Goal: Task Accomplishment & Management: Use online tool/utility

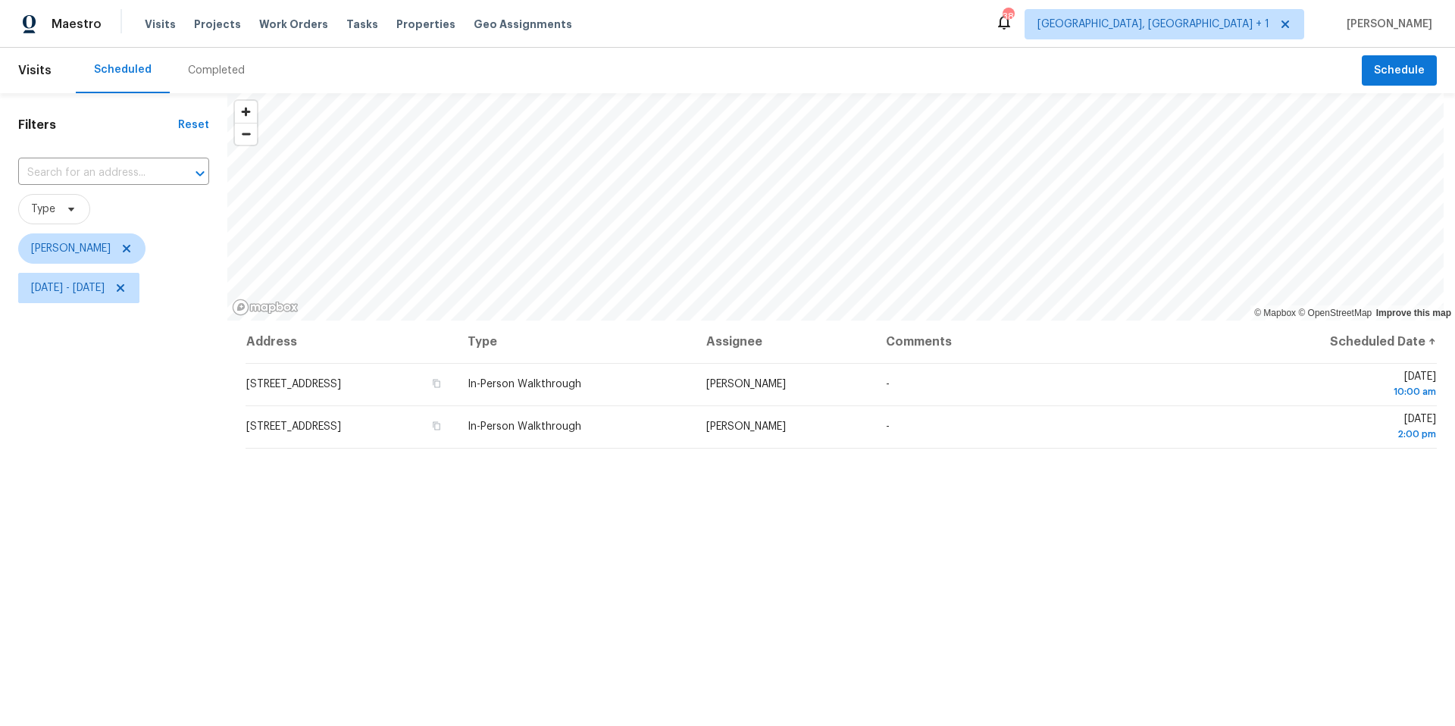
scroll to position [17, 0]
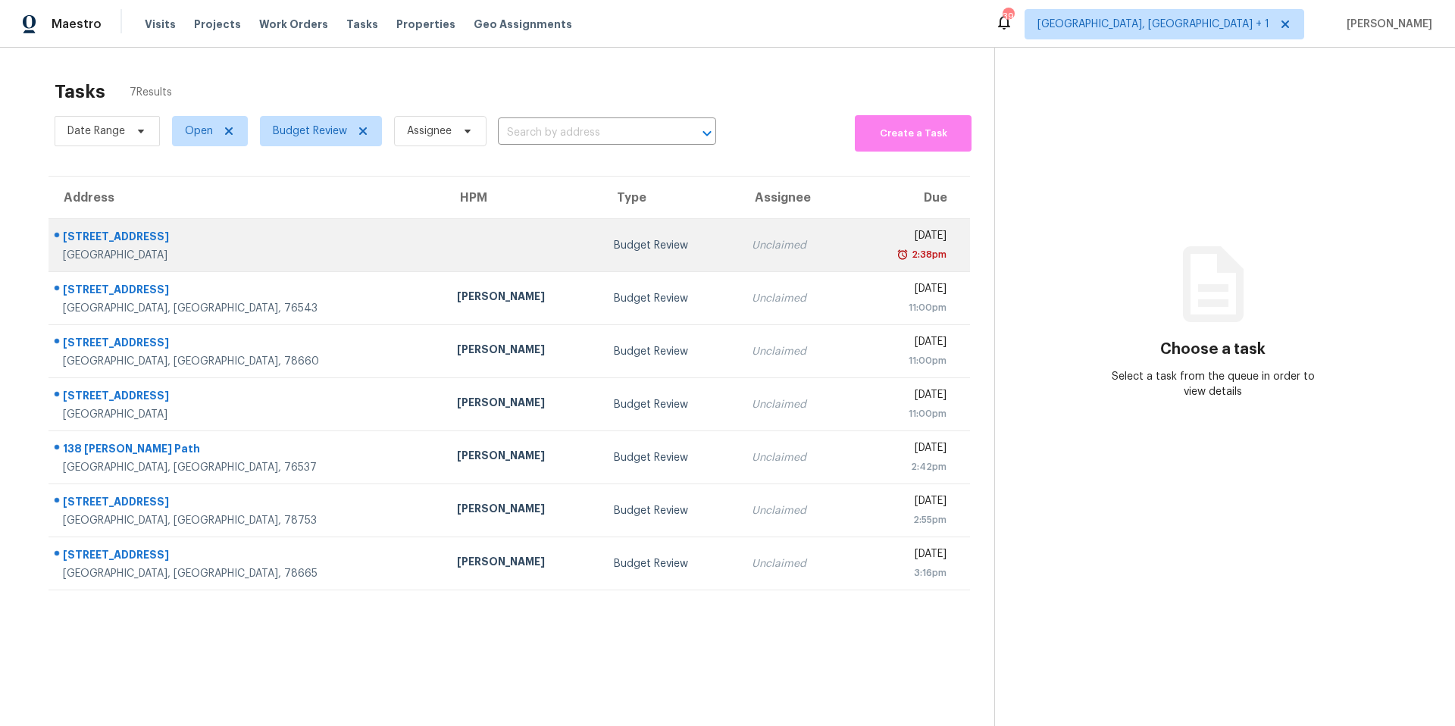
click at [445, 252] on td at bounding box center [523, 245] width 157 height 53
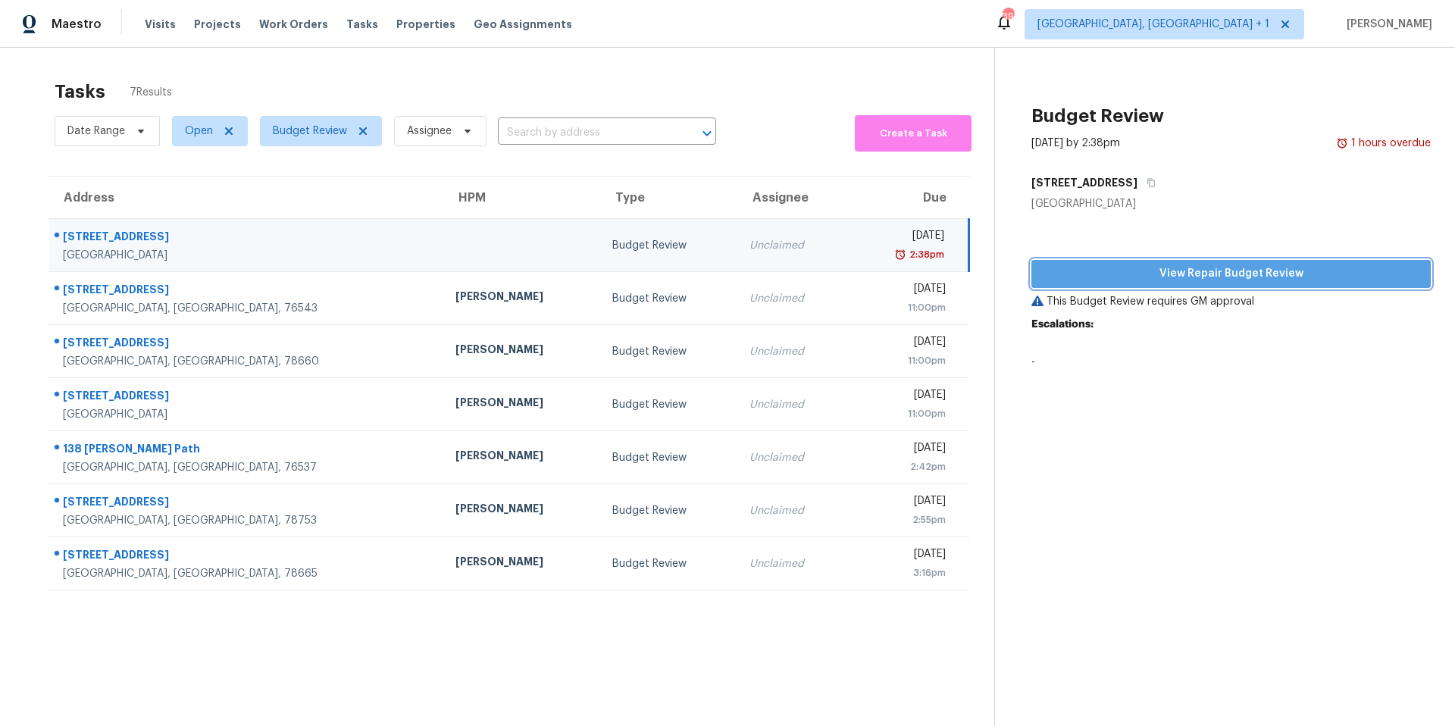
click at [1091, 281] on span "View Repair Budget Review" at bounding box center [1231, 274] width 375 height 19
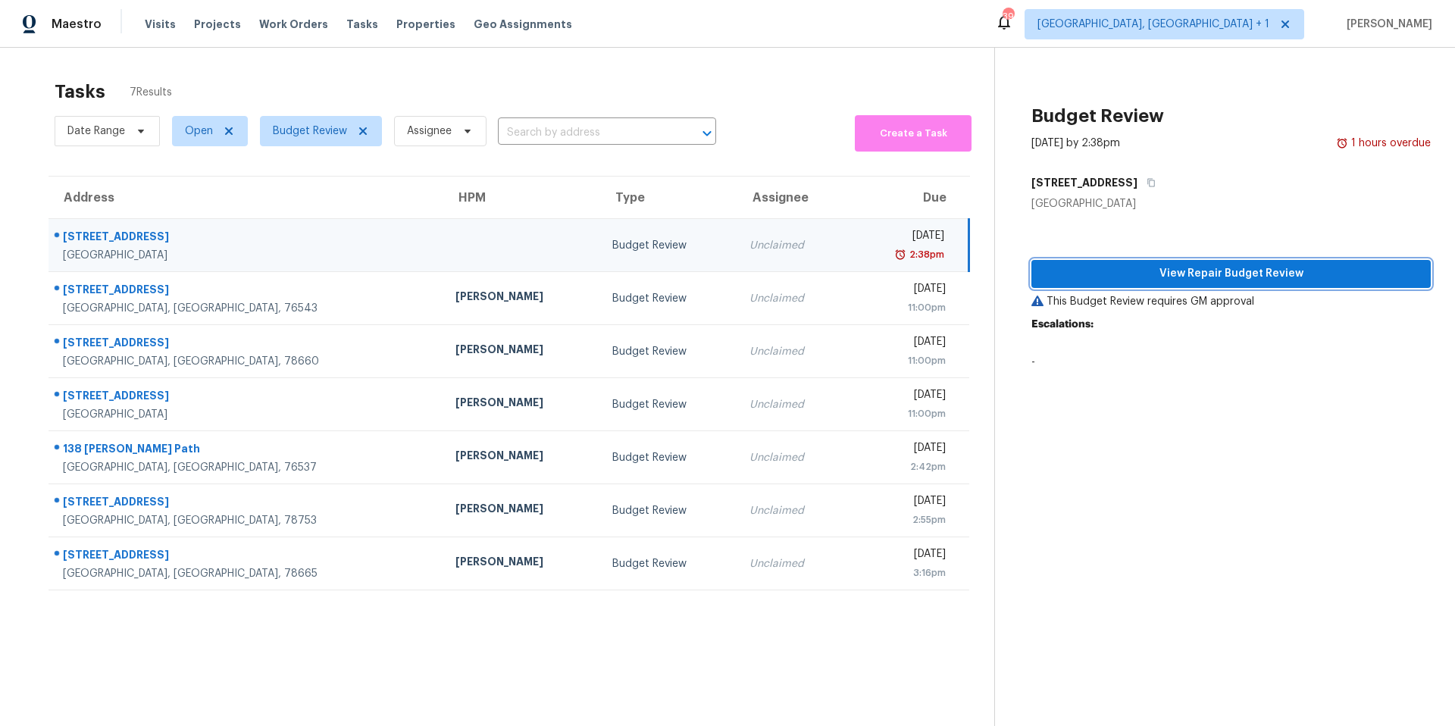
click at [1076, 276] on span "View Repair Budget Review" at bounding box center [1231, 274] width 375 height 19
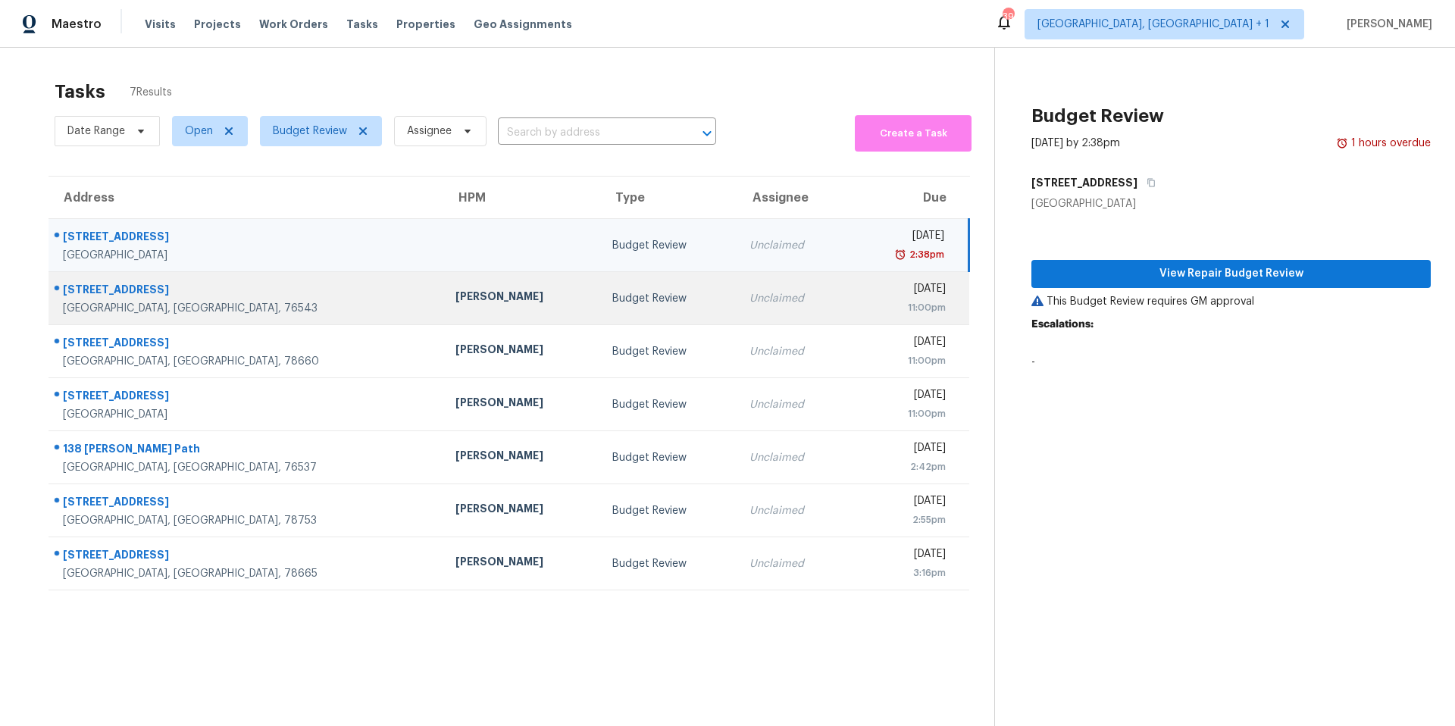
click at [199, 310] on div "Killeen, TX, 76543" at bounding box center [247, 308] width 368 height 15
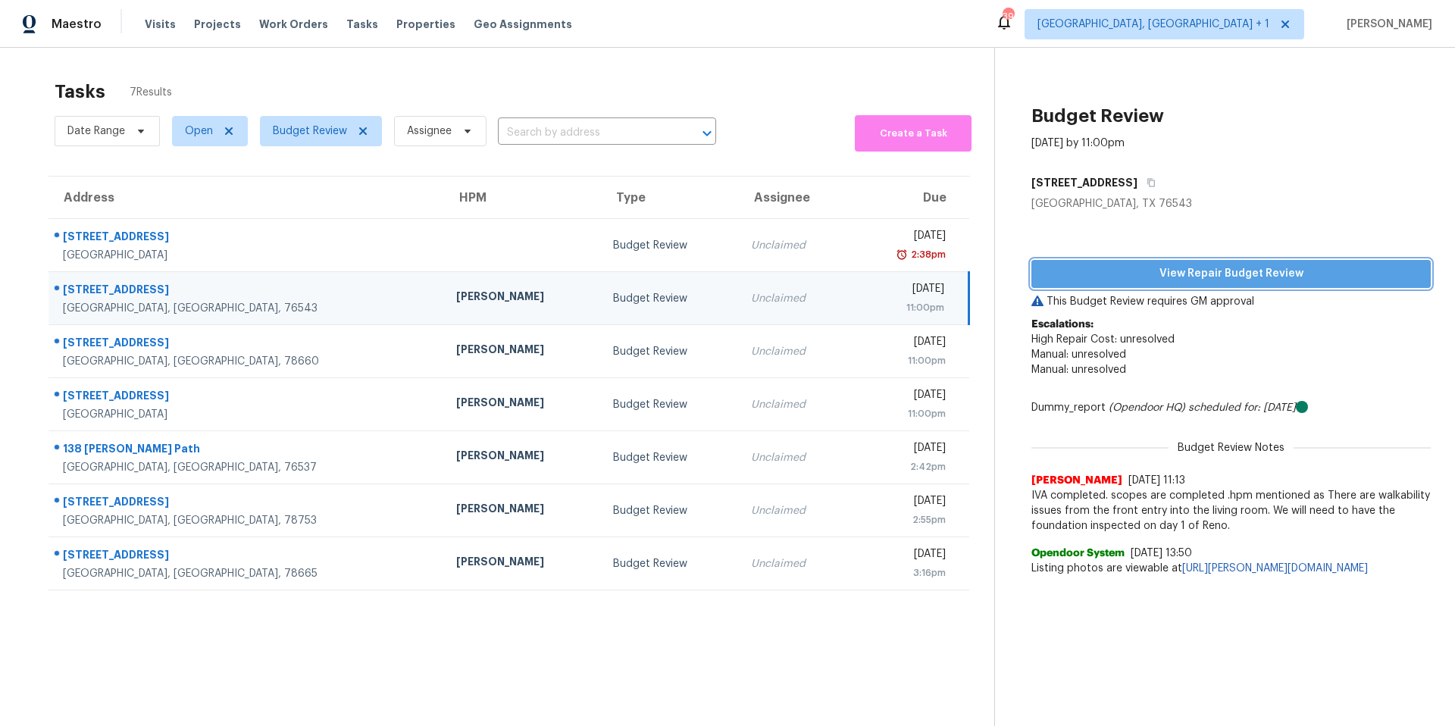
click at [1091, 270] on span "View Repair Budget Review" at bounding box center [1231, 274] width 375 height 19
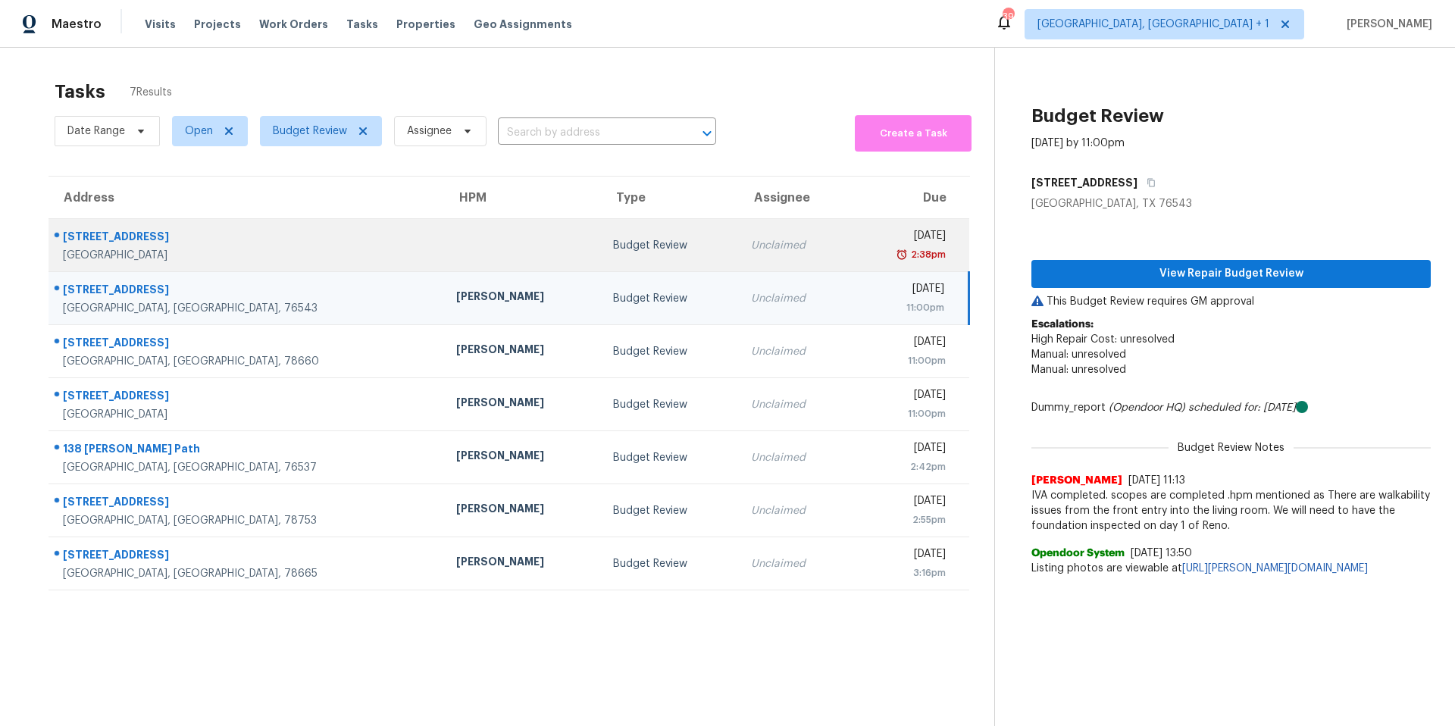
click at [444, 256] on td at bounding box center [522, 245] width 157 height 53
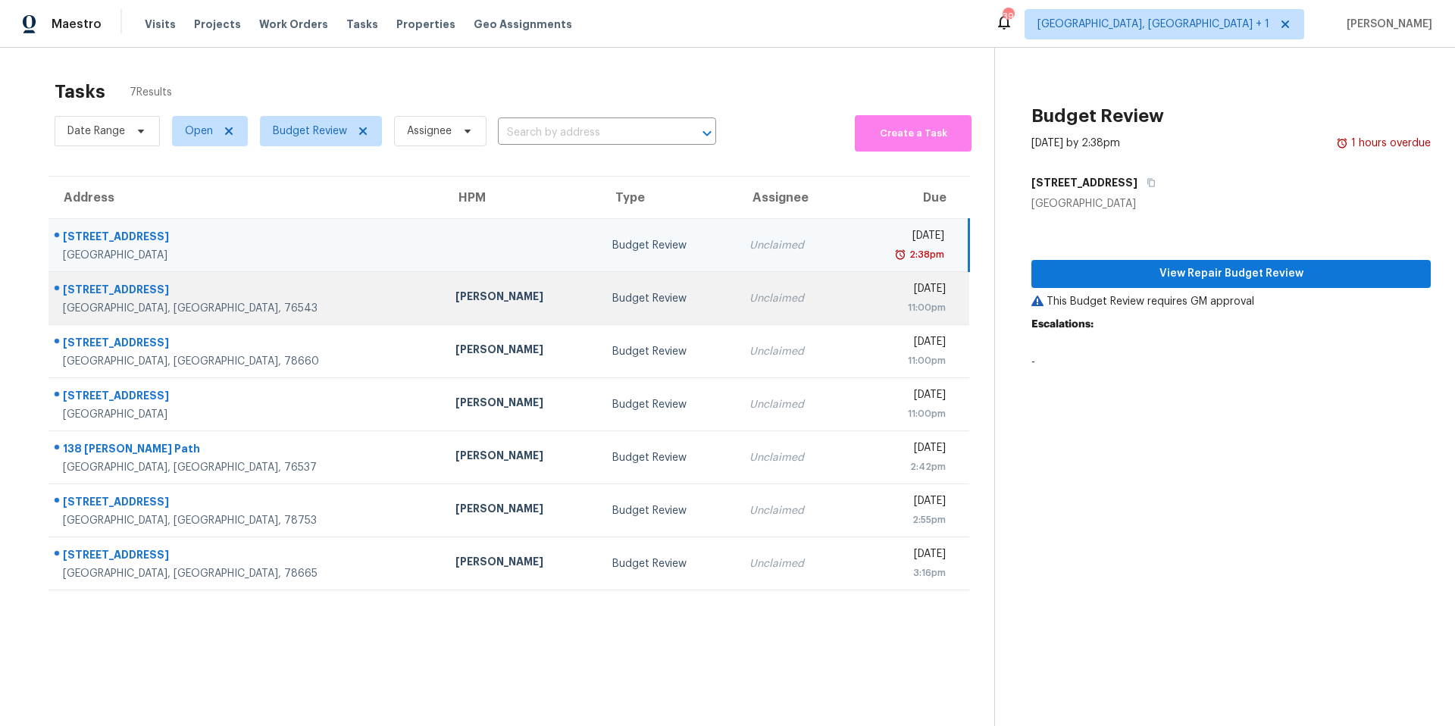
click at [443, 282] on td "[PERSON_NAME]" at bounding box center [521, 298] width 157 height 53
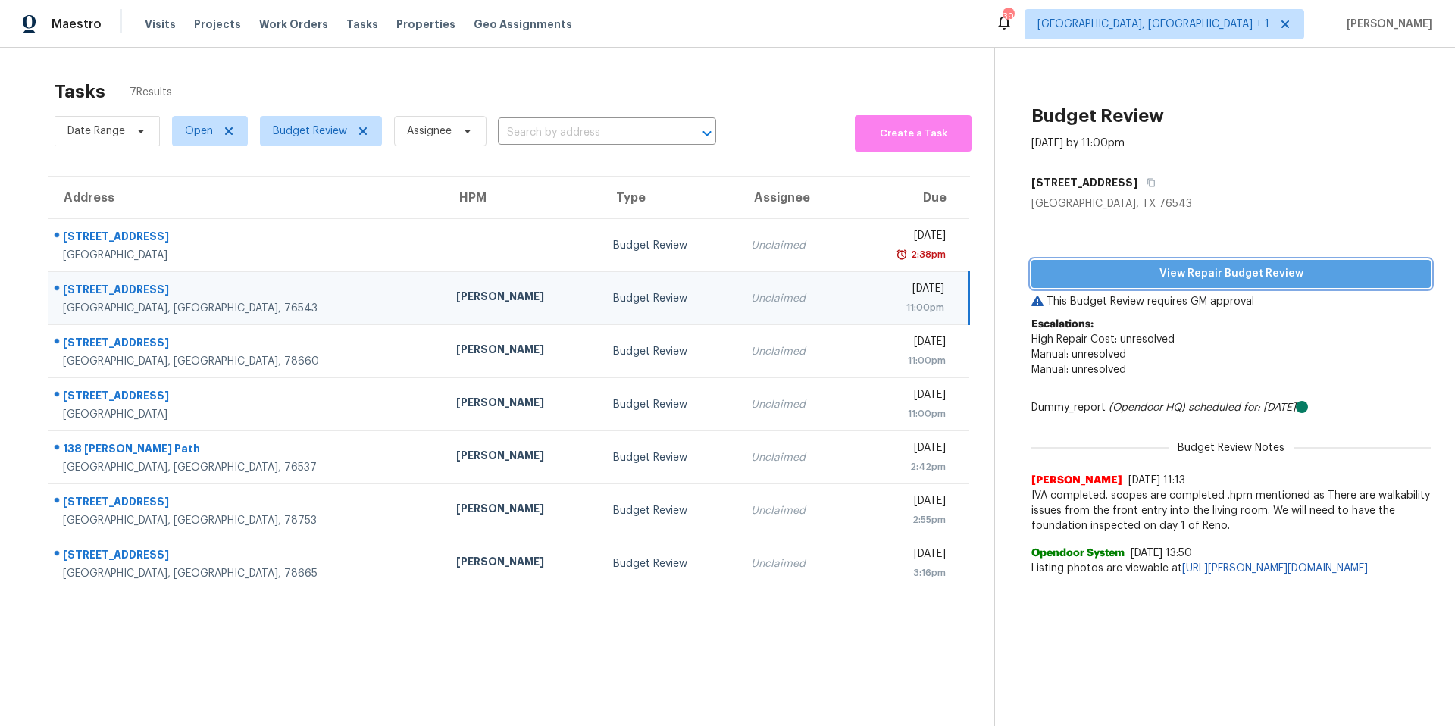
click at [1091, 280] on span "View Repair Budget Review" at bounding box center [1231, 274] width 375 height 19
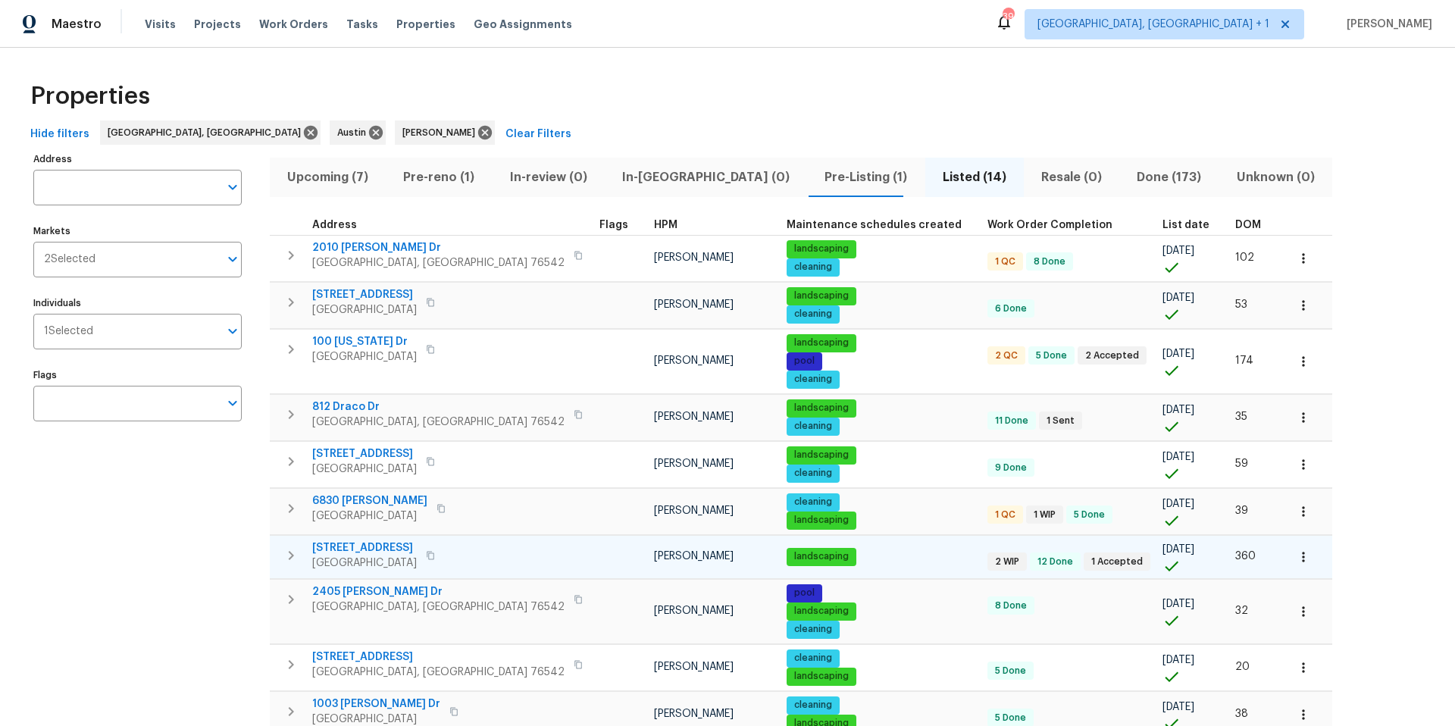
click at [353, 457] on span "1009 N 4th St" at bounding box center [364, 547] width 105 height 15
click at [1091, 457] on button "button" at bounding box center [1303, 556] width 33 height 33
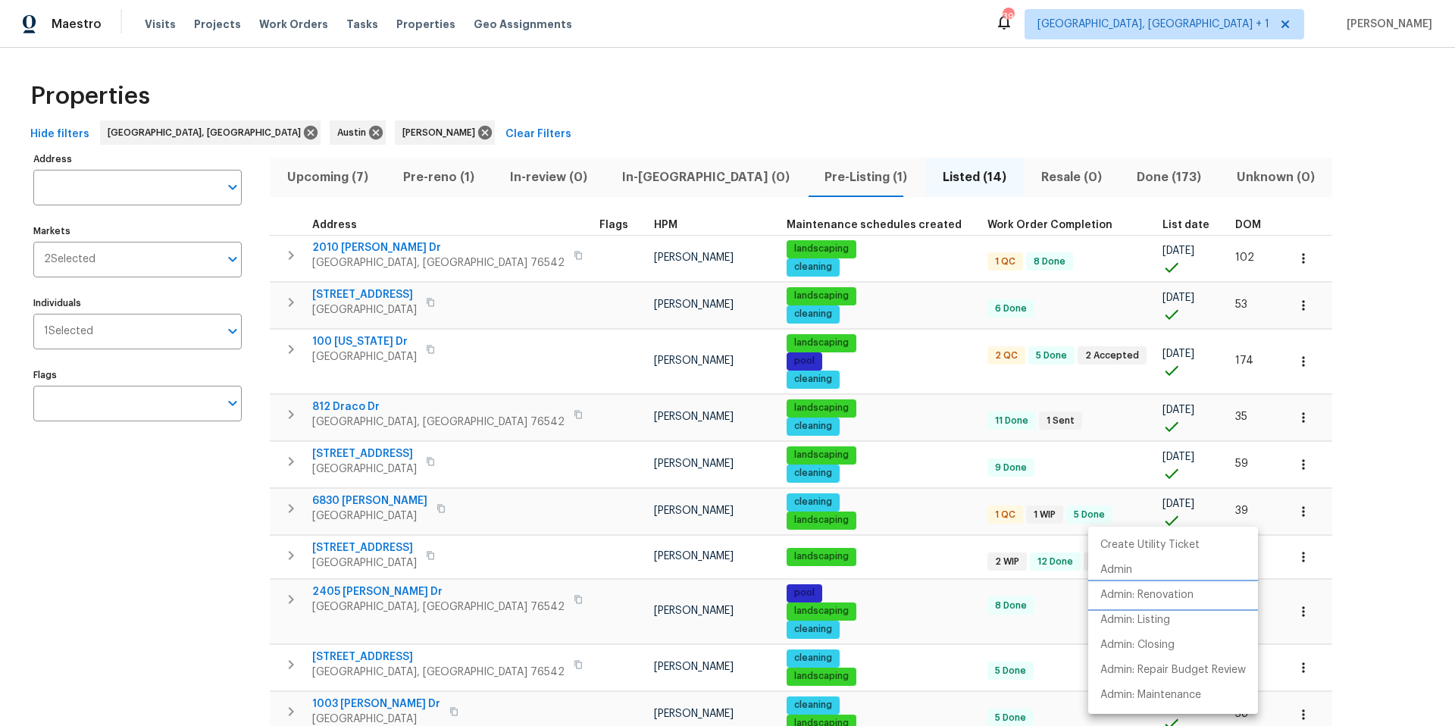
click at [1091, 457] on p "Admin: Renovation" at bounding box center [1147, 595] width 93 height 16
click at [600, 90] on div at bounding box center [727, 363] width 1455 height 726
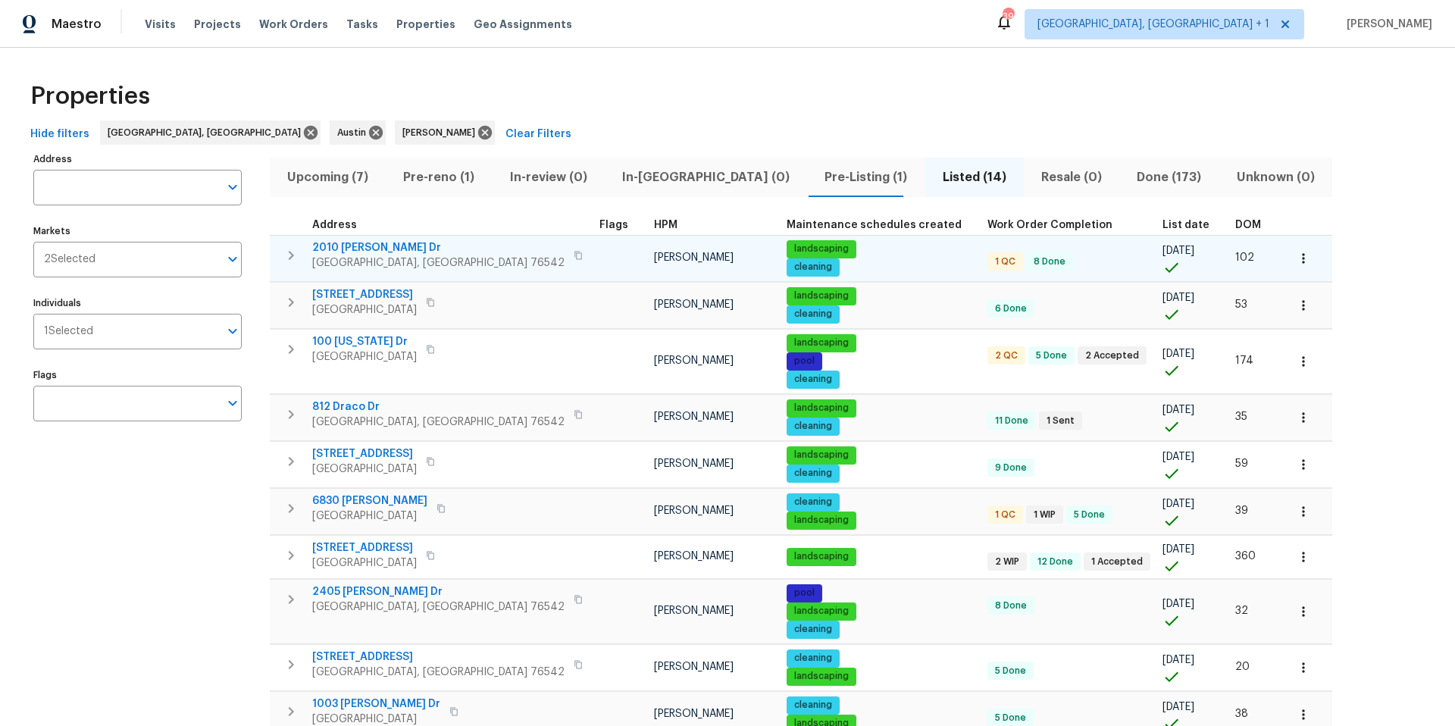
click at [359, 241] on span "2010 [PERSON_NAME] Dr" at bounding box center [438, 247] width 252 height 15
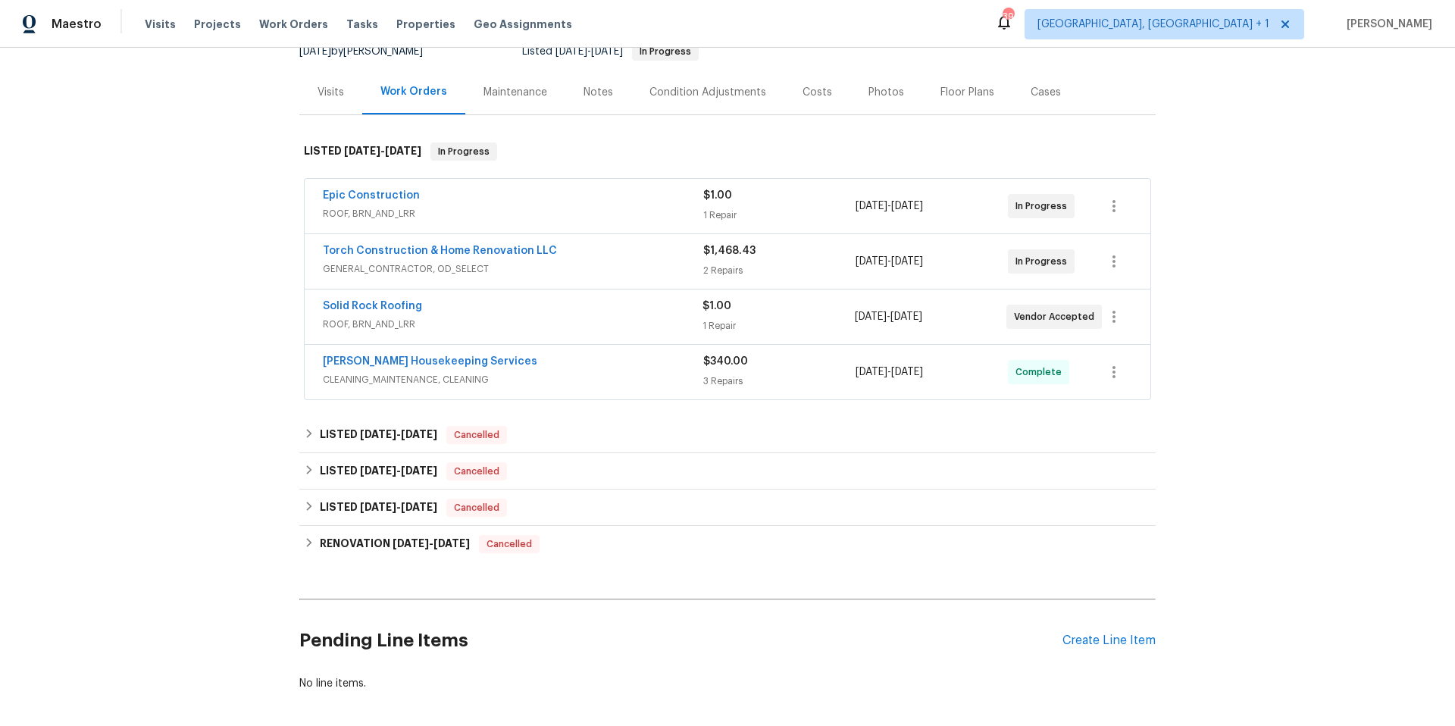
scroll to position [240, 0]
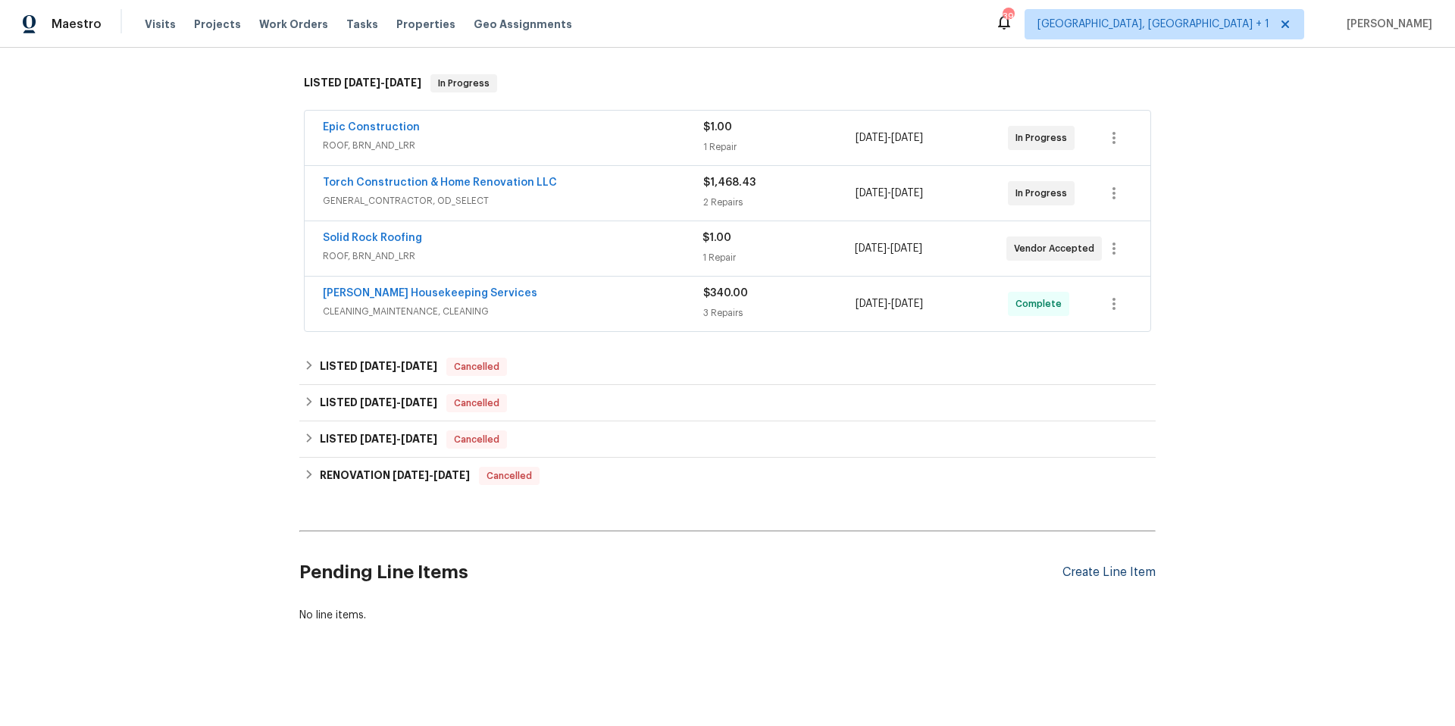
click at [1069, 565] on div "Create Line Item" at bounding box center [1109, 572] width 93 height 14
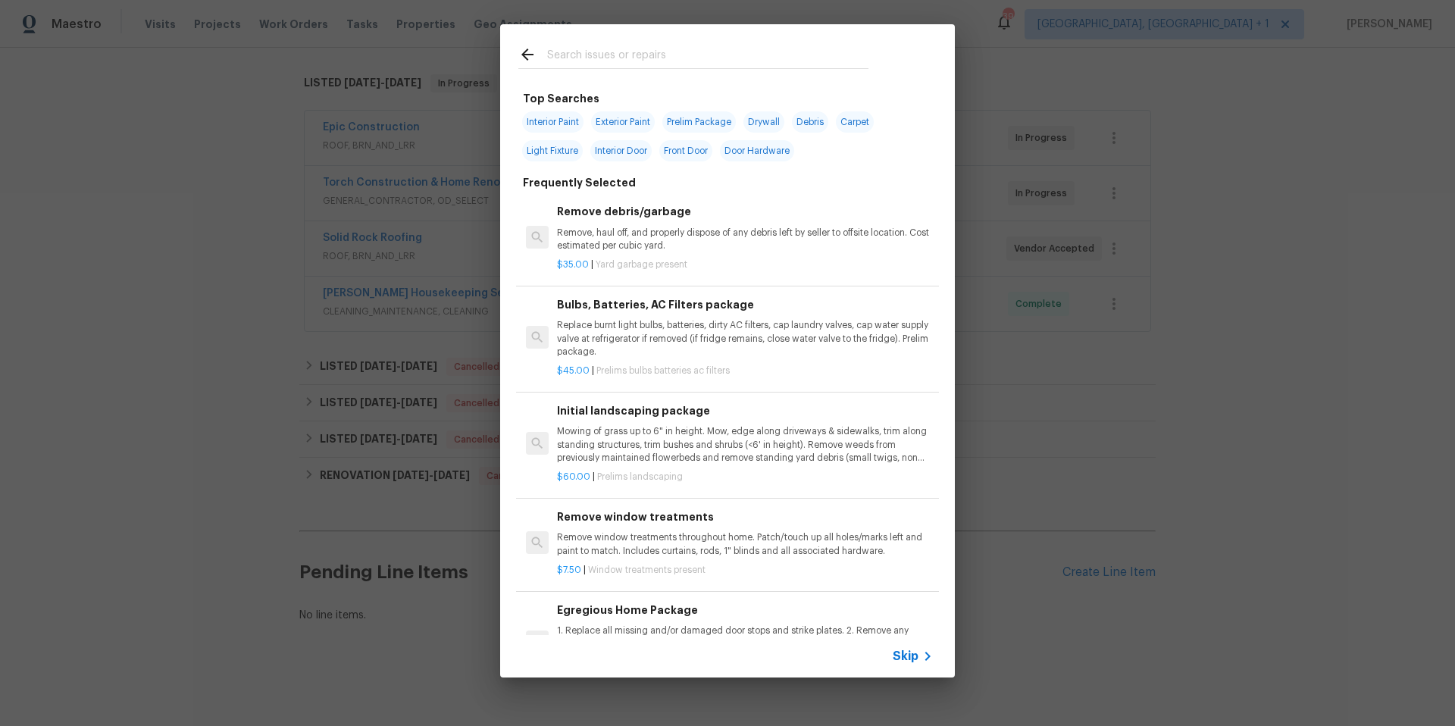
click at [598, 50] on input "text" at bounding box center [707, 56] width 321 height 23
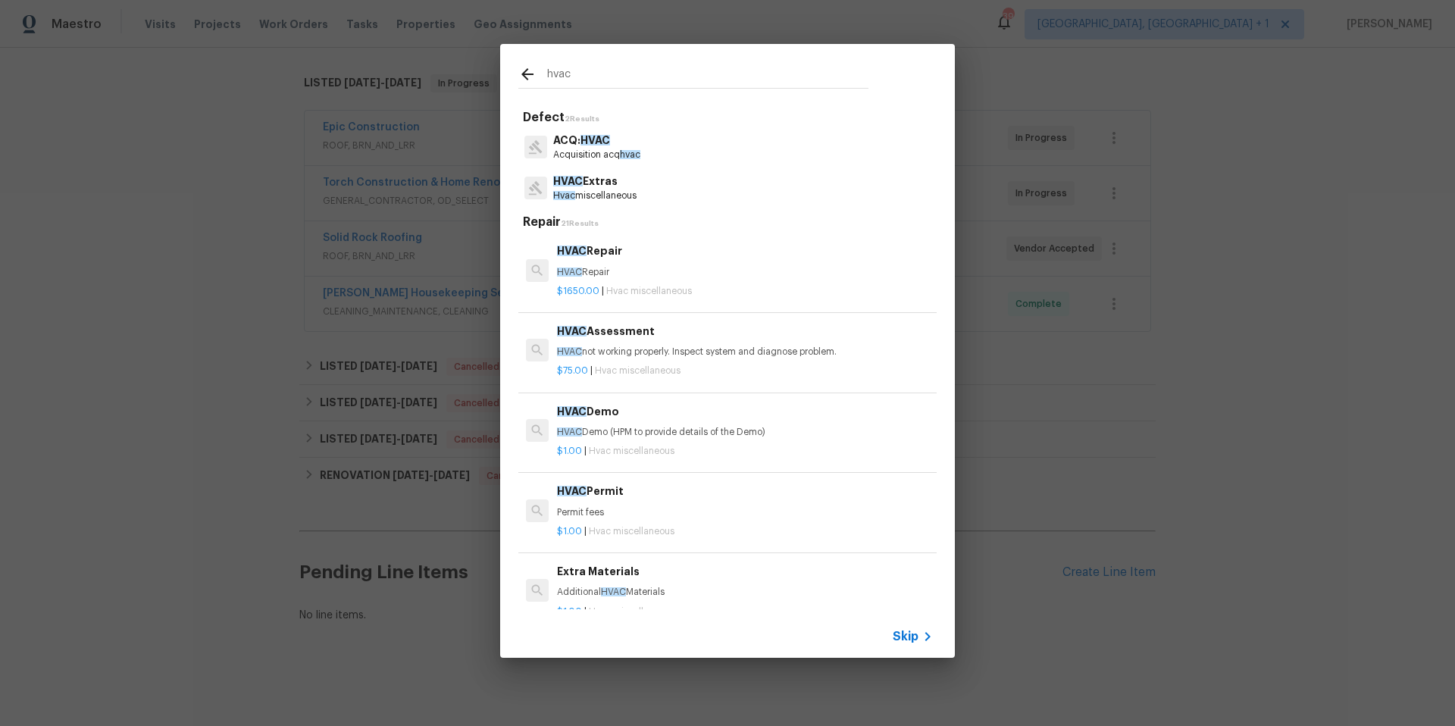
type input "hvac"
click at [606, 155] on p "Acquisition acq hvac" at bounding box center [596, 155] width 87 height 13
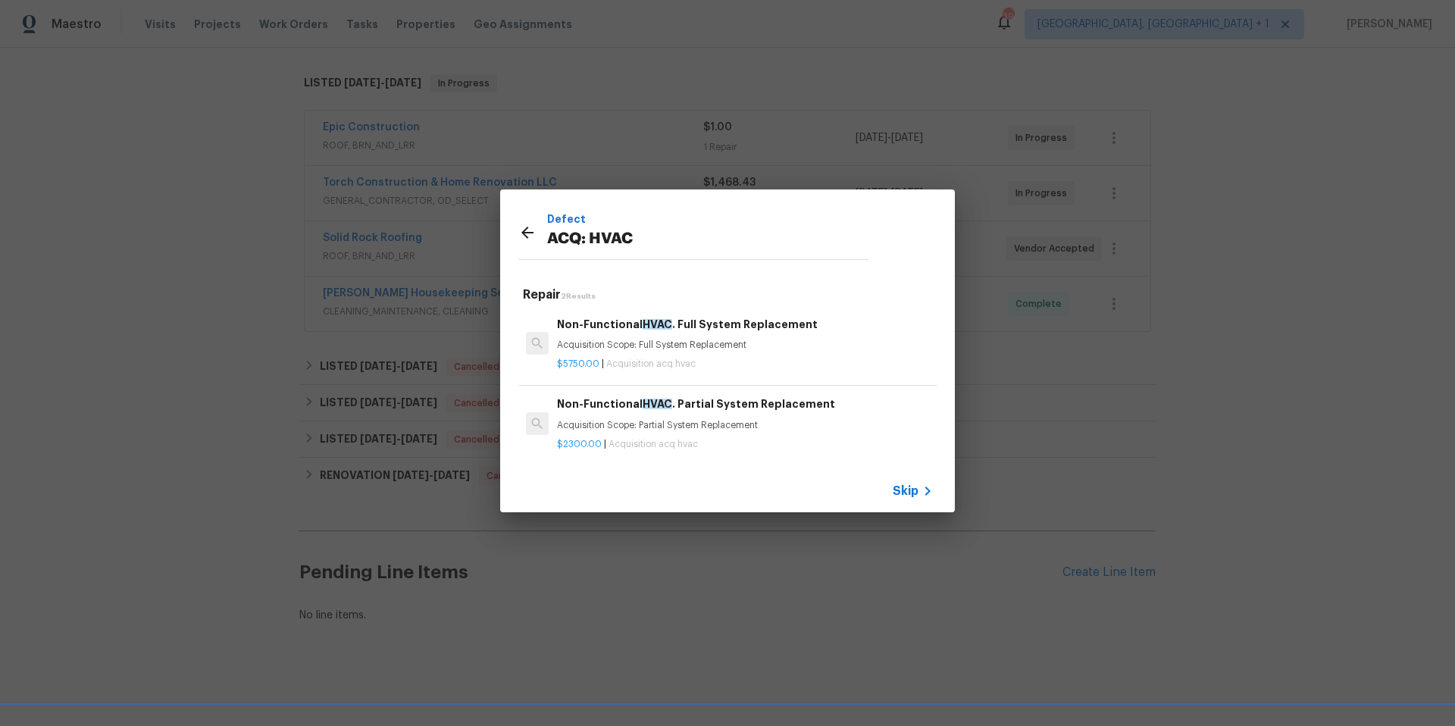
click at [521, 227] on icon at bounding box center [527, 233] width 12 height 12
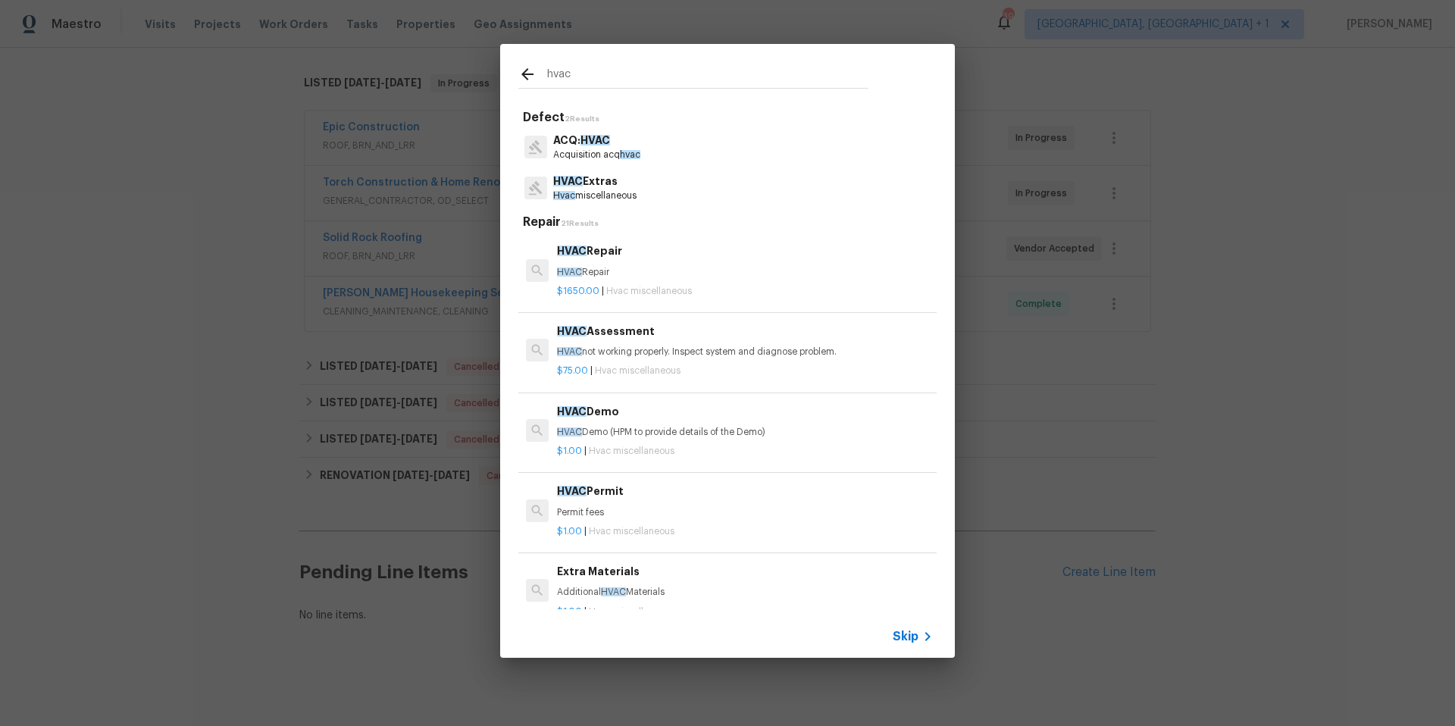
click at [585, 69] on input "hvac" at bounding box center [707, 76] width 321 height 23
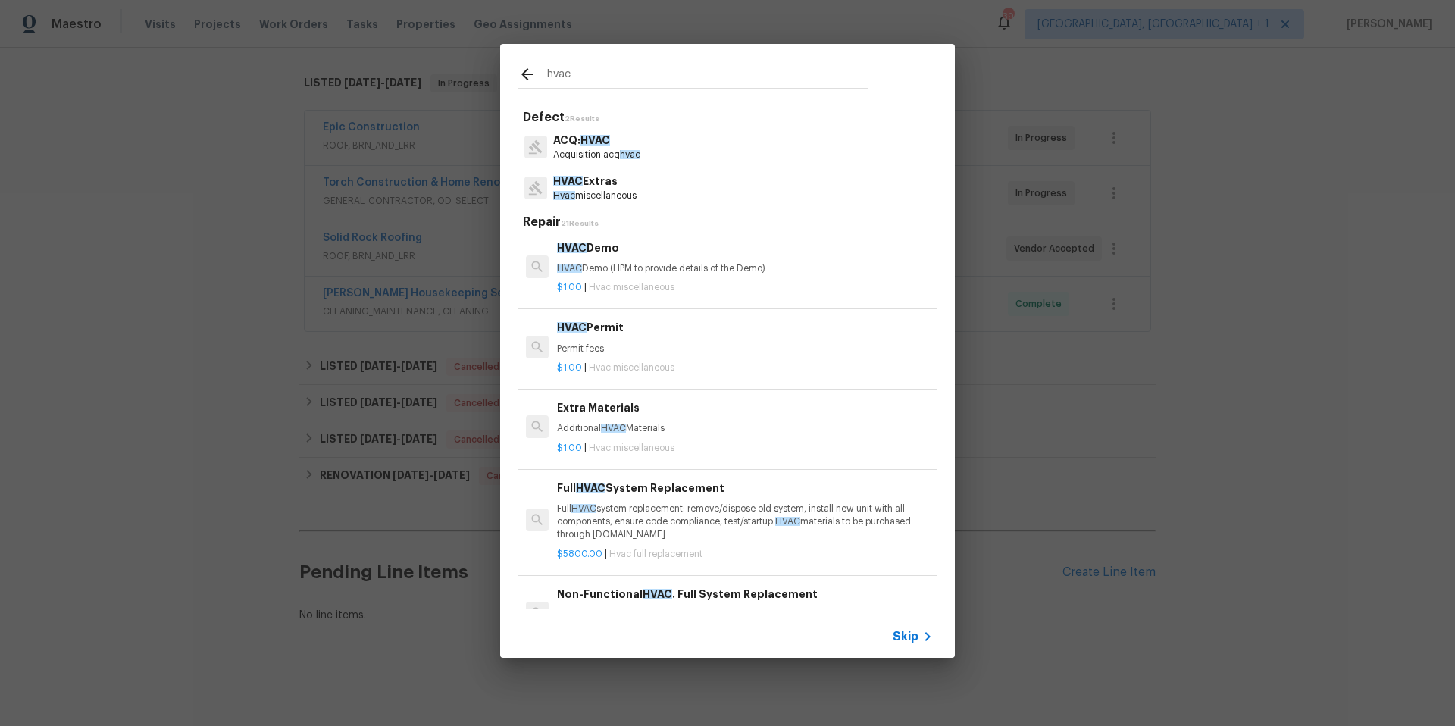
scroll to position [167, 0]
click at [709, 509] on p "Full HVAC system replacement: remove/dispose old system, install new unit with …" at bounding box center [745, 519] width 376 height 39
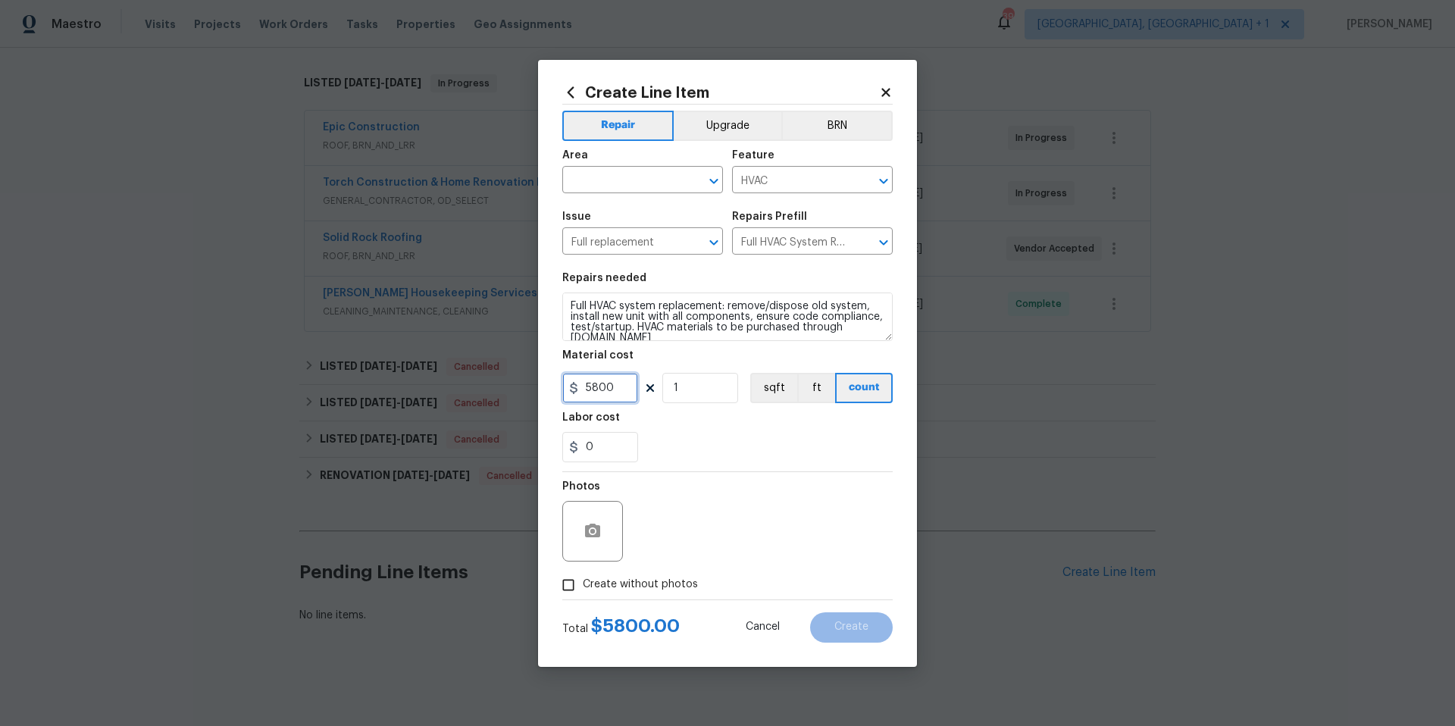
drag, startPoint x: 620, startPoint y: 380, endPoint x: 603, endPoint y: 356, distance: 29.3
click at [561, 382] on div "Create Line Item Repair Upgrade BRN Area ​ Feature HVAC ​ Issue Full replacemen…" at bounding box center [727, 363] width 379 height 607
type input "6000"
click at [656, 168] on div "Area" at bounding box center [642, 160] width 161 height 20
click at [637, 185] on input "text" at bounding box center [621, 181] width 118 height 23
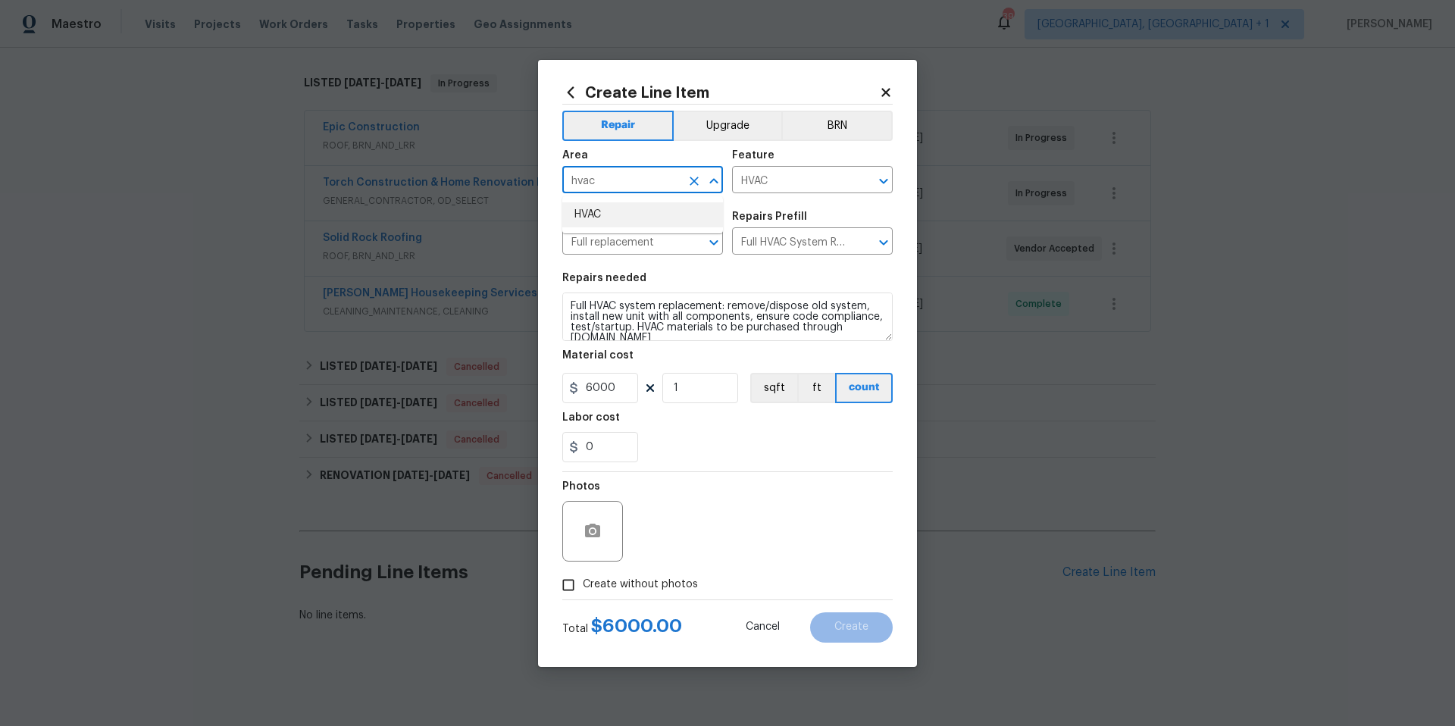
click at [613, 209] on li "HVAC" at bounding box center [642, 214] width 161 height 25
type input "HVAC"
click at [586, 590] on span "Create without photos" at bounding box center [640, 585] width 115 height 16
click at [583, 590] on input "Create without photos" at bounding box center [568, 585] width 29 height 29
checkbox input "true"
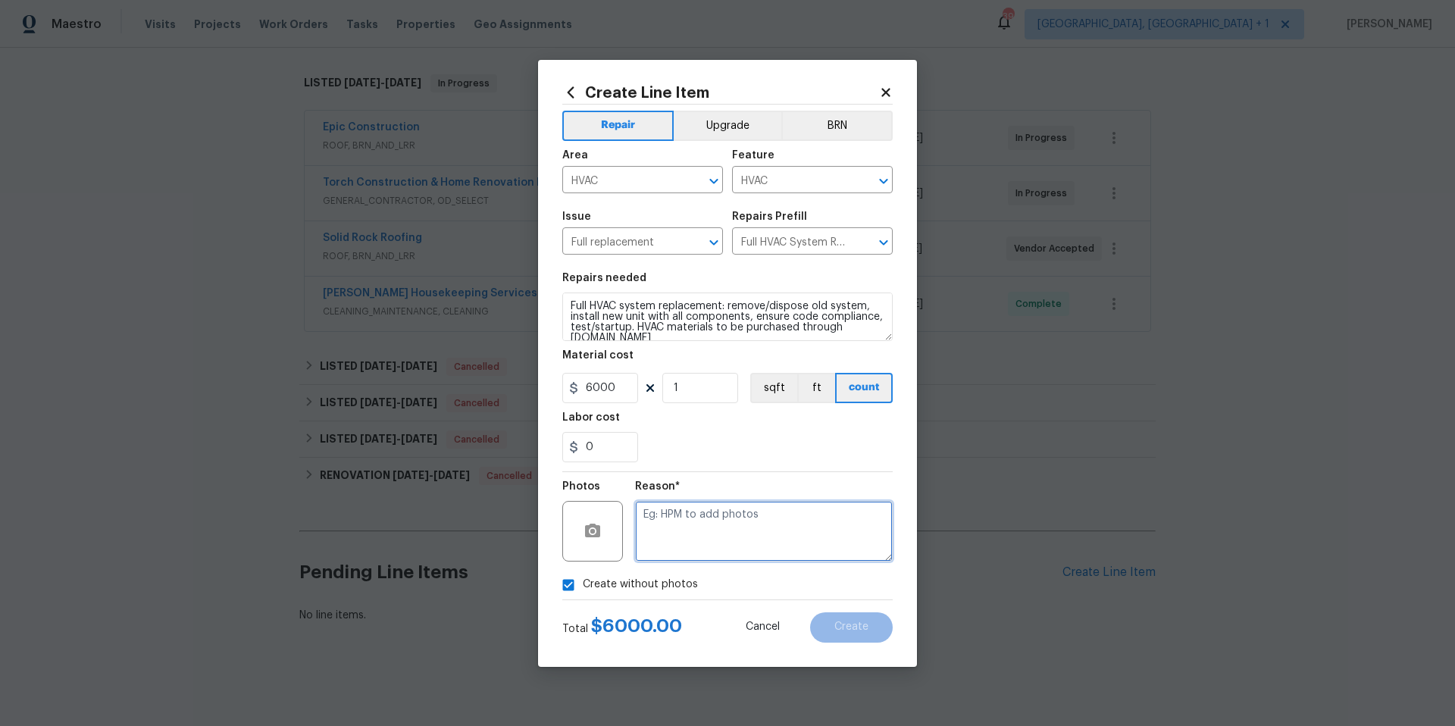
click at [668, 536] on textarea at bounding box center [764, 531] width 258 height 61
type textarea "NA"
click at [871, 624] on button "Create" at bounding box center [851, 627] width 83 height 30
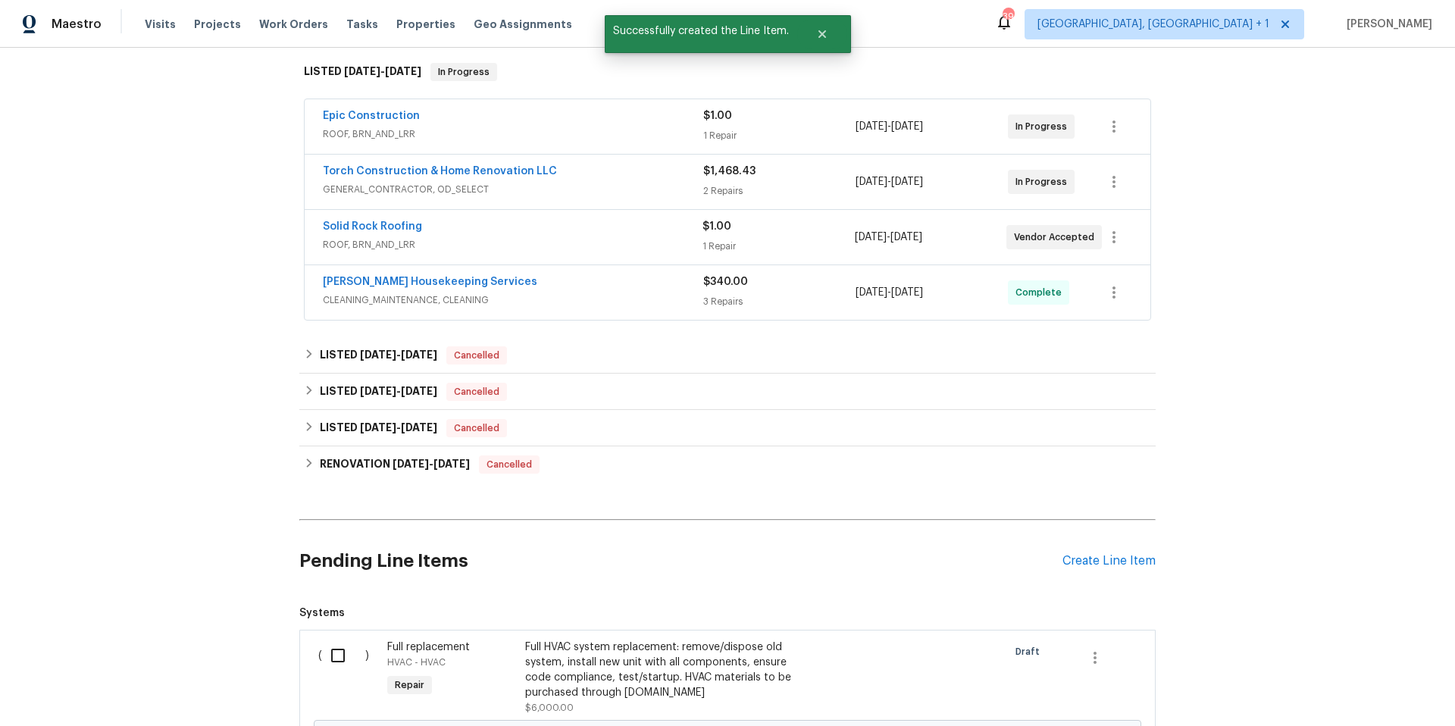
click at [343, 657] on input "checkbox" at bounding box center [343, 656] width 43 height 32
checkbox input "true"
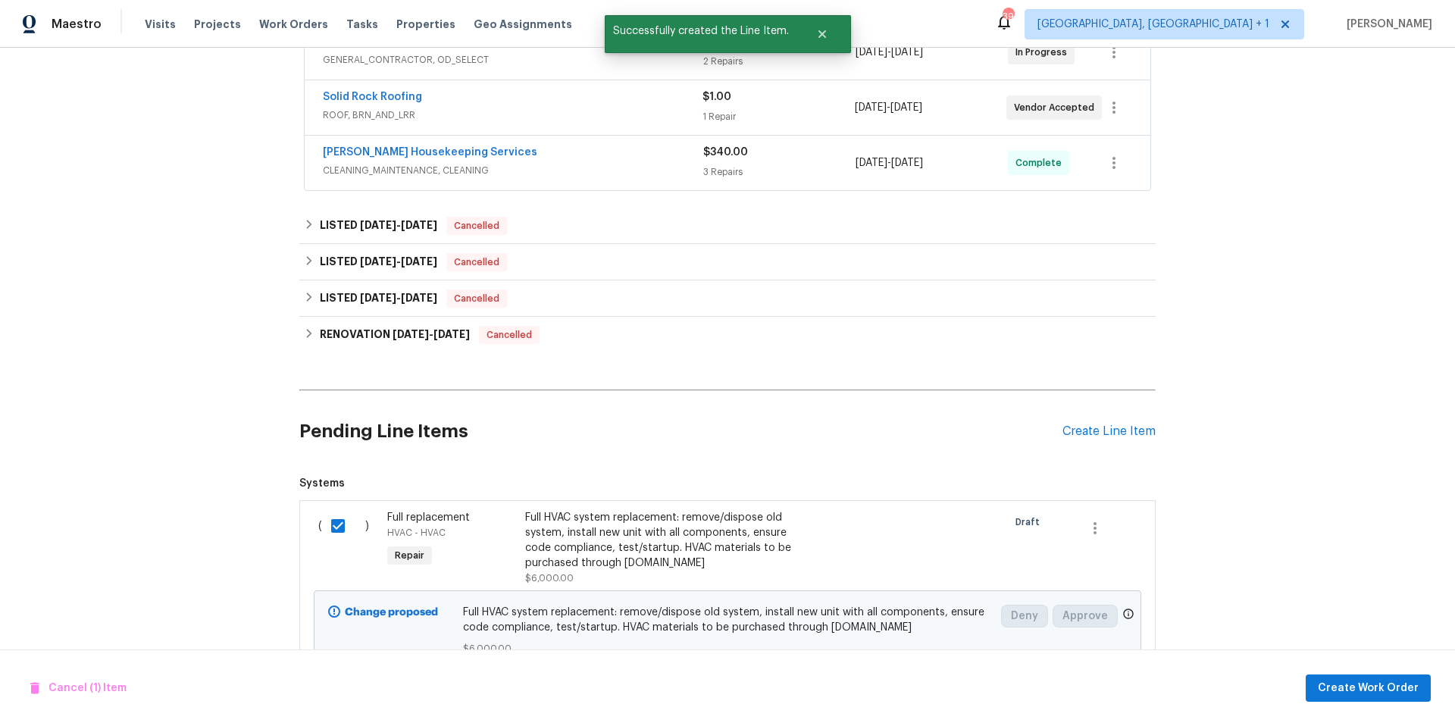
scroll to position [443, 0]
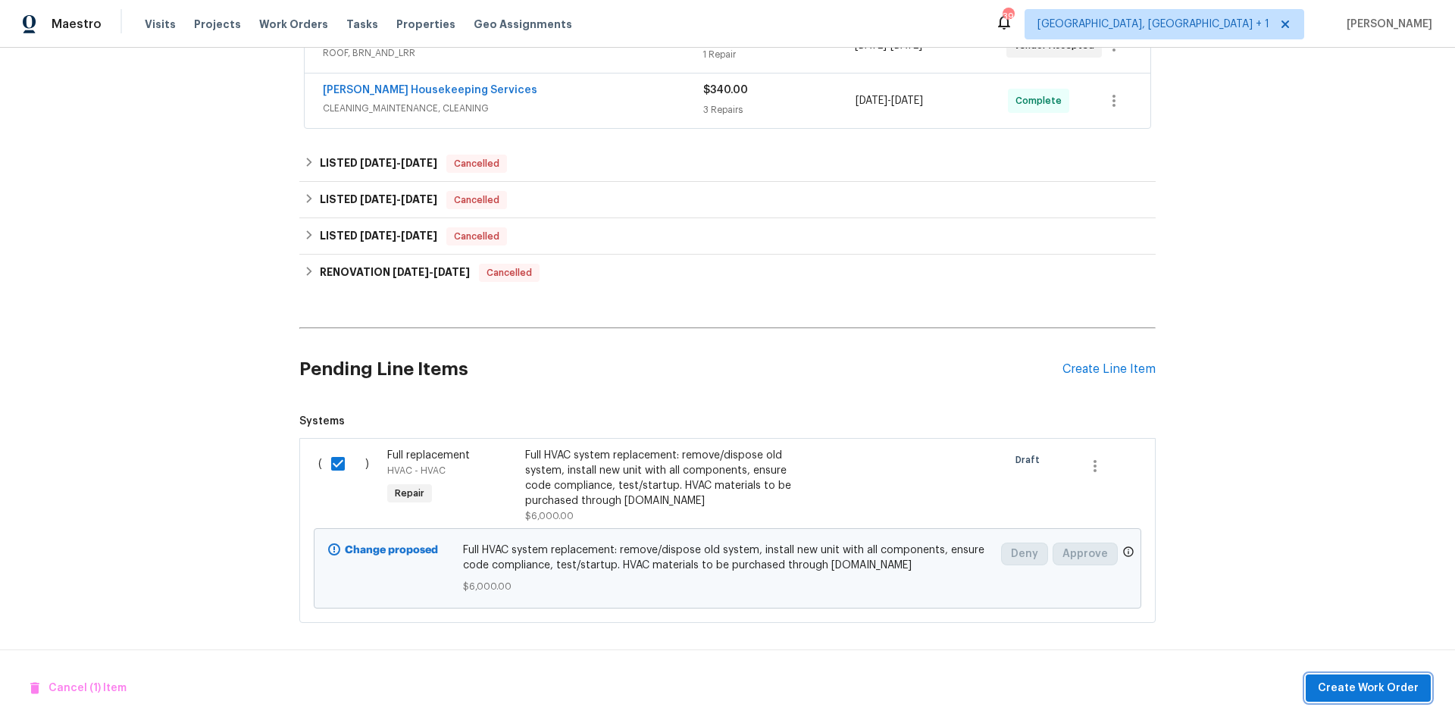
click at [1337, 681] on span "Create Work Order" at bounding box center [1368, 688] width 101 height 19
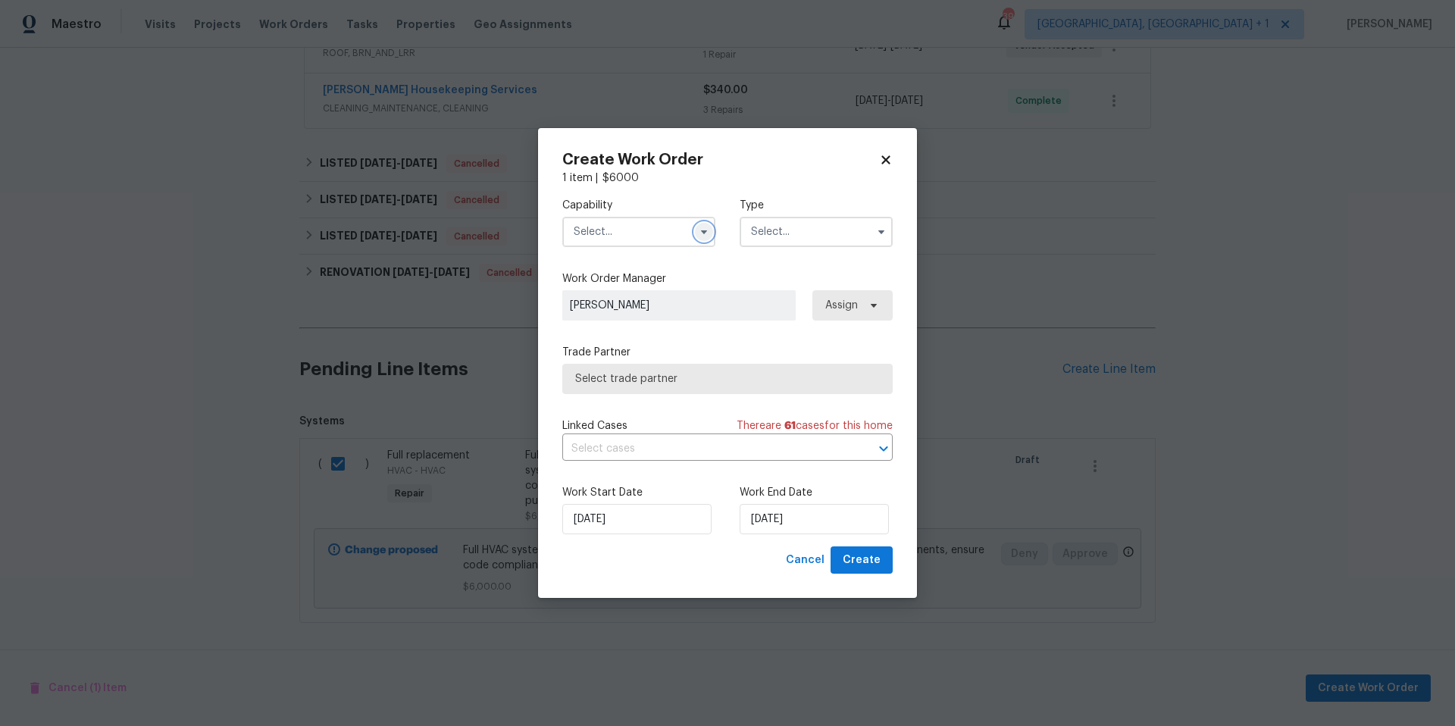
click at [704, 227] on icon "button" at bounding box center [704, 232] width 12 height 12
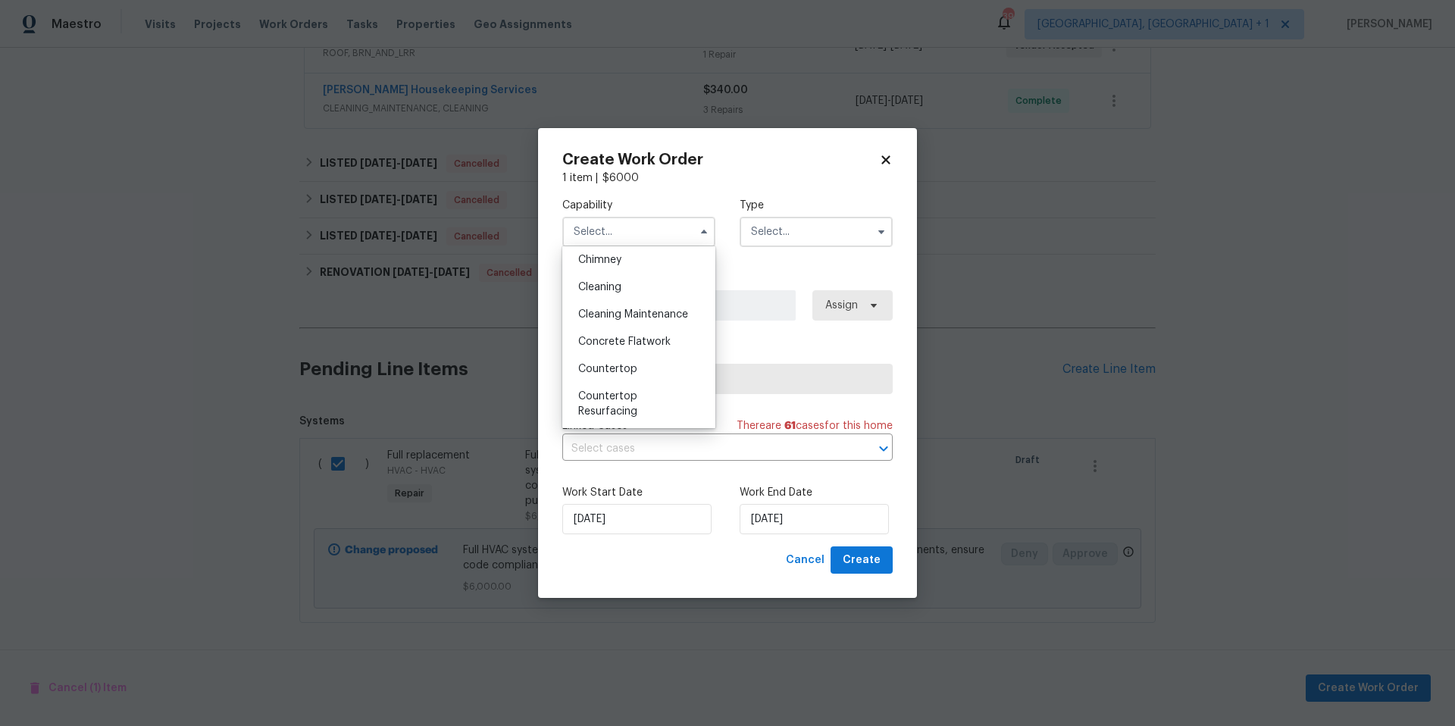
scroll to position [201, 0]
click at [643, 234] on input "text" at bounding box center [638, 232] width 153 height 30
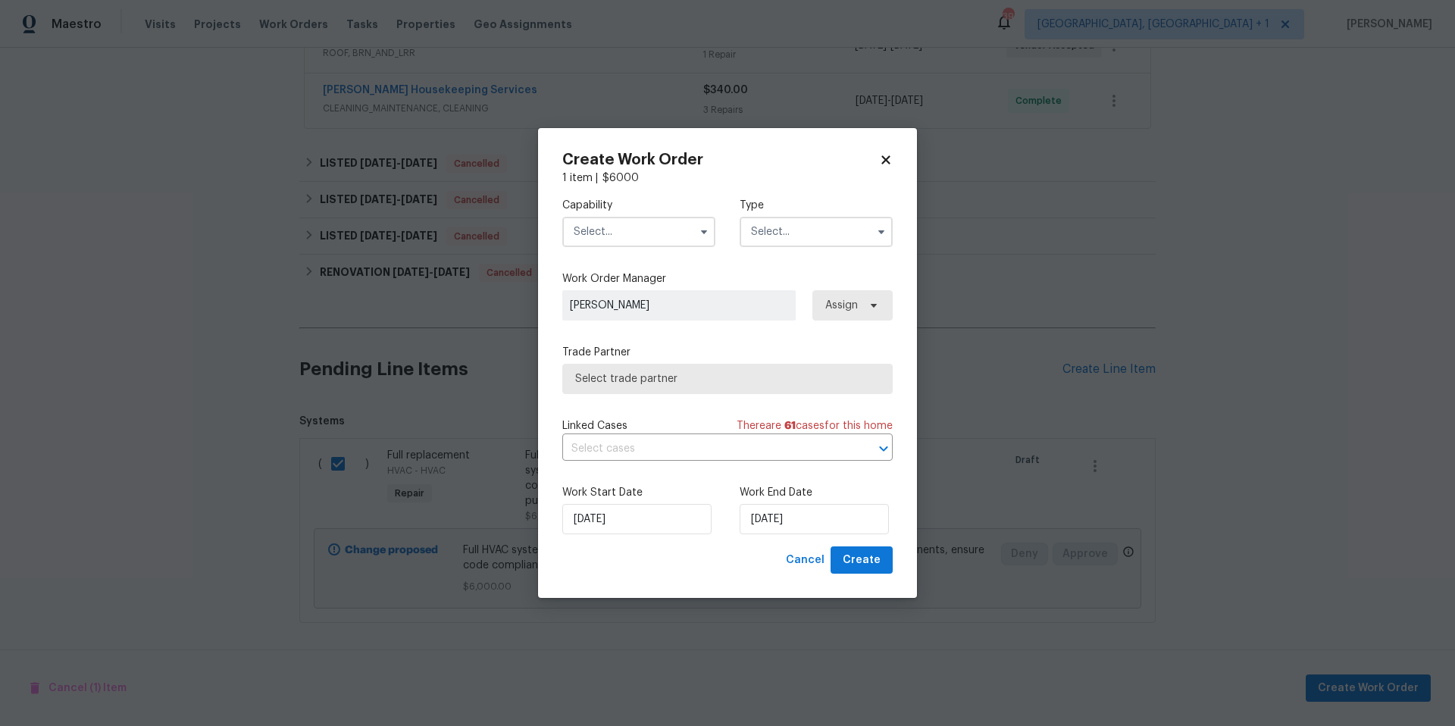
click at [656, 235] on input "text" at bounding box center [638, 232] width 153 height 30
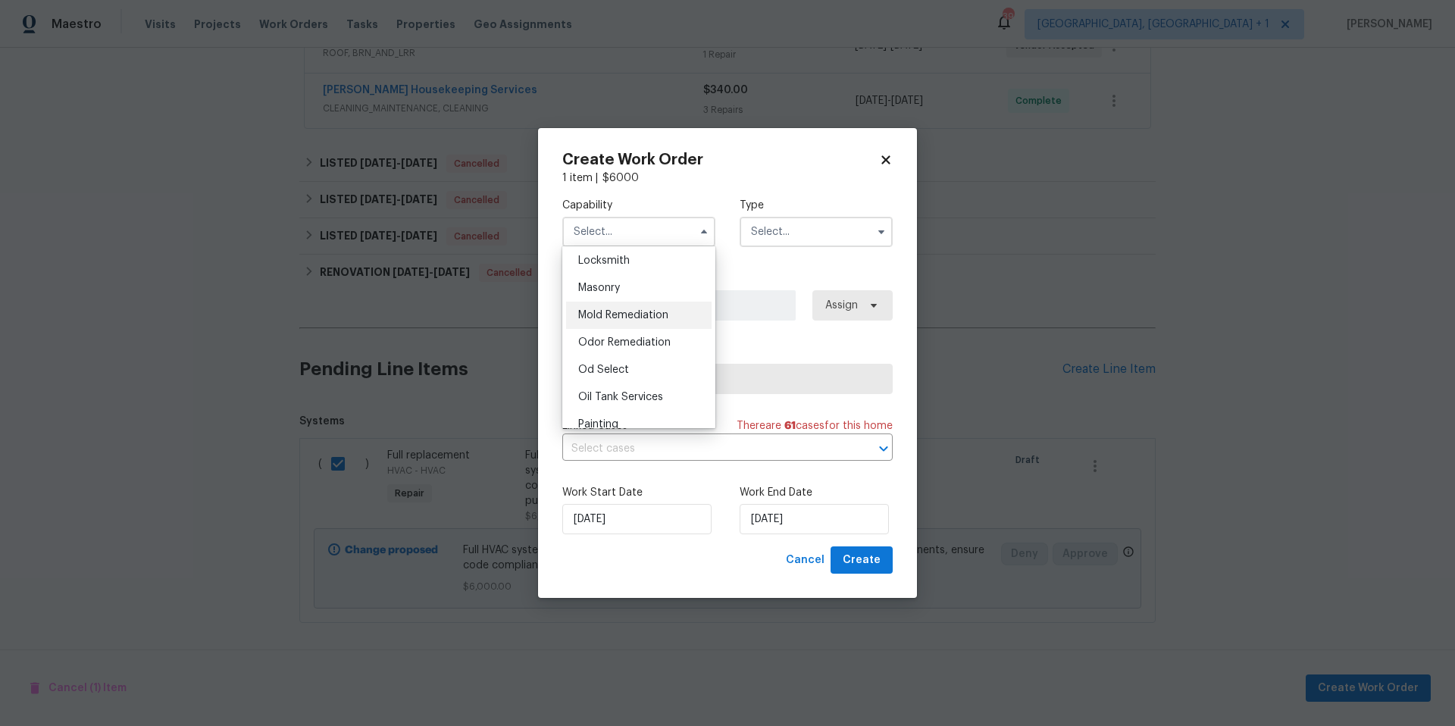
scroll to position [874, 0]
click at [628, 319] on div "HVAC" at bounding box center [639, 305] width 146 height 27
type input "HVAC"
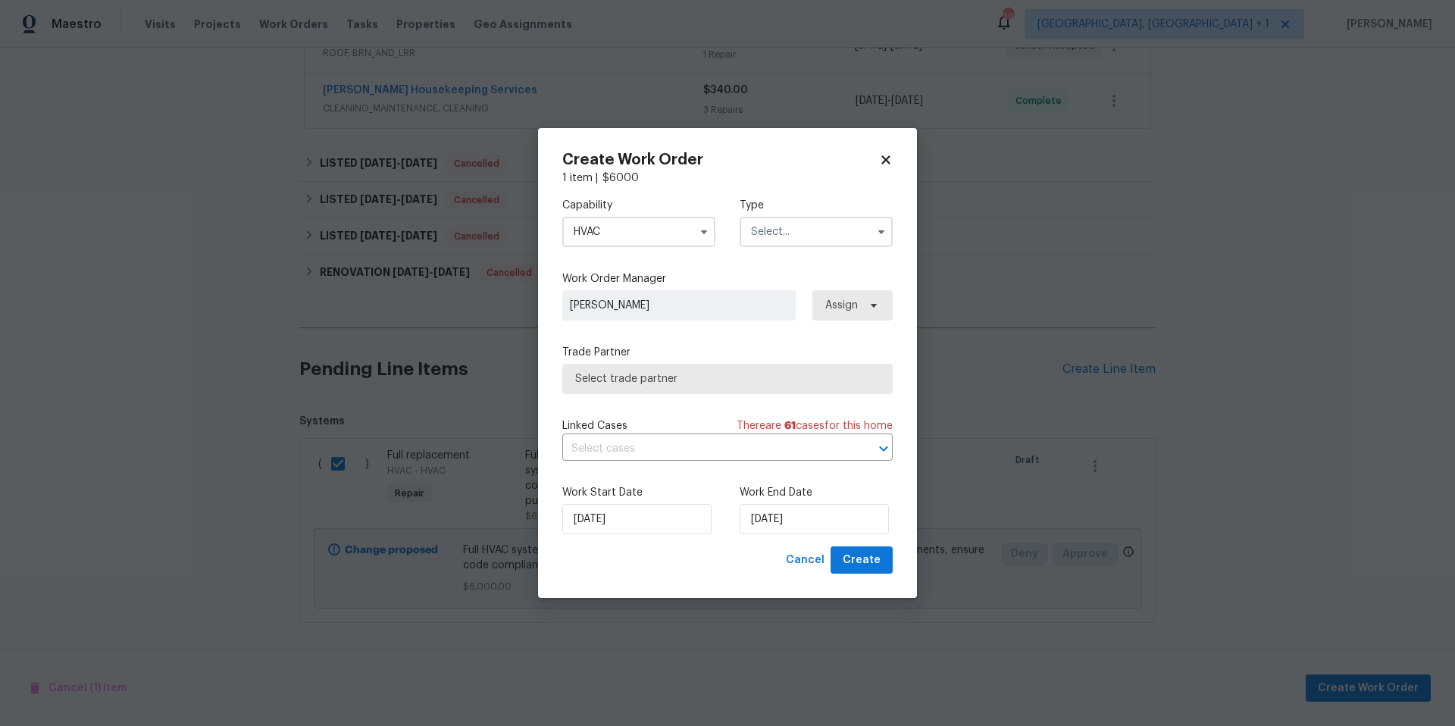
click at [810, 227] on input "text" at bounding box center [816, 232] width 153 height 30
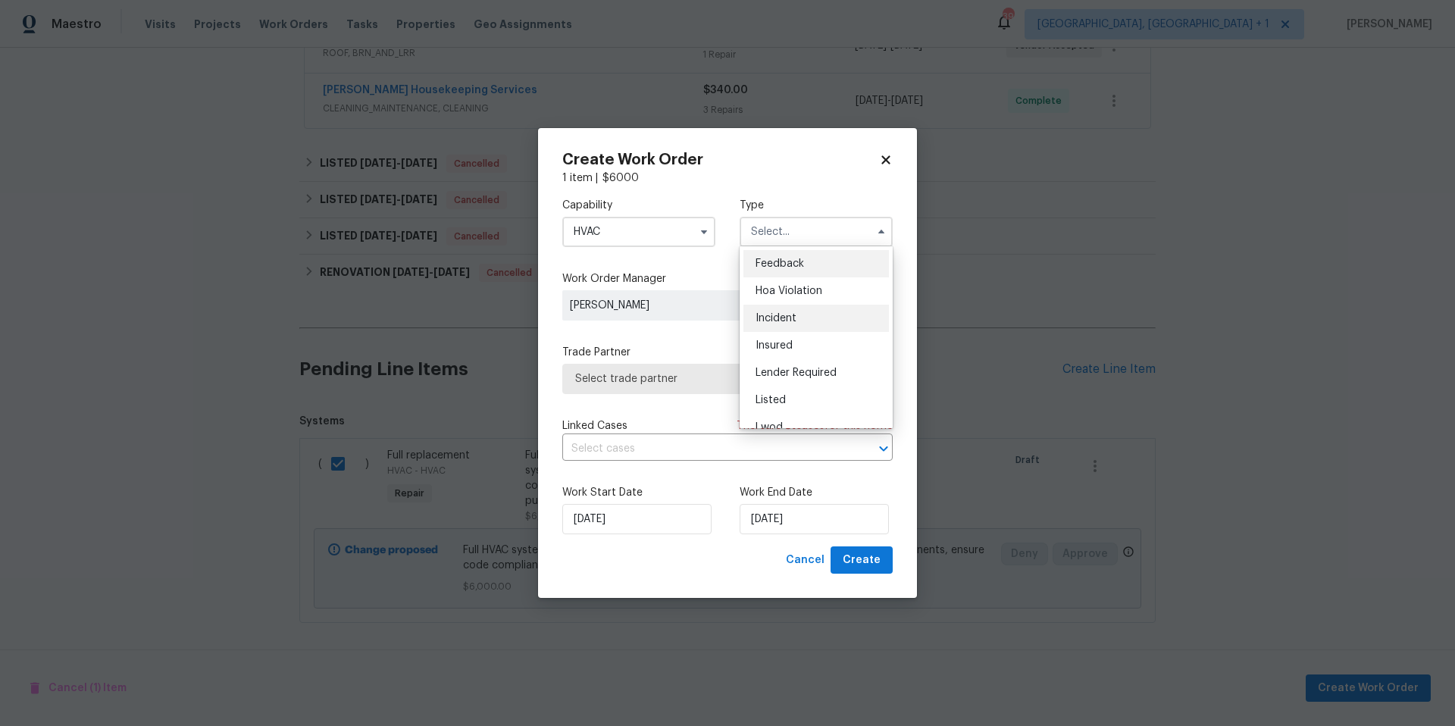
scroll to position [27, 0]
click at [786, 378] on div "Listed" at bounding box center [817, 373] width 146 height 27
type input "Listed"
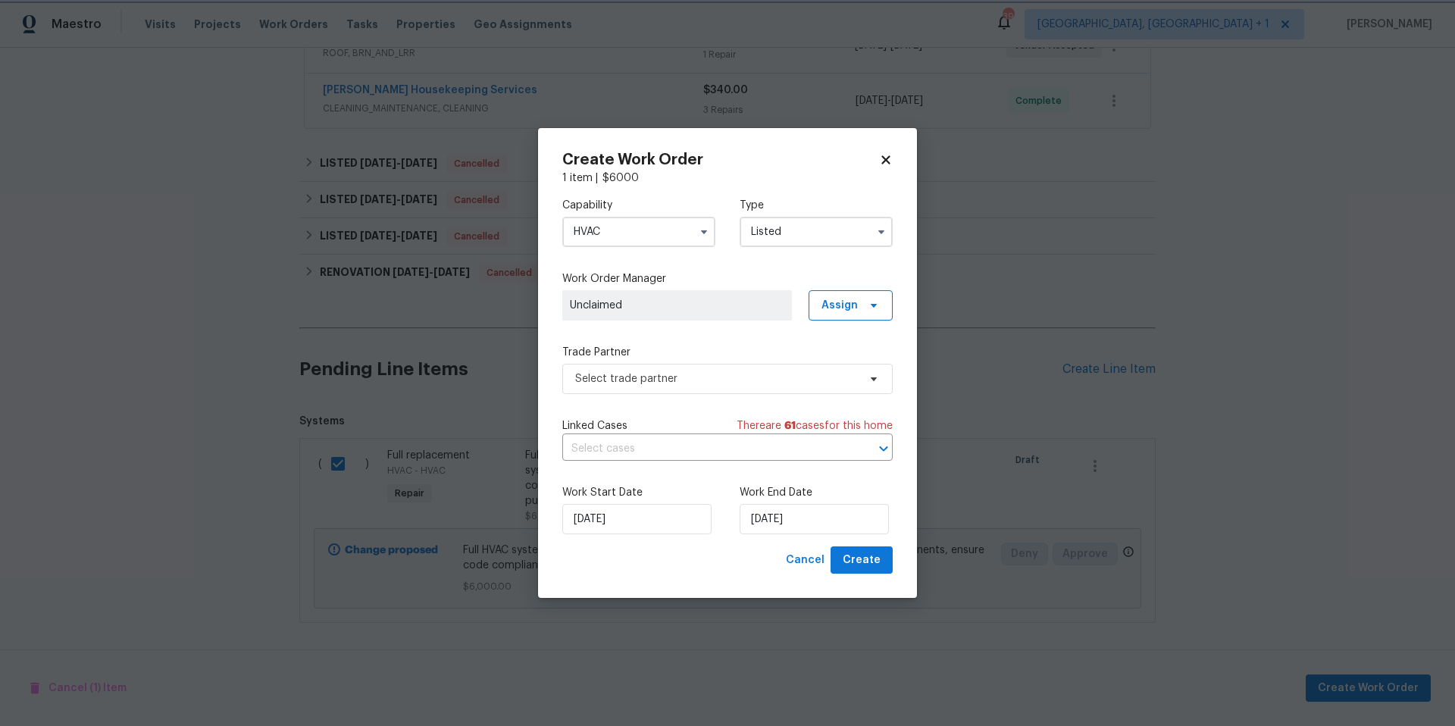
scroll to position [0, 0]
click at [816, 302] on span "Assign" at bounding box center [851, 305] width 84 height 30
click at [855, 410] on div "Assign to HPM" at bounding box center [855, 411] width 71 height 15
click at [750, 355] on label "Trade Partner" at bounding box center [727, 352] width 330 height 15
click at [722, 371] on span "Select trade partner" at bounding box center [716, 378] width 283 height 15
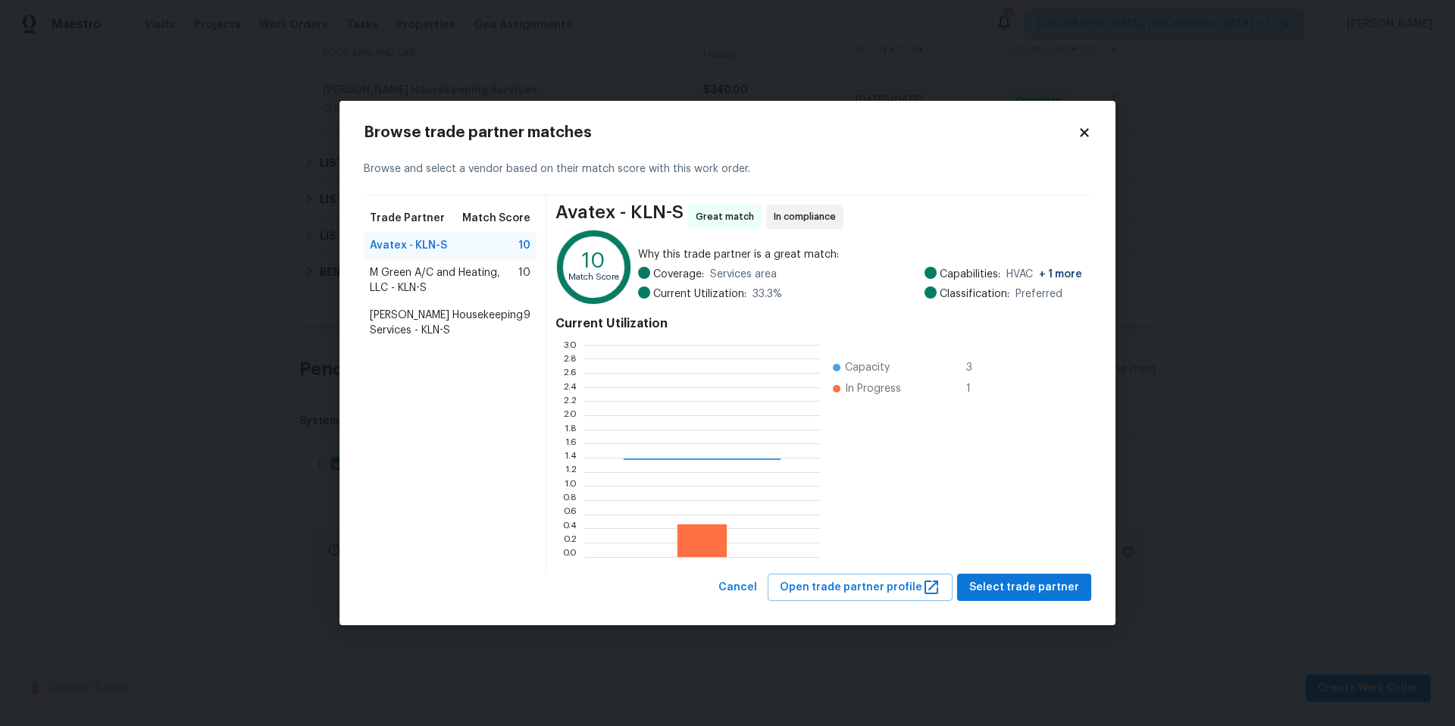
scroll to position [201, 225]
click at [443, 305] on div "Arelis Housekeeping Services - KLN-S 9" at bounding box center [450, 323] width 173 height 42
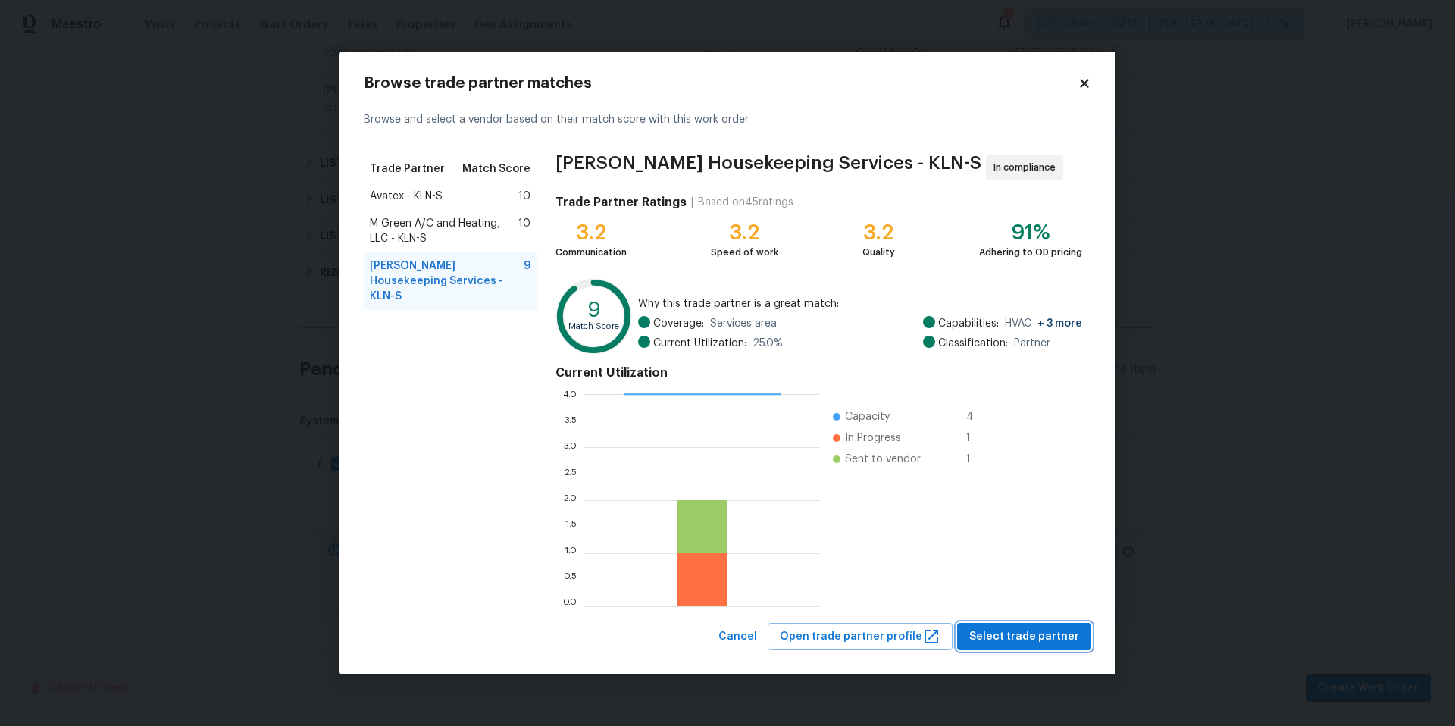
click at [982, 634] on span "Select trade partner" at bounding box center [1024, 637] width 110 height 19
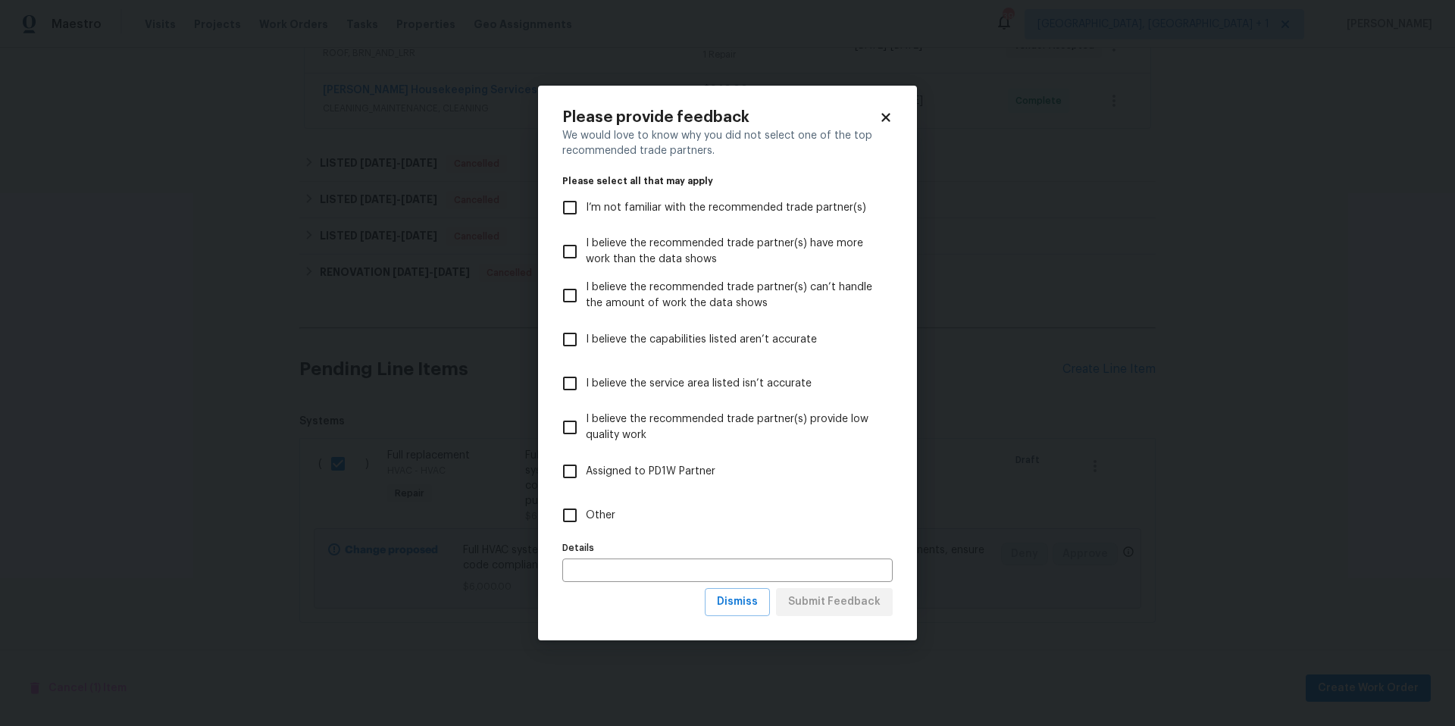
click at [578, 514] on input "Other" at bounding box center [570, 516] width 32 height 32
checkbox input "true"
click at [853, 600] on span "Submit Feedback" at bounding box center [834, 602] width 92 height 19
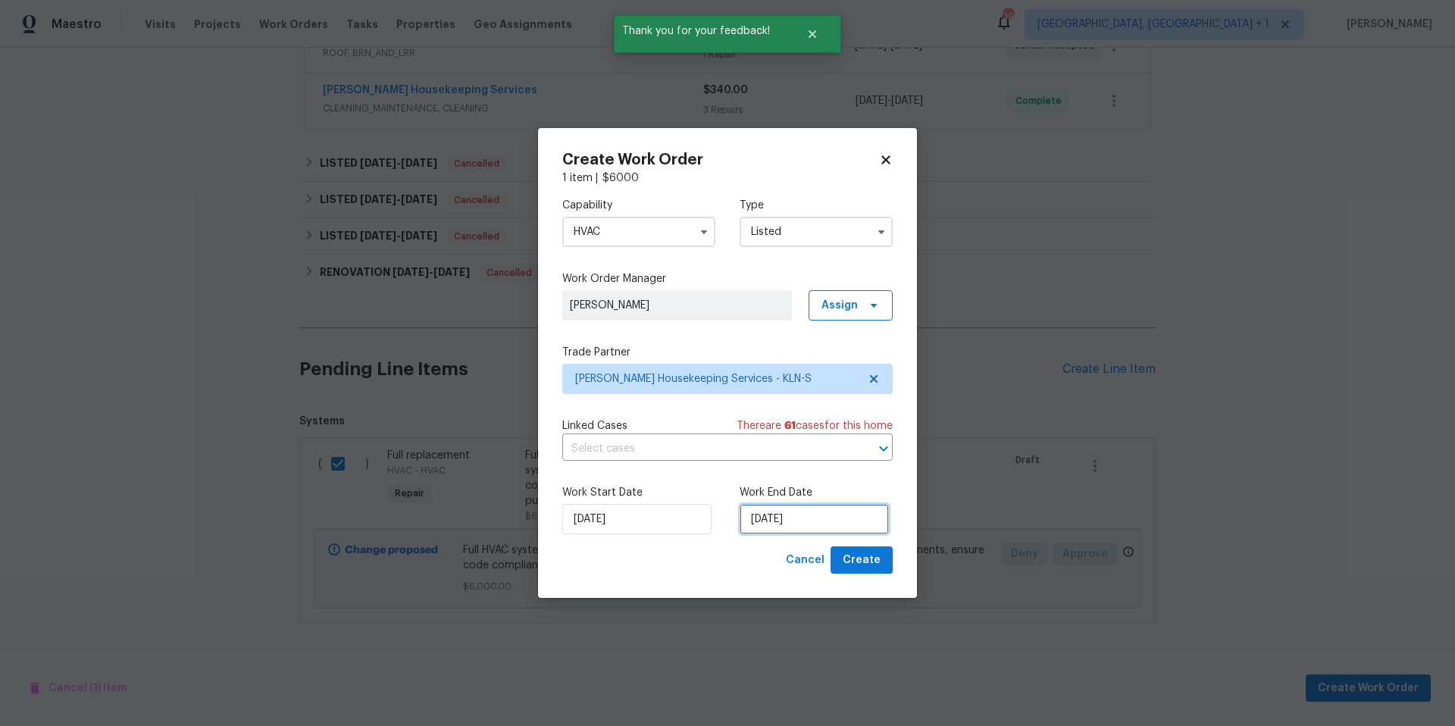
click at [800, 525] on input "9/22/2025" at bounding box center [814, 519] width 149 height 30
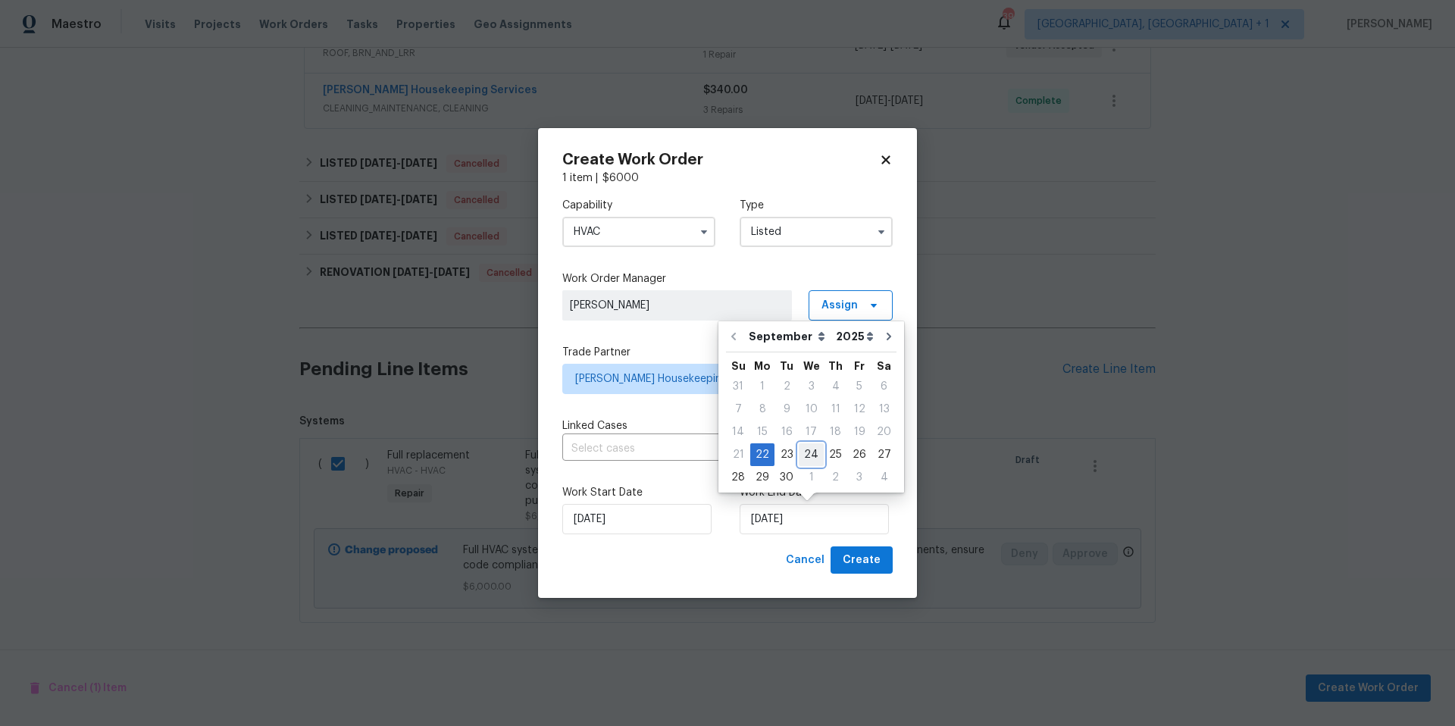
click at [814, 453] on div "24" at bounding box center [811, 454] width 25 height 21
type input "9/24/2025"
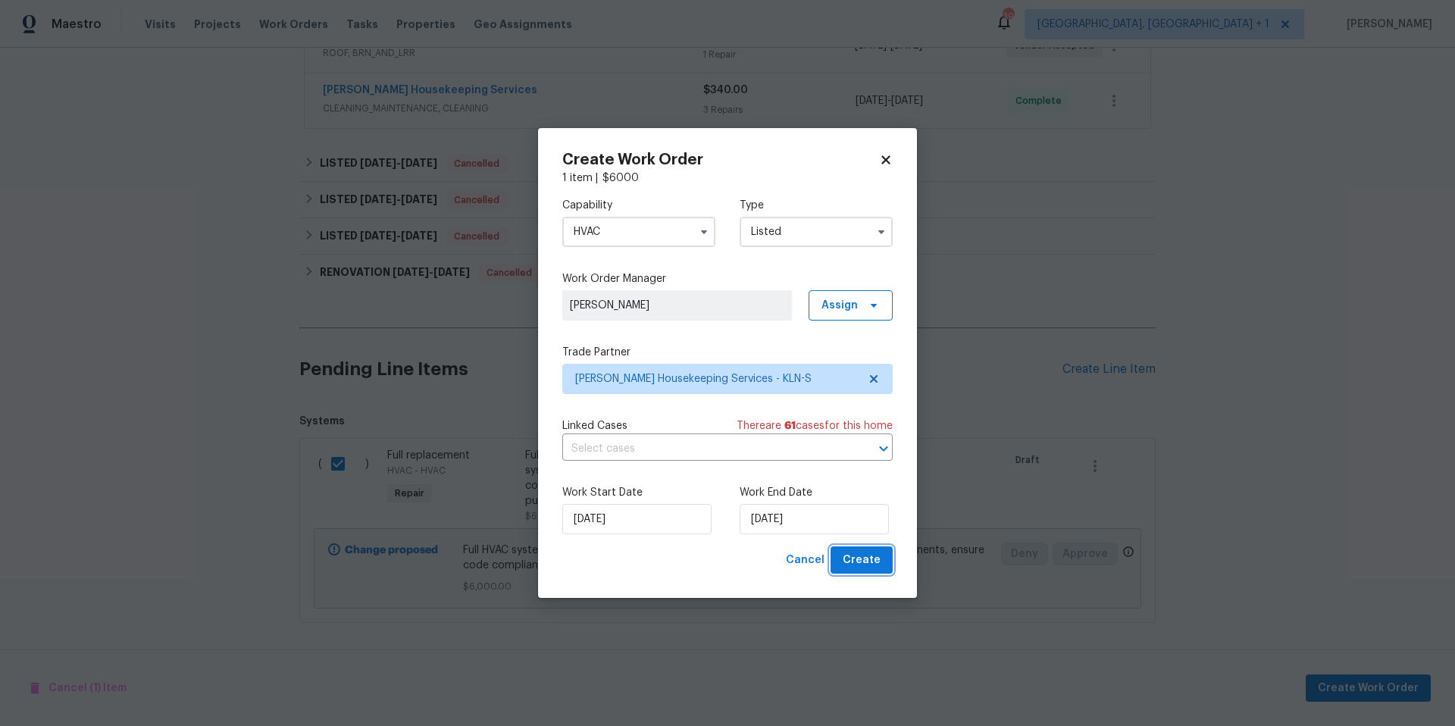
click at [855, 552] on span "Create" at bounding box center [862, 560] width 38 height 19
checkbox input "false"
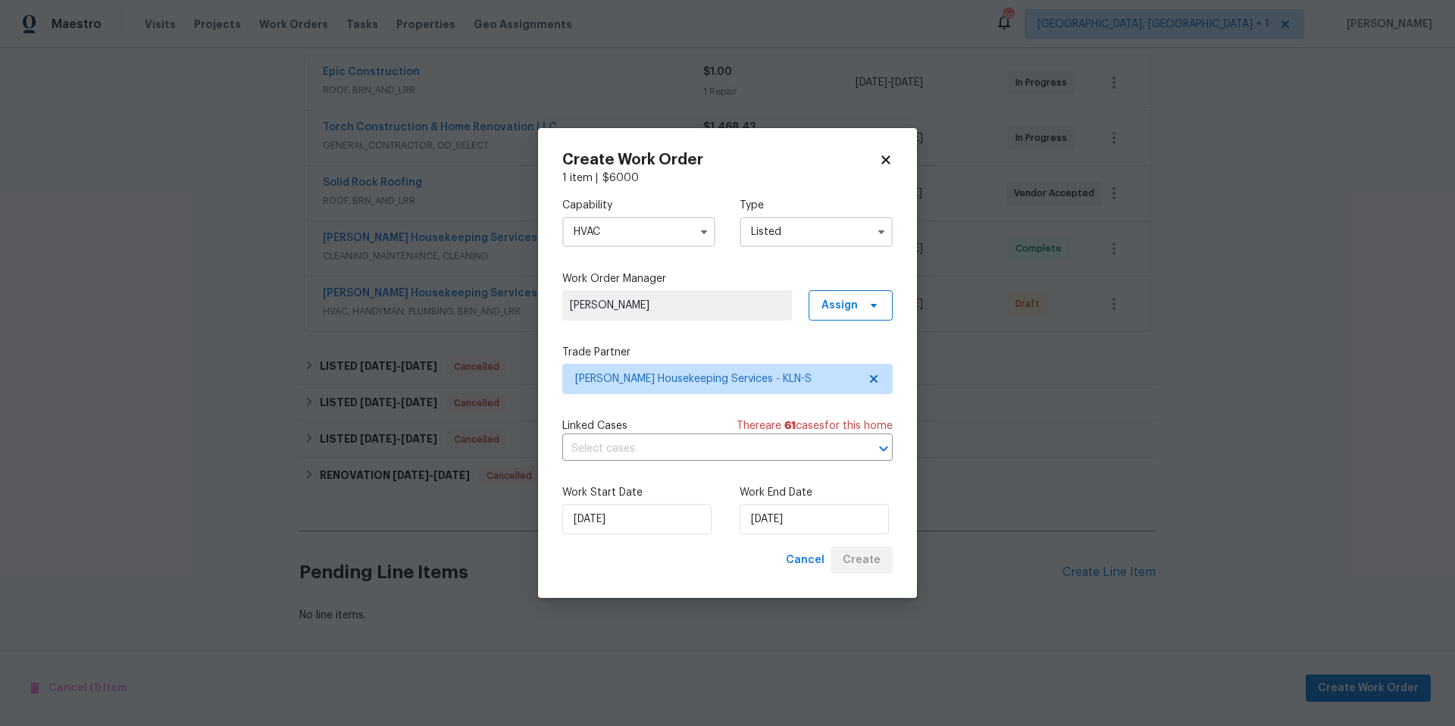
scroll to position [295, 0]
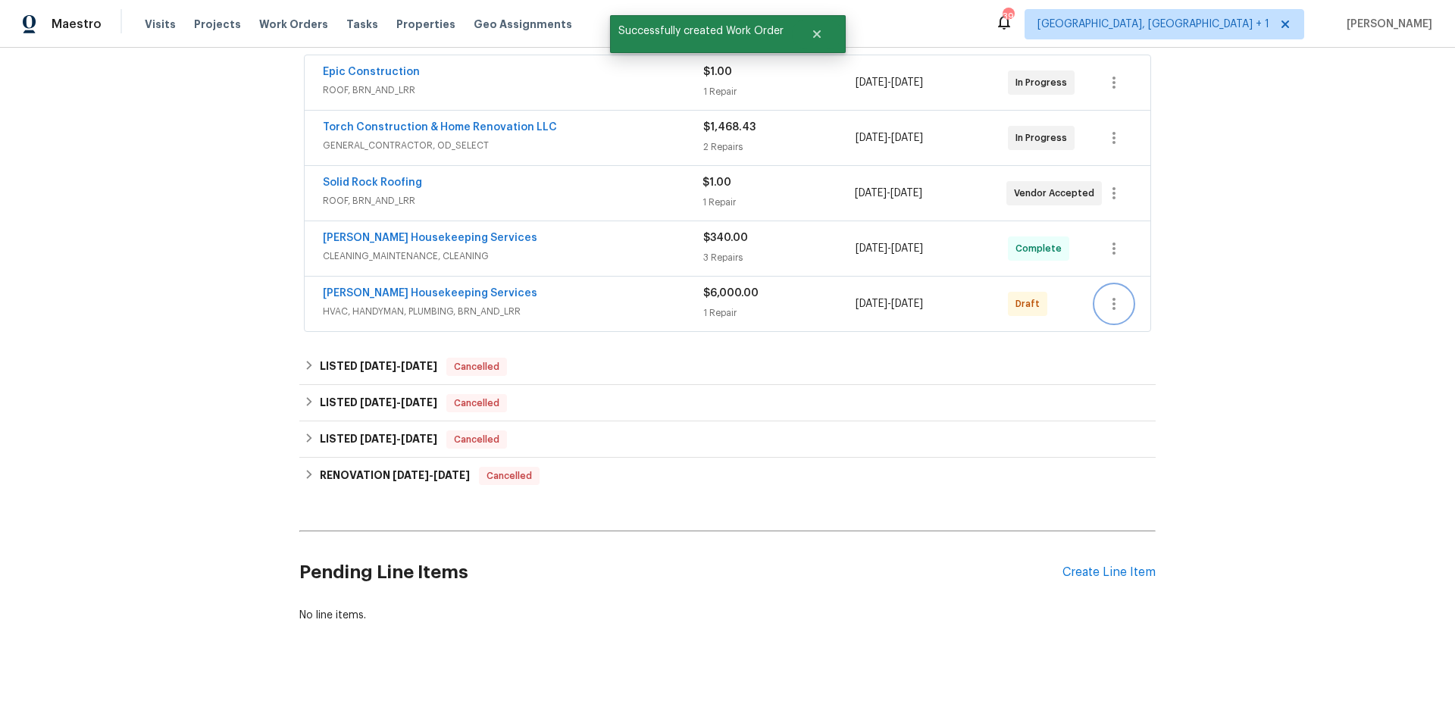
click at [1105, 296] on icon "button" at bounding box center [1114, 304] width 18 height 18
click at [1118, 311] on li "Confirm and Send to Vendor" at bounding box center [1175, 317] width 169 height 25
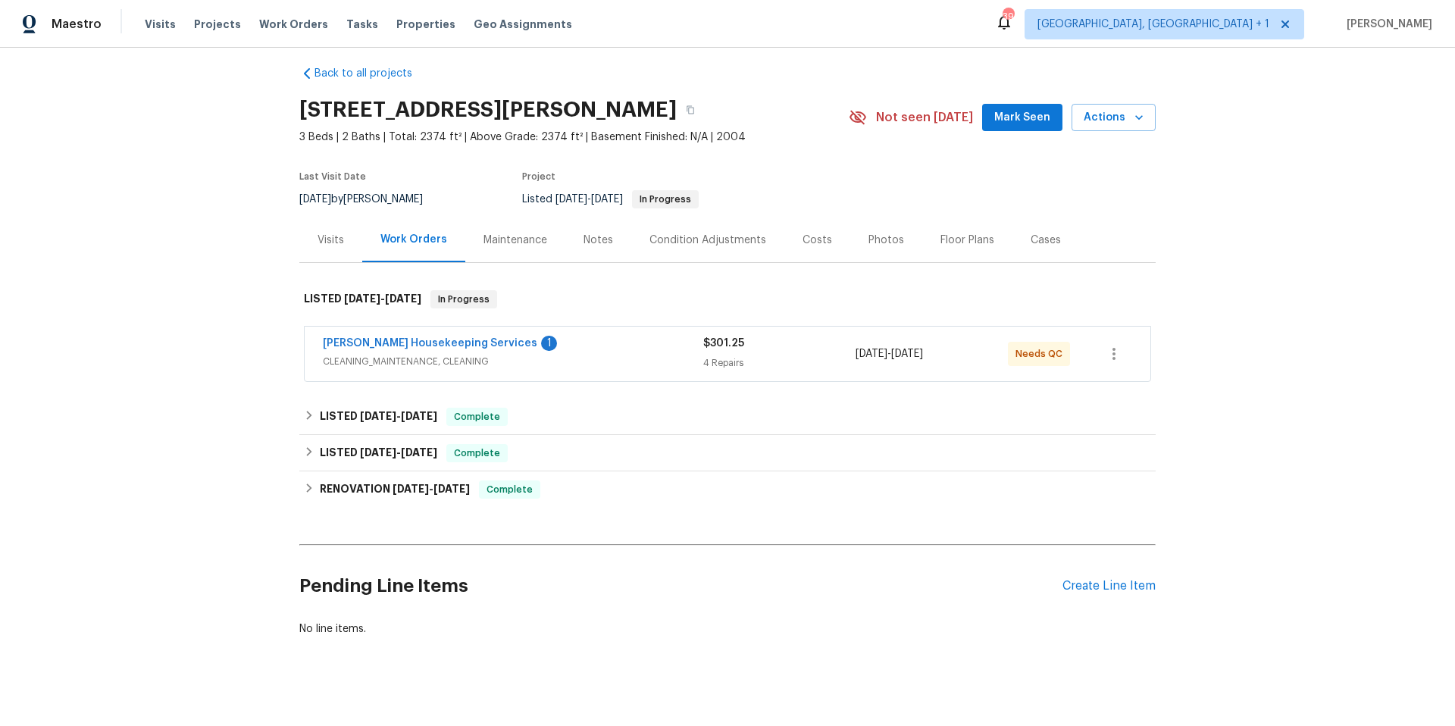
scroll to position [27, 0]
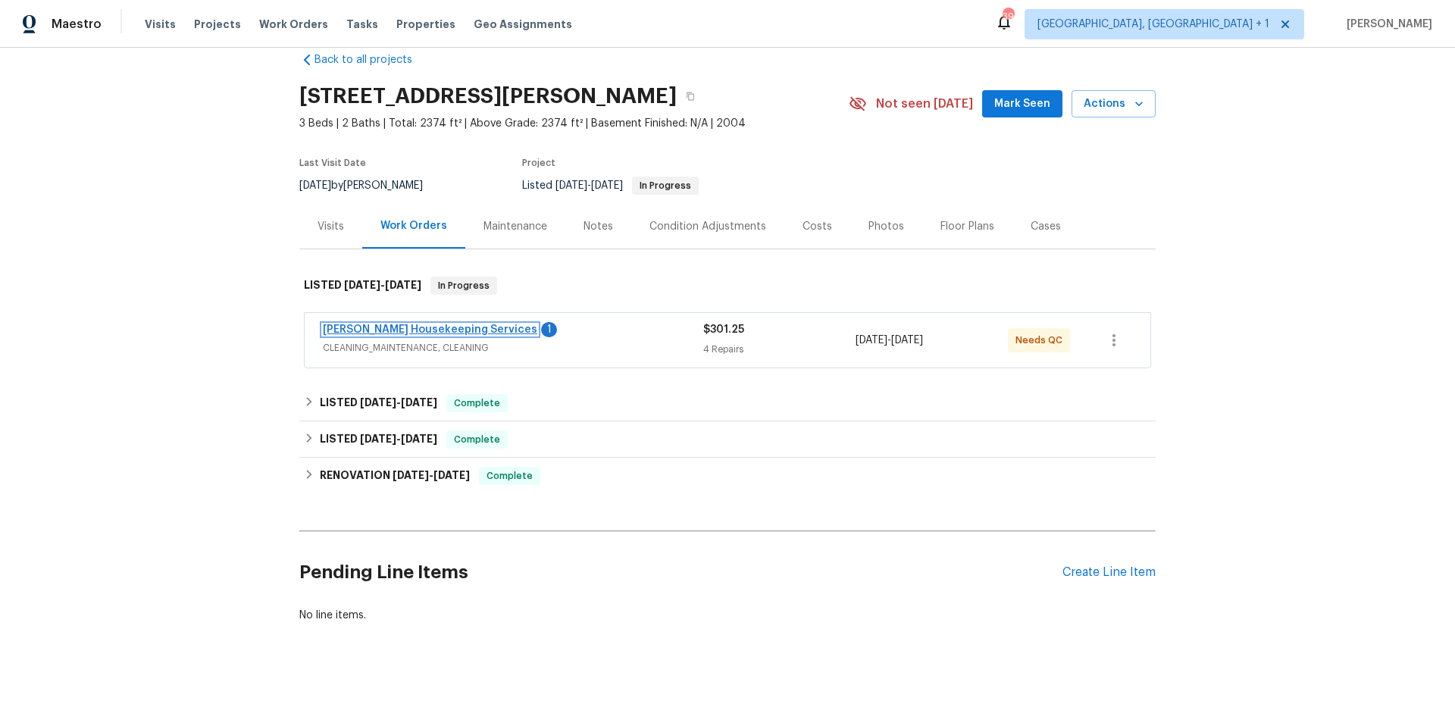
click at [409, 327] on link "Arelis Housekeeping Services" at bounding box center [430, 329] width 215 height 11
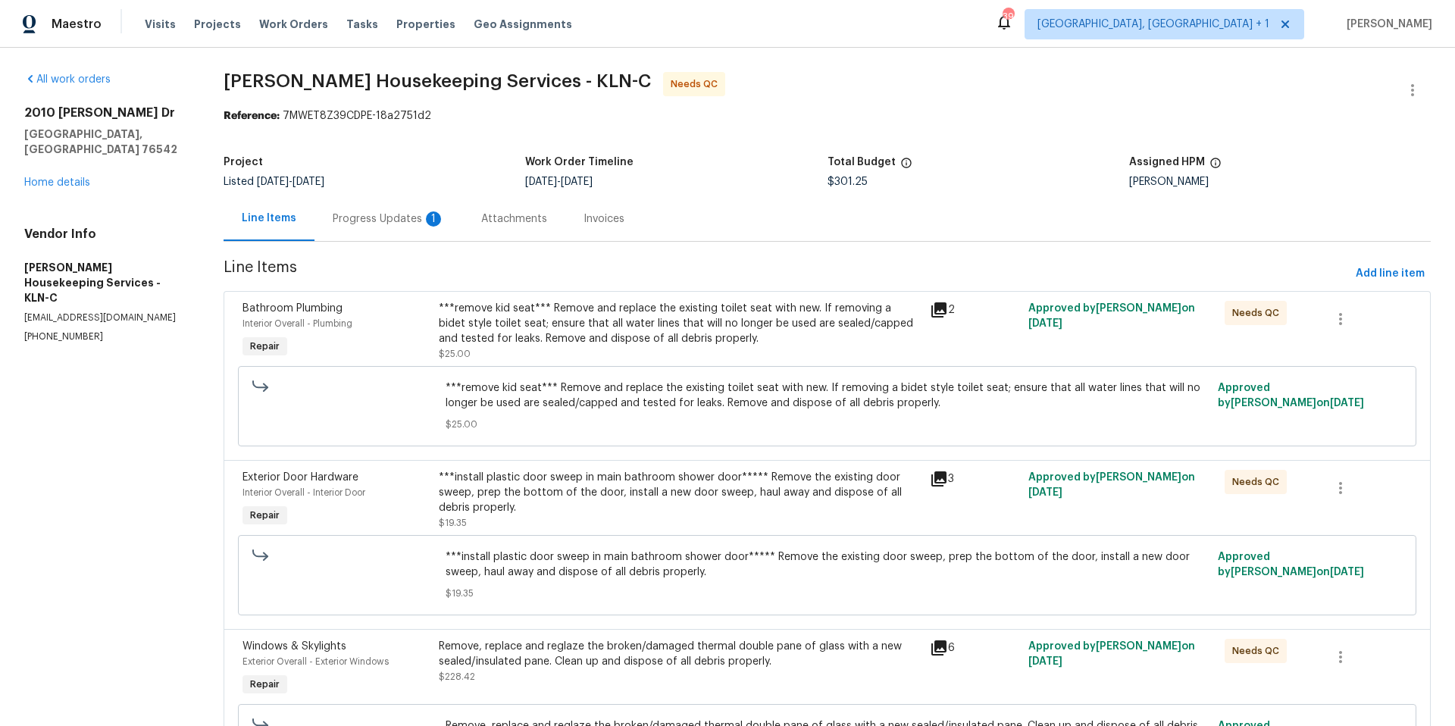
click at [388, 220] on div "Progress Updates 1" at bounding box center [389, 218] width 112 height 15
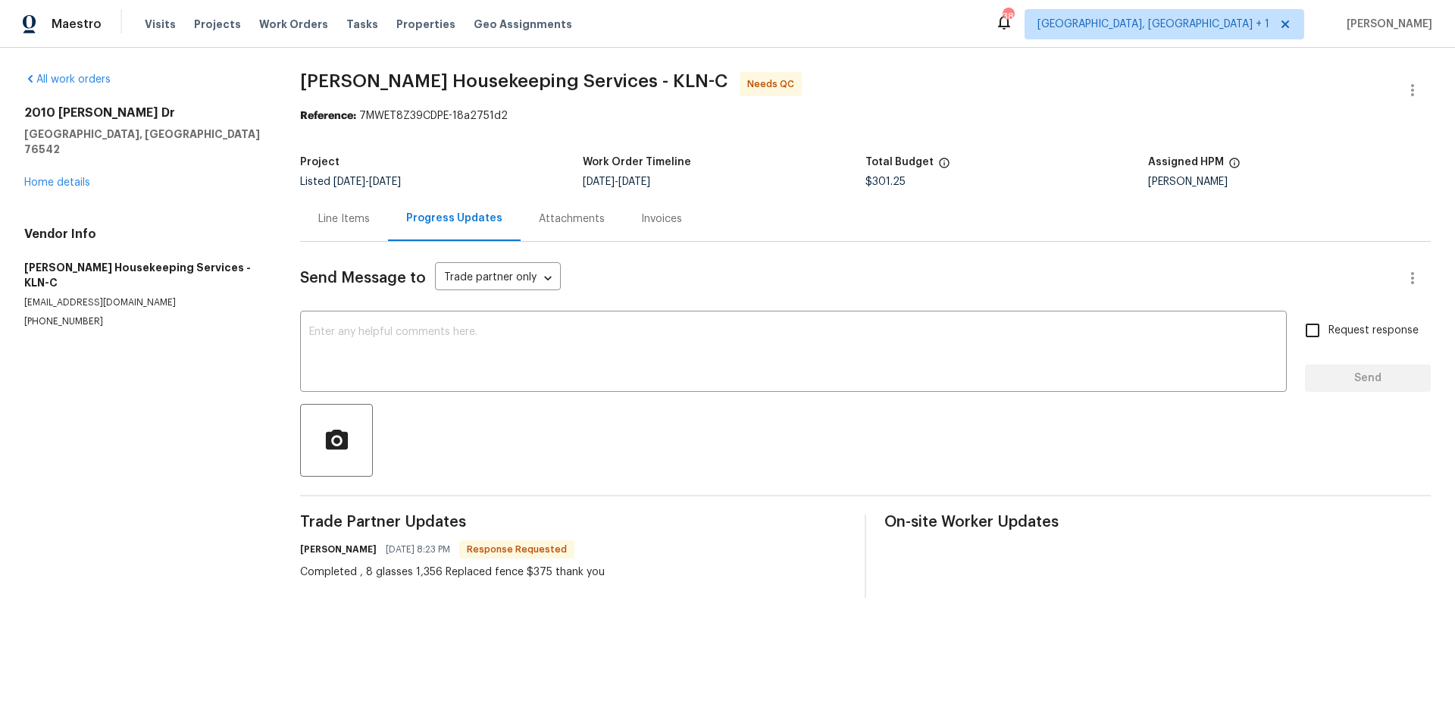
click at [357, 222] on div "Line Items" at bounding box center [344, 218] width 52 height 15
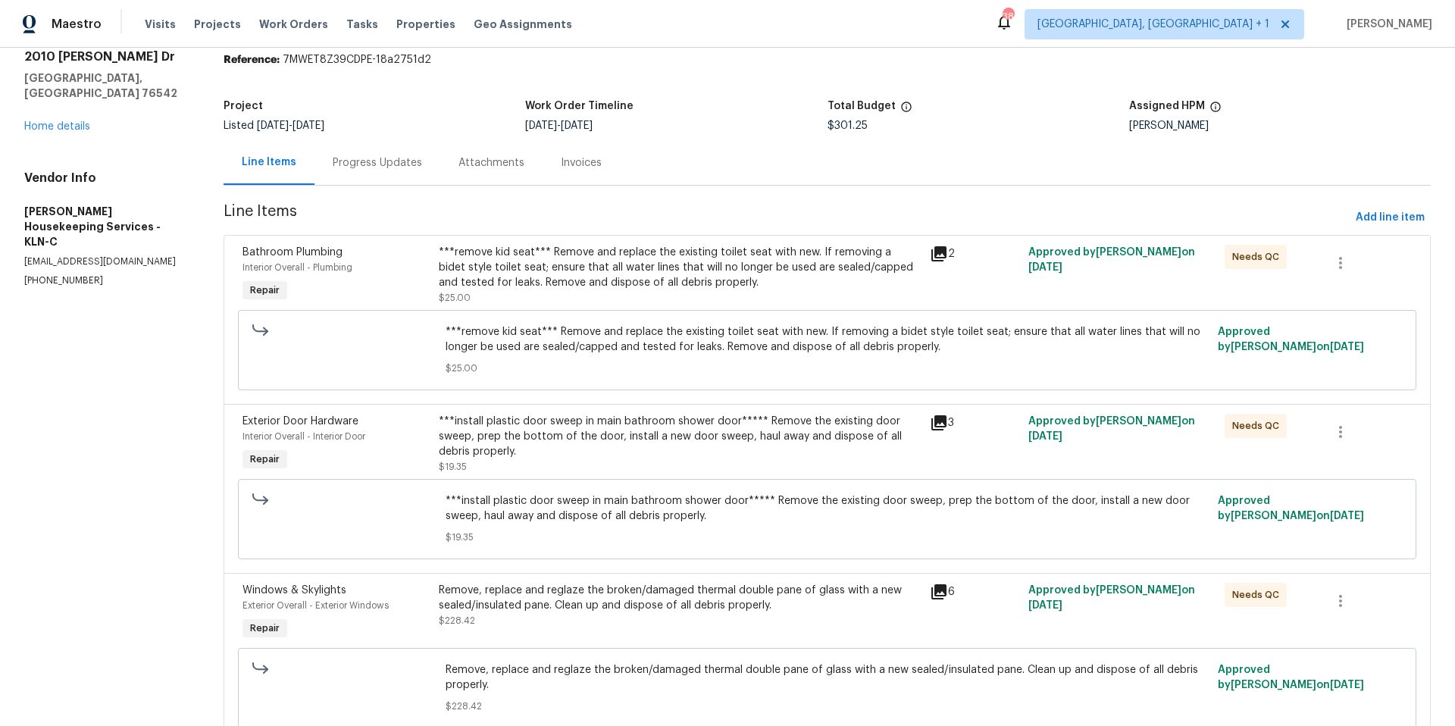
scroll to position [52, 0]
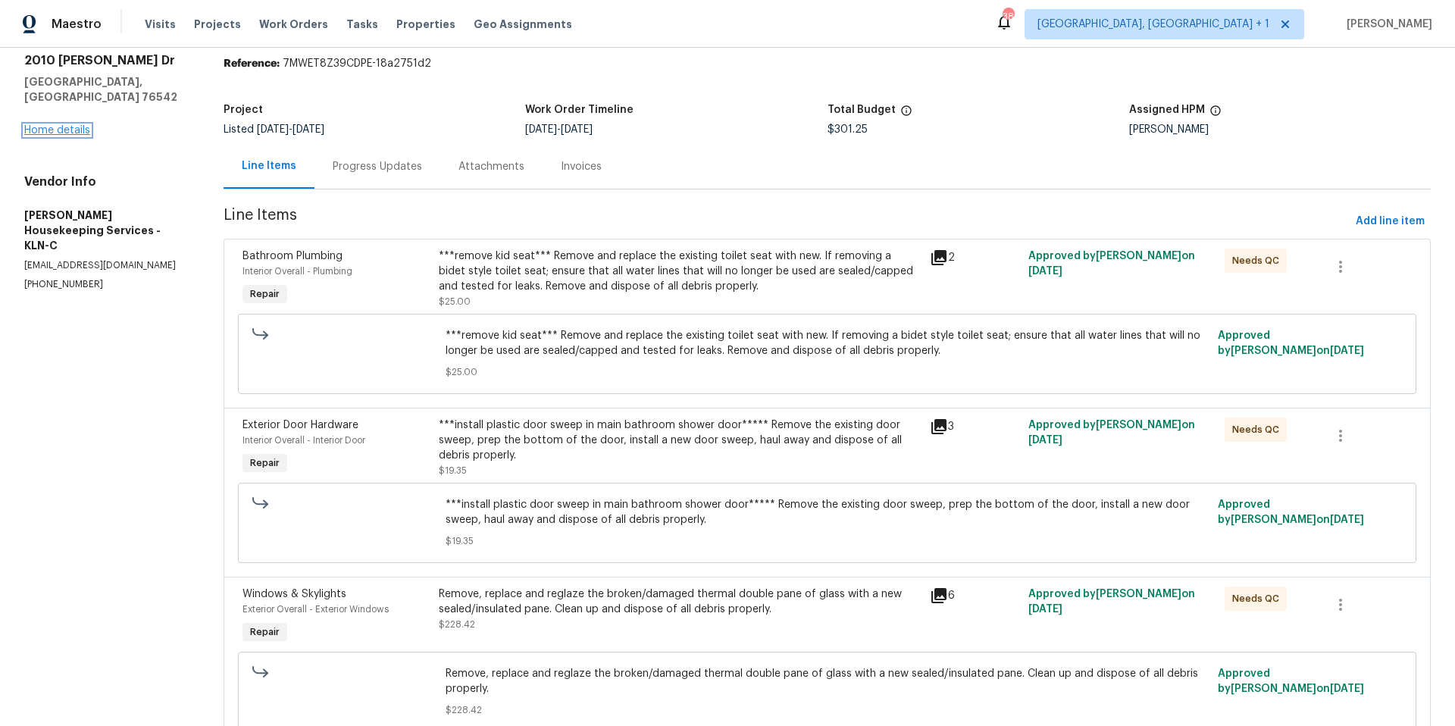
click at [66, 125] on link "Home details" at bounding box center [57, 130] width 66 height 11
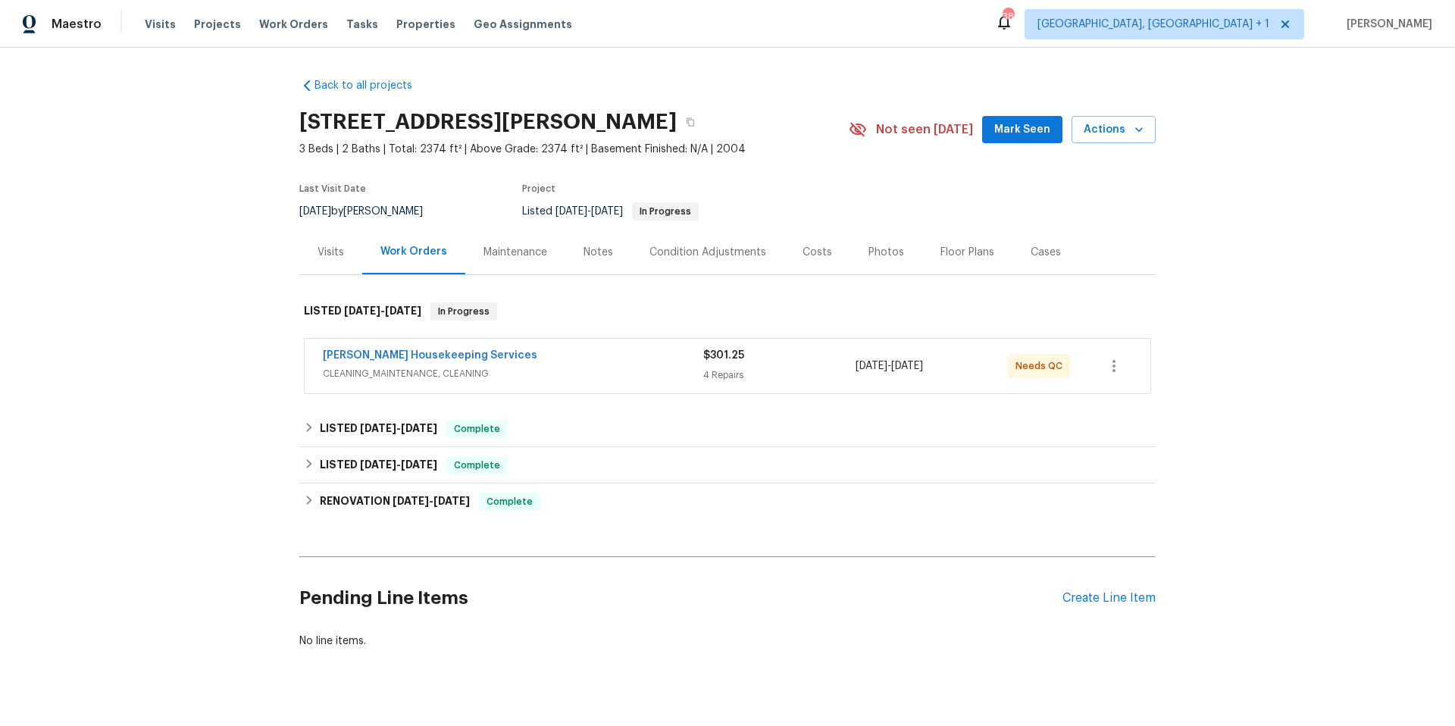
click at [604, 366] on span "CLEANING_MAINTENANCE, CLEANING" at bounding box center [513, 373] width 381 height 15
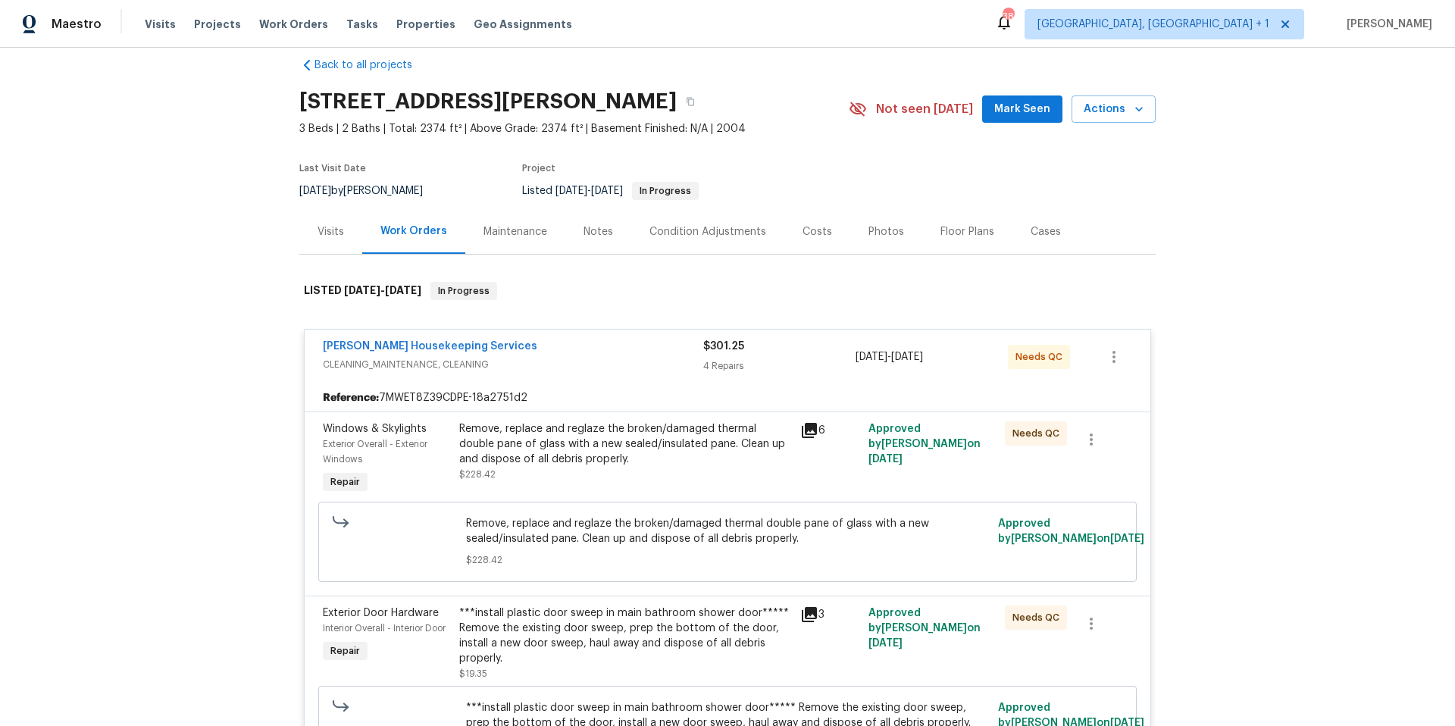
scroll to position [42, 0]
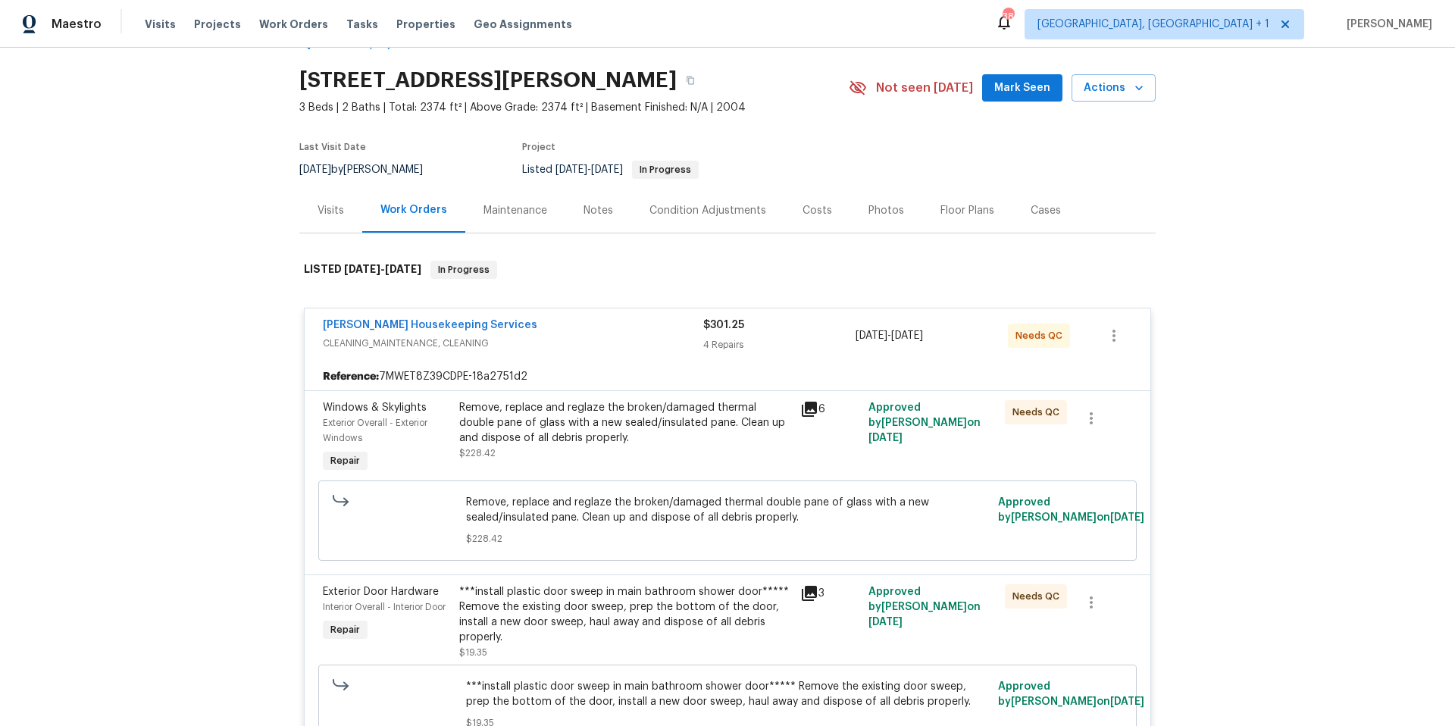
click at [609, 419] on div "Remove, replace and reglaze the broken/damaged thermal double pane of glass wit…" at bounding box center [625, 422] width 332 height 45
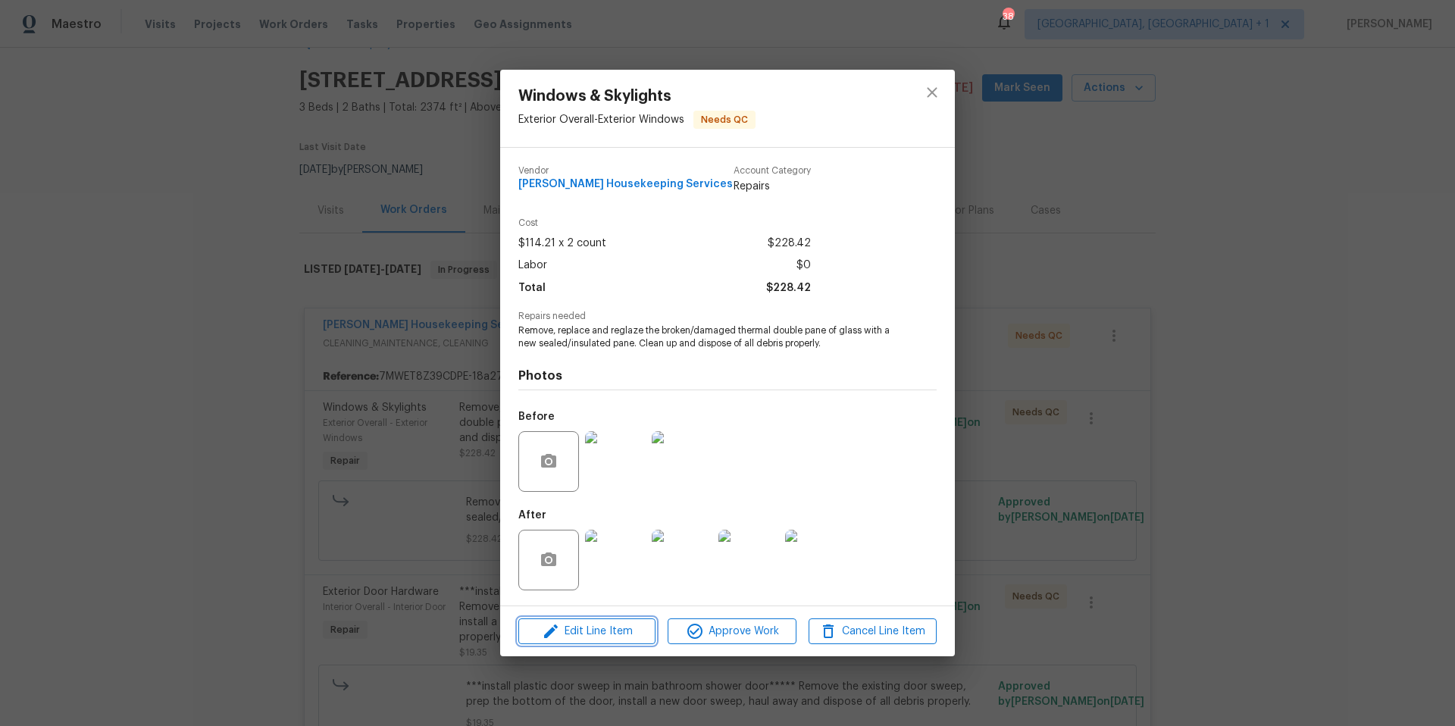
click at [612, 634] on span "Edit Line Item" at bounding box center [587, 631] width 128 height 19
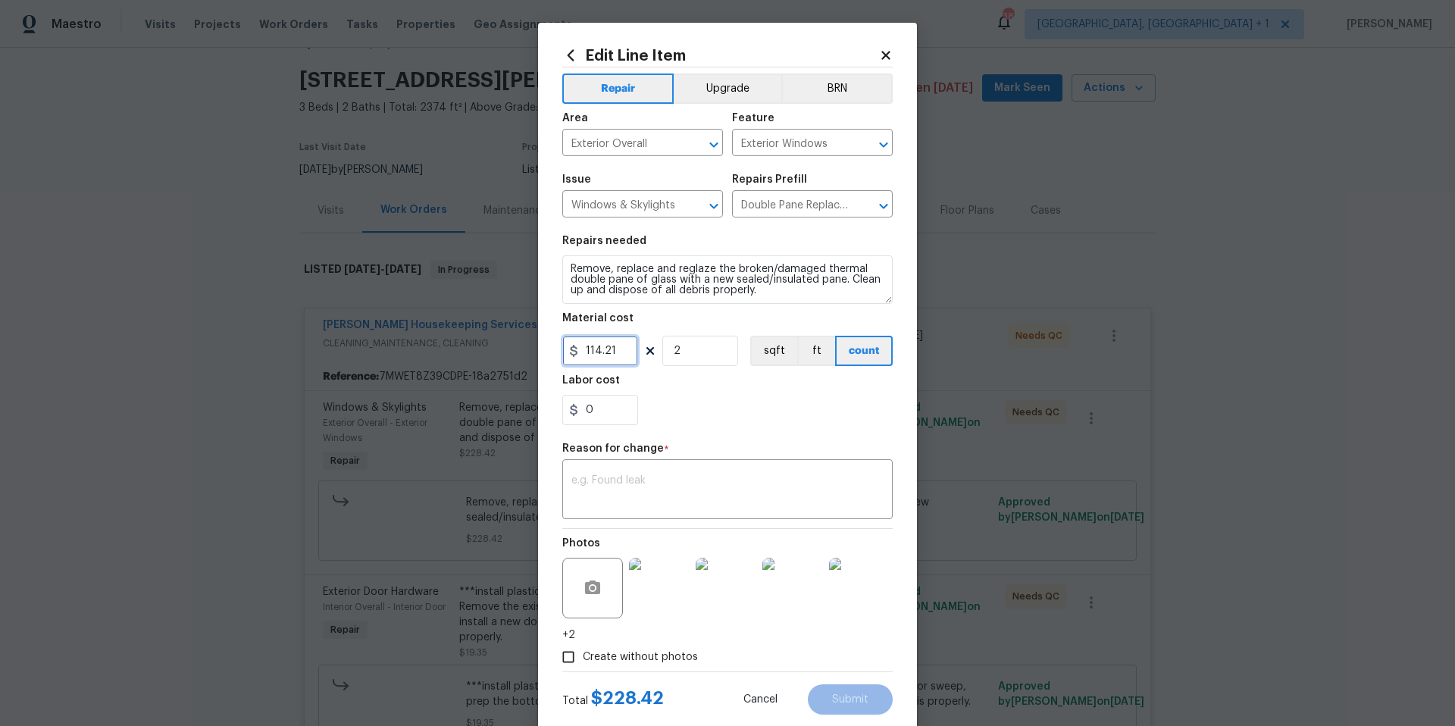
drag, startPoint x: 610, startPoint y: 350, endPoint x: 562, endPoint y: 354, distance: 47.9
click at [562, 354] on div "114.21" at bounding box center [600, 351] width 76 height 30
type input "1356"
click at [680, 352] on input "2" at bounding box center [700, 351] width 76 height 30
type input "1"
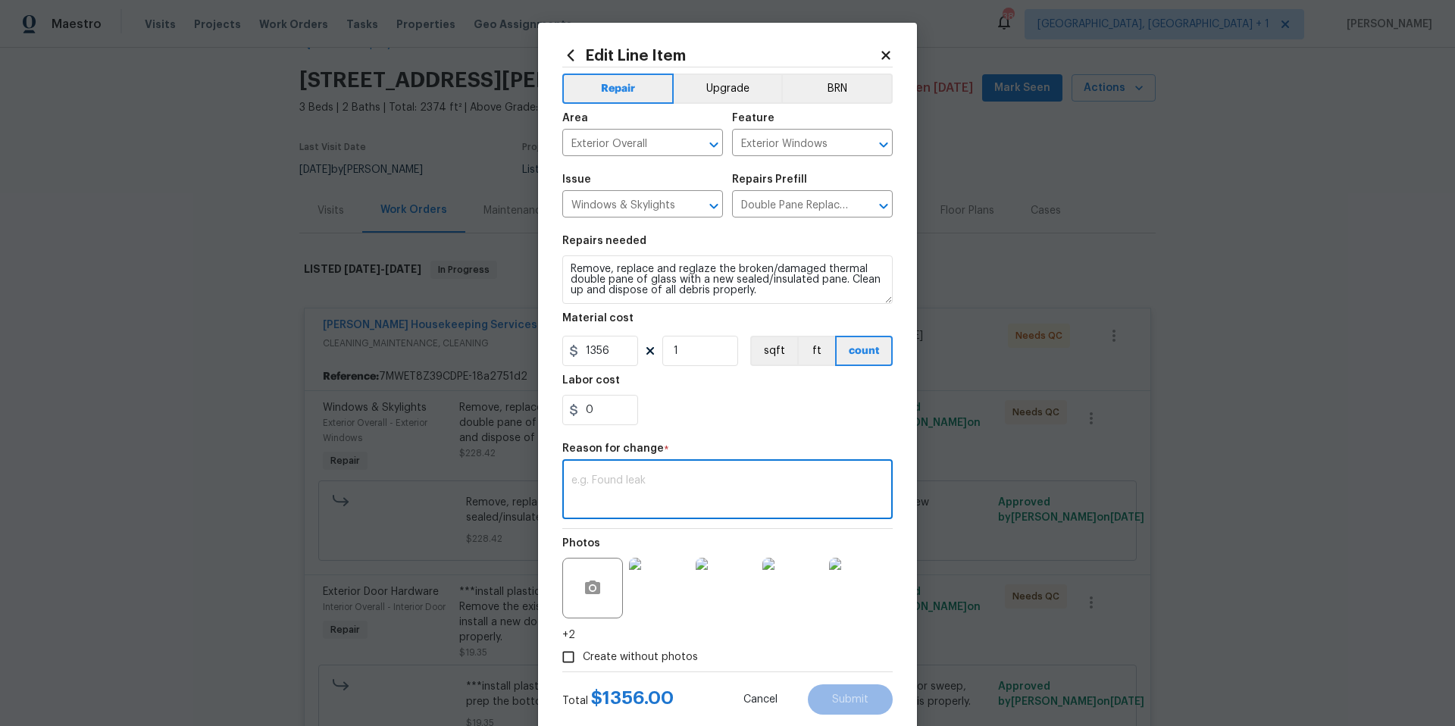
click at [619, 492] on textarea at bounding box center [728, 491] width 312 height 32
type textarea "adjustd price per repair costs"
click at [857, 694] on span "Submit" at bounding box center [850, 699] width 36 height 11
type input "114.21"
type input "2"
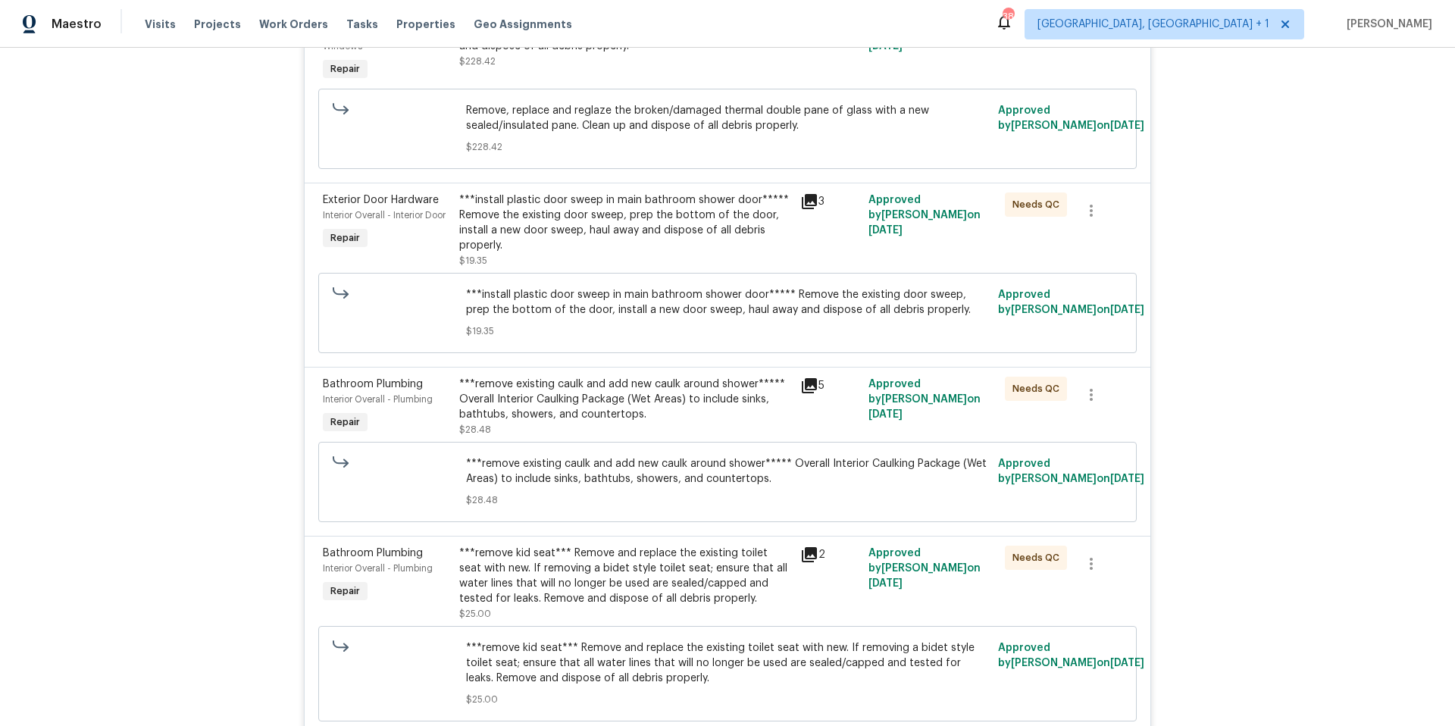
scroll to position [0, 0]
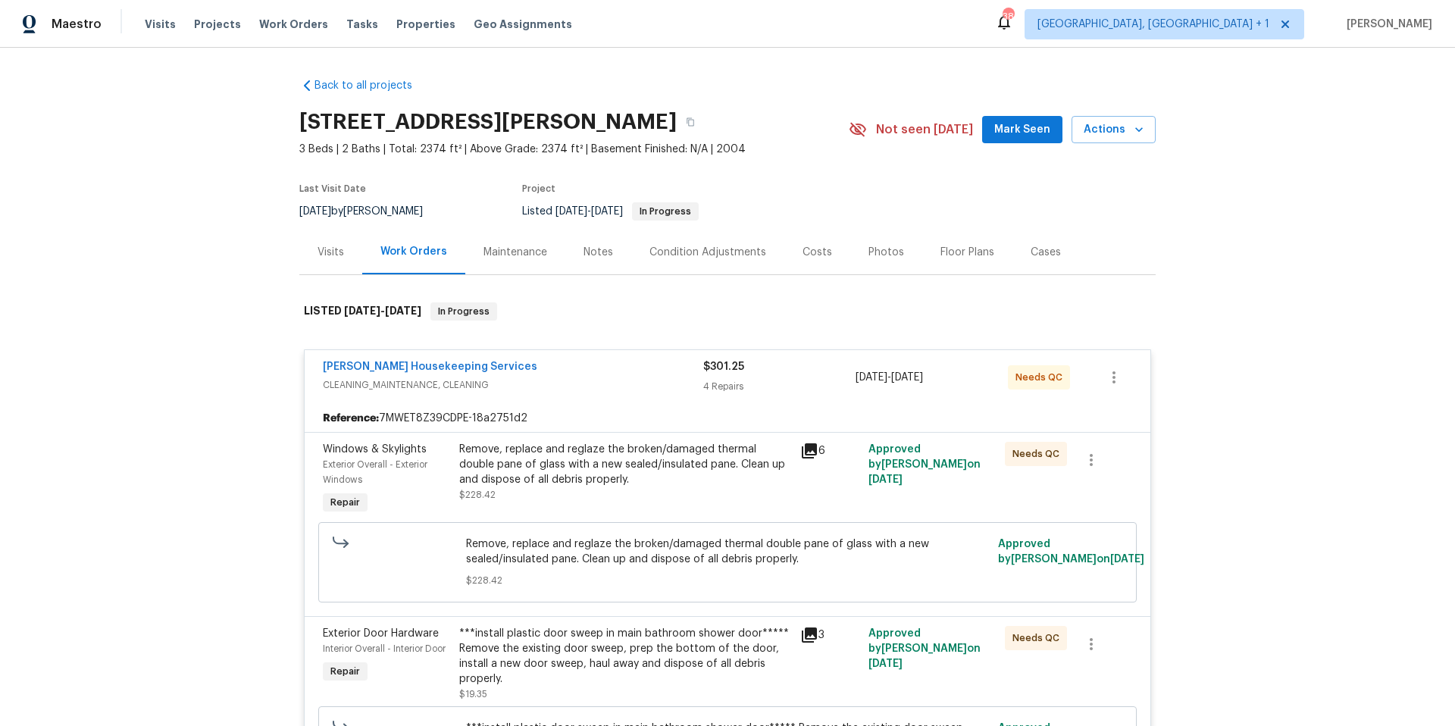
click at [494, 256] on div "Maintenance" at bounding box center [516, 252] width 64 height 15
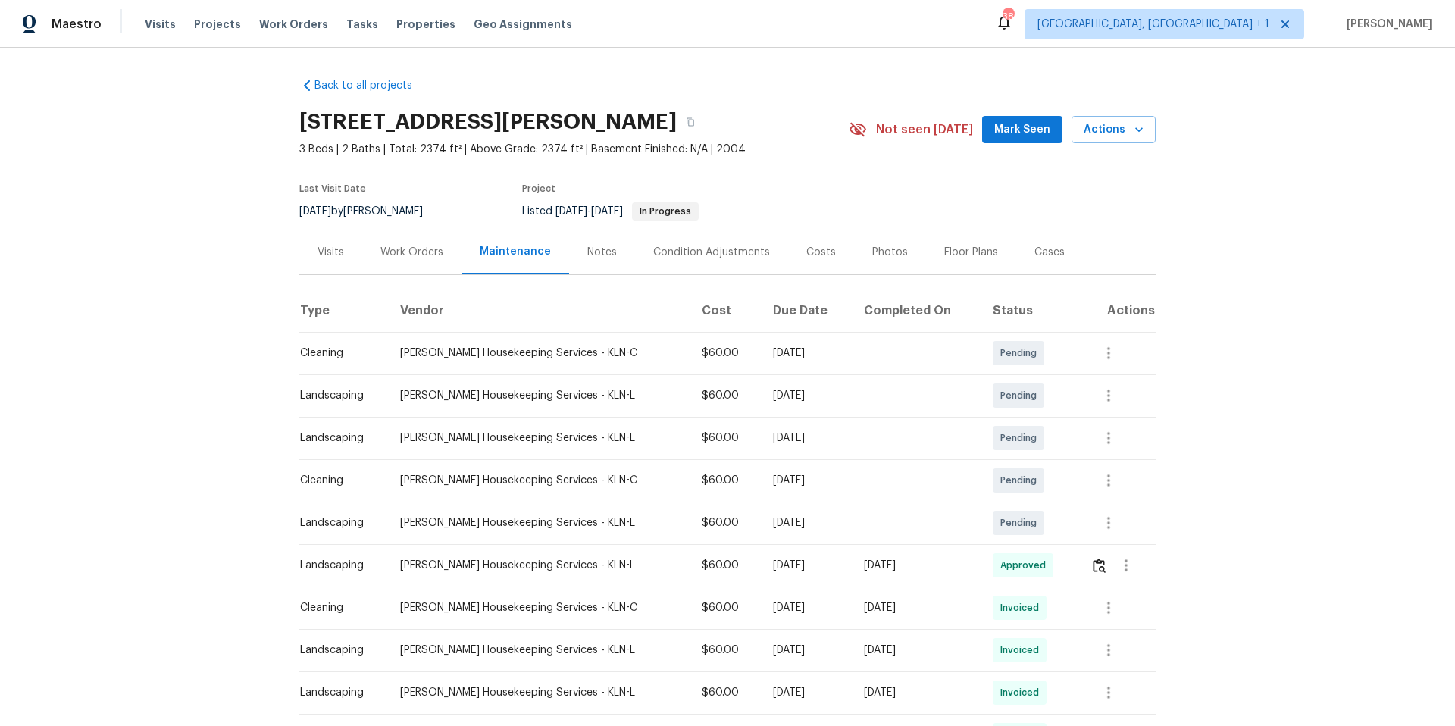
click at [431, 245] on div "Work Orders" at bounding box center [412, 252] width 63 height 15
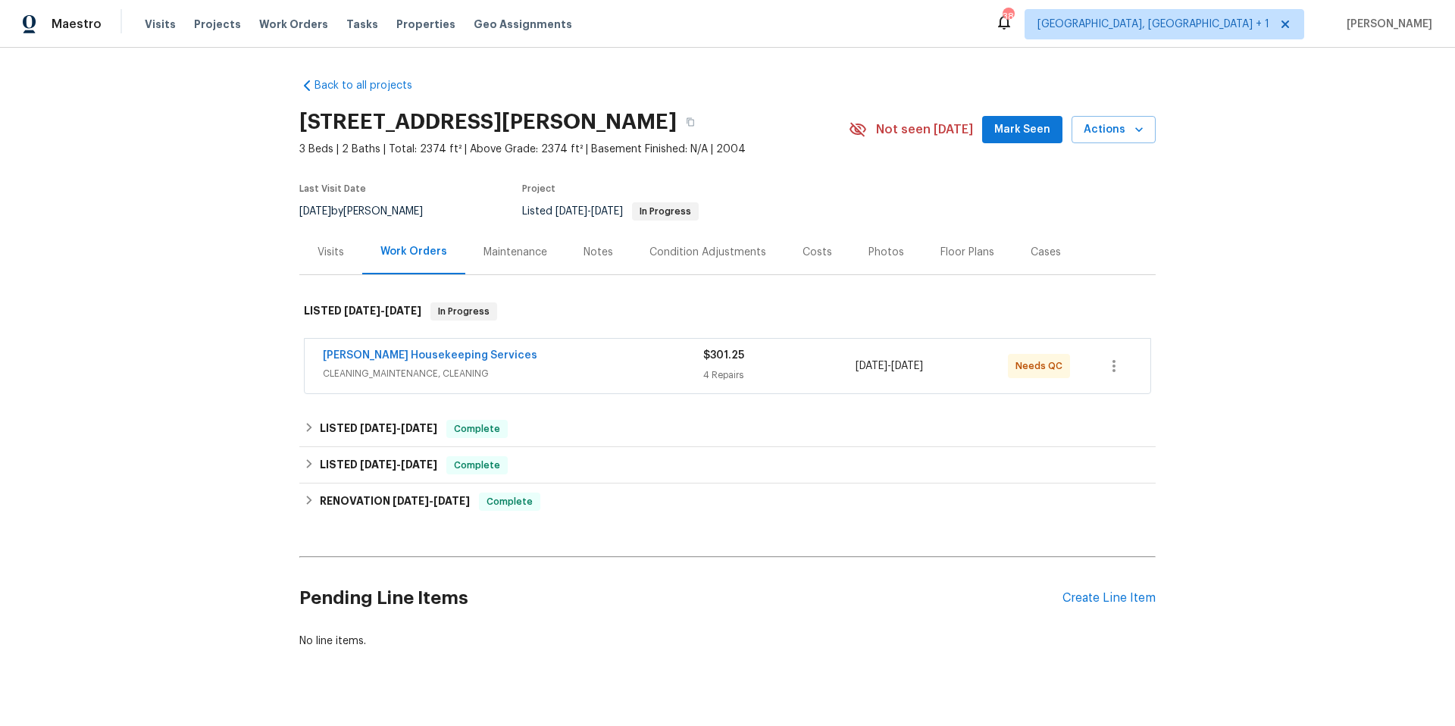
click at [703, 250] on div "Condition Adjustments" at bounding box center [708, 252] width 117 height 15
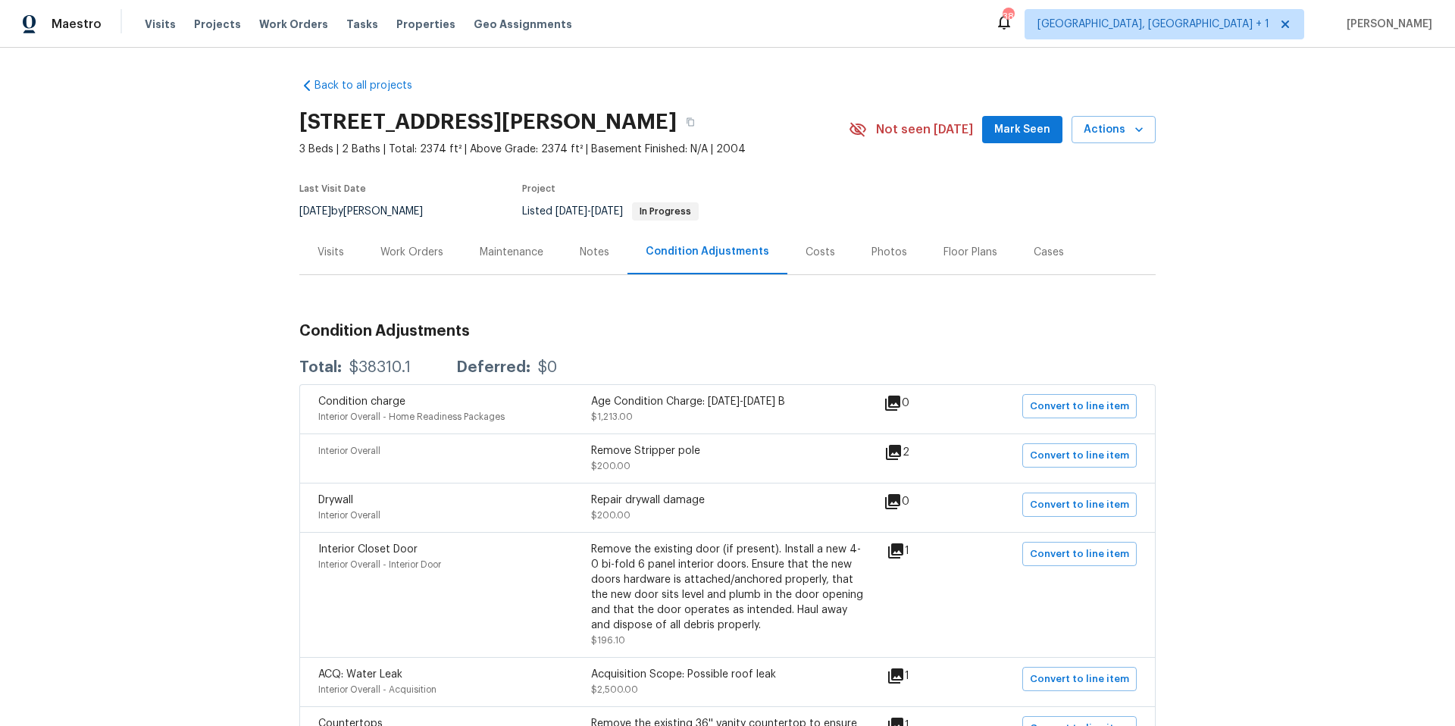
click at [430, 253] on div "Work Orders" at bounding box center [412, 252] width 63 height 15
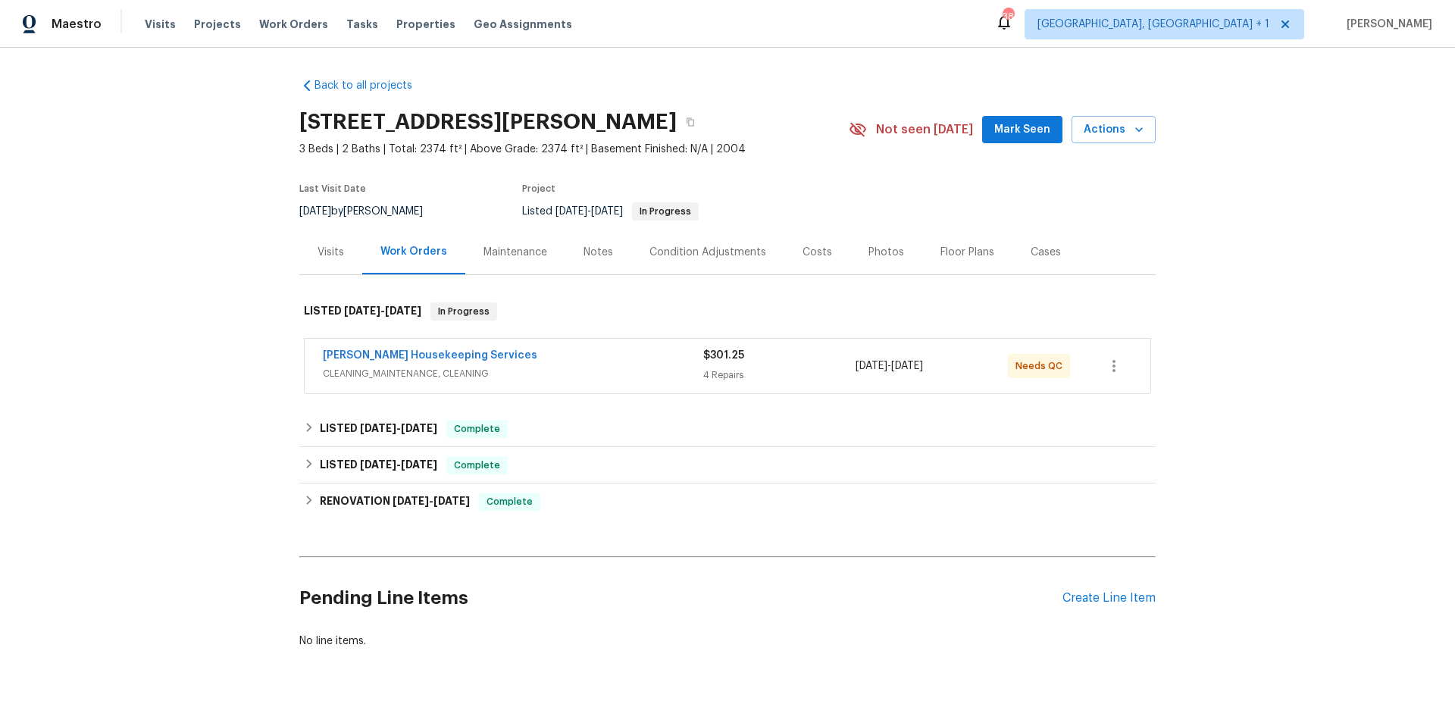
click at [404, 346] on div "Arelis Housekeeping Services CLEANING_MAINTENANCE, CLEANING $301.25 4 Repairs 9…" at bounding box center [728, 366] width 846 height 55
click at [399, 357] on link "[PERSON_NAME] Housekeeping Services" at bounding box center [430, 355] width 215 height 11
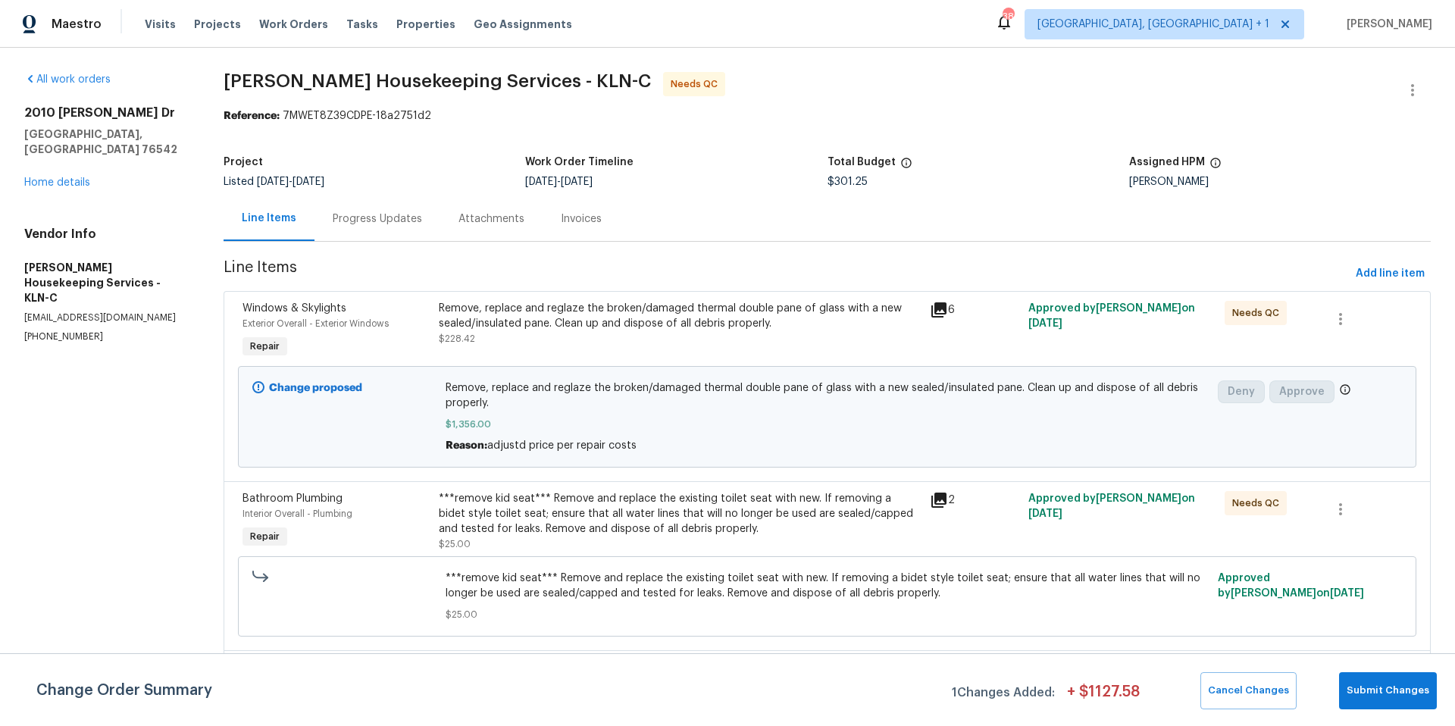
click at [405, 215] on div "Progress Updates" at bounding box center [377, 218] width 89 height 15
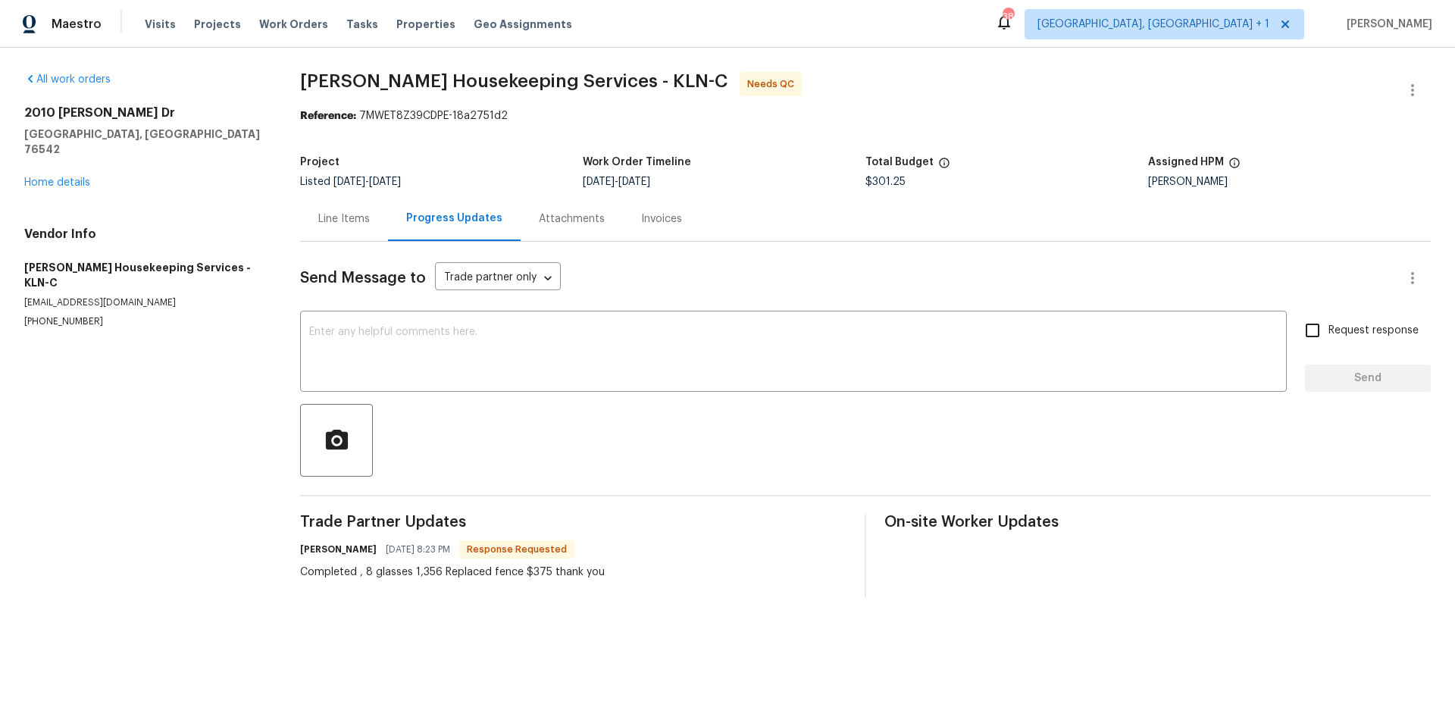
click at [360, 218] on div "Line Items" at bounding box center [344, 218] width 52 height 15
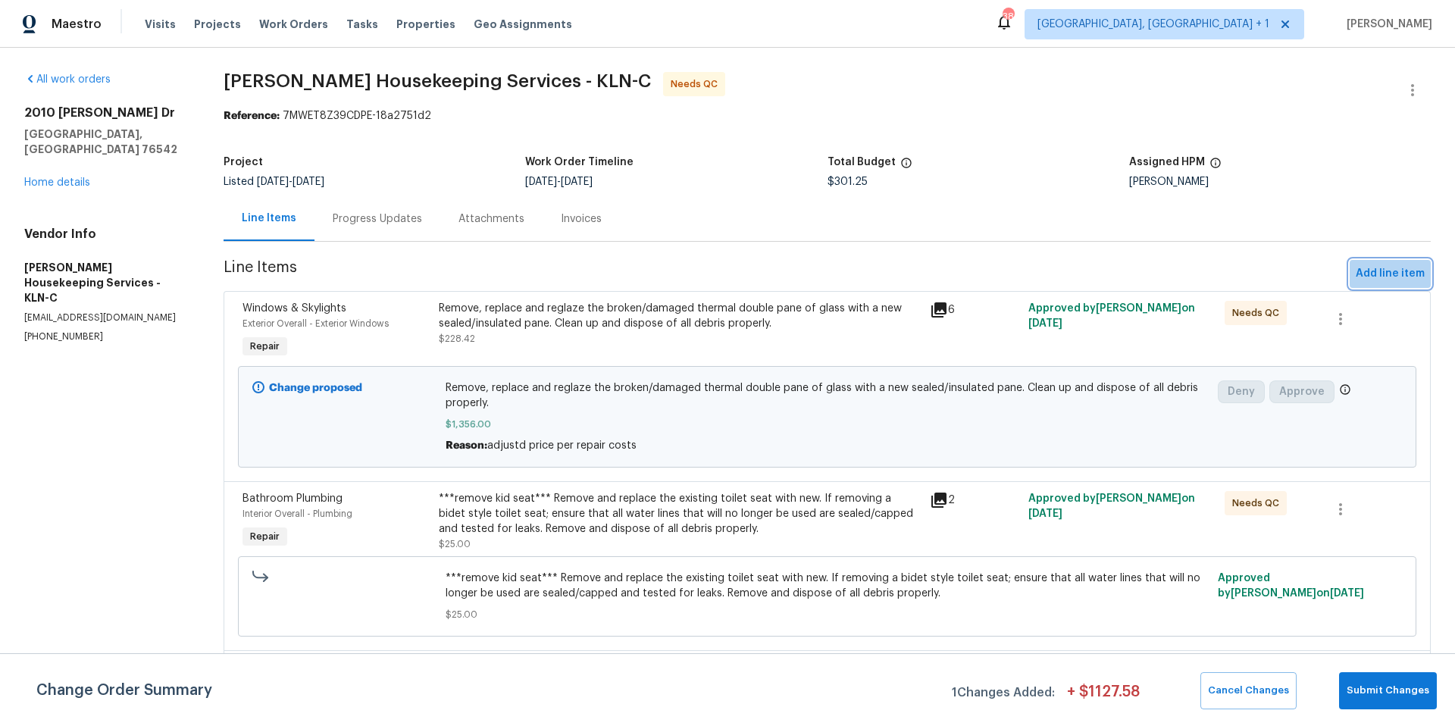
click at [1383, 277] on span "Add line item" at bounding box center [1390, 274] width 69 height 19
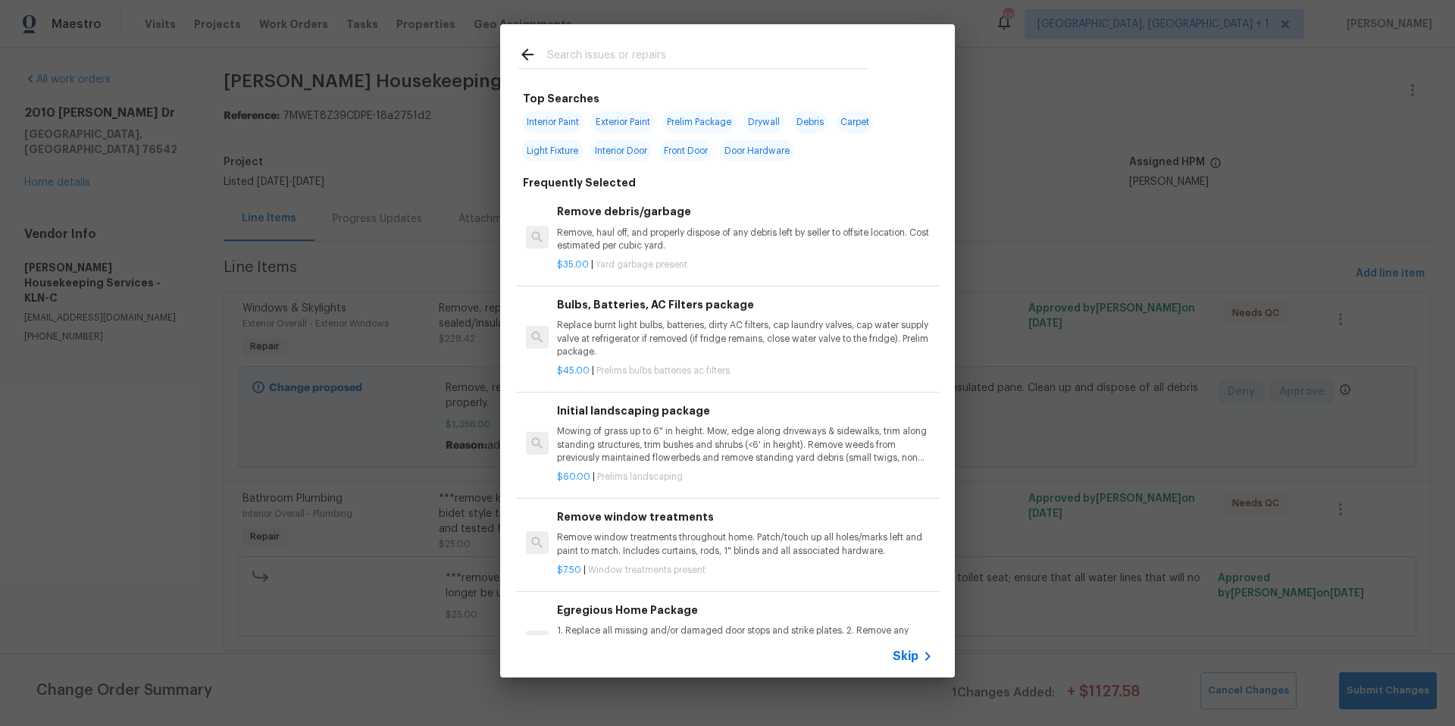
click at [581, 55] on input "text" at bounding box center [707, 56] width 321 height 23
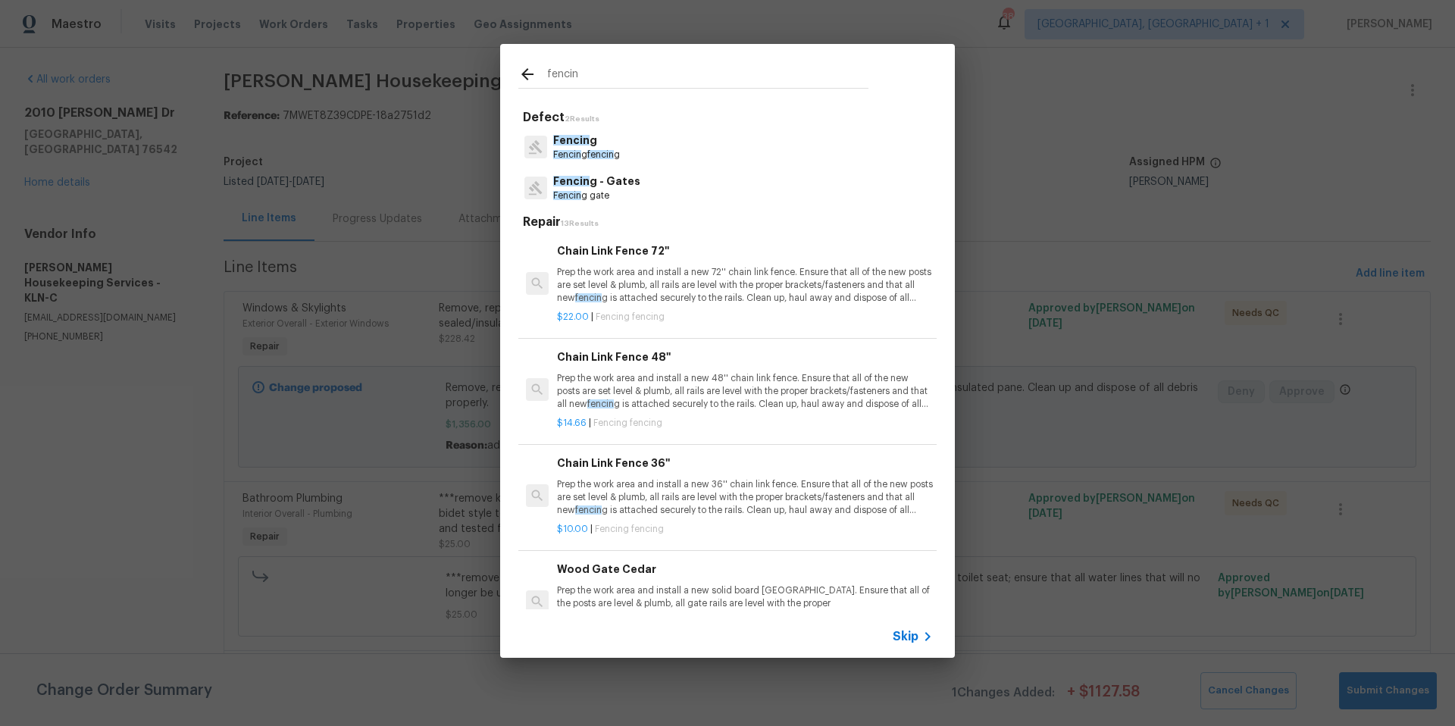
type input "fencin"
click at [593, 182] on p "Fencin g - Gates" at bounding box center [596, 182] width 87 height 16
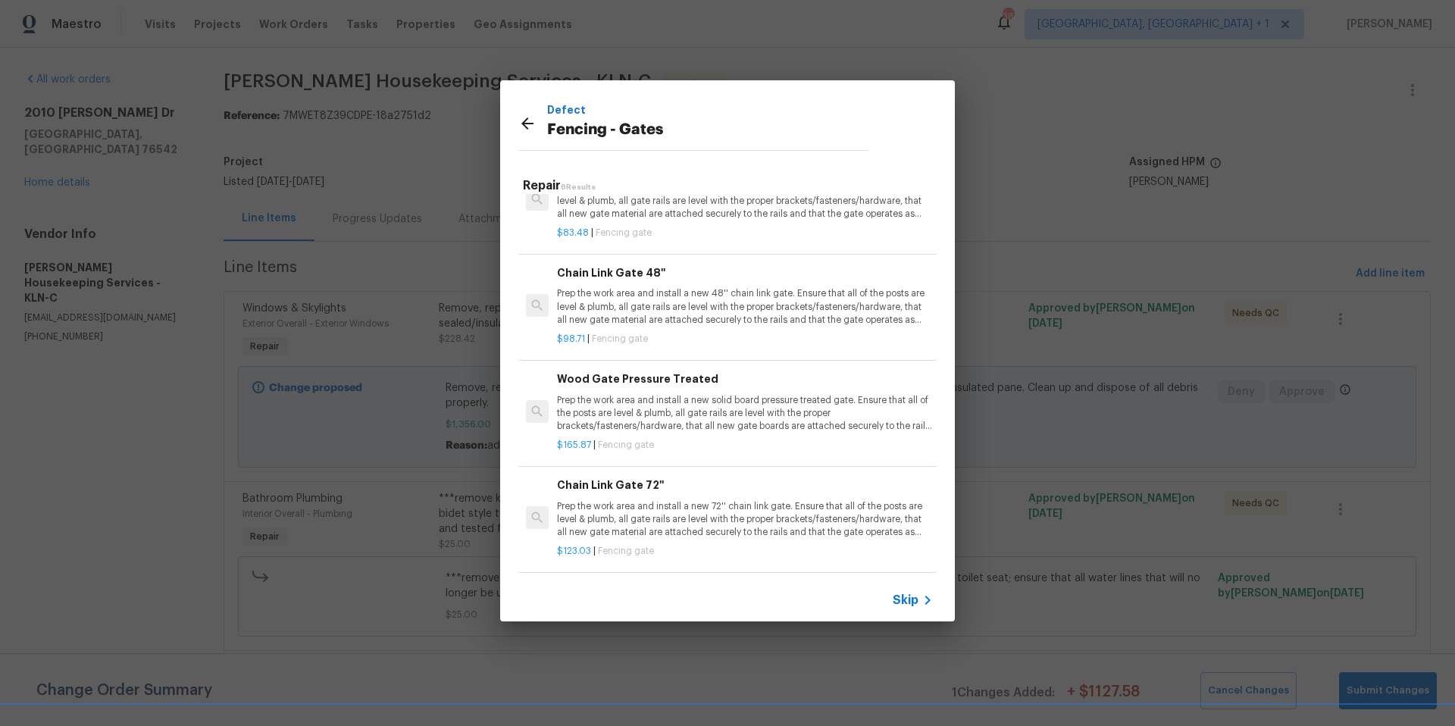
scroll to position [246, 0]
click at [654, 394] on p "Prep the work area and install a new solid board pressure treated gate. Ensure …" at bounding box center [745, 413] width 376 height 39
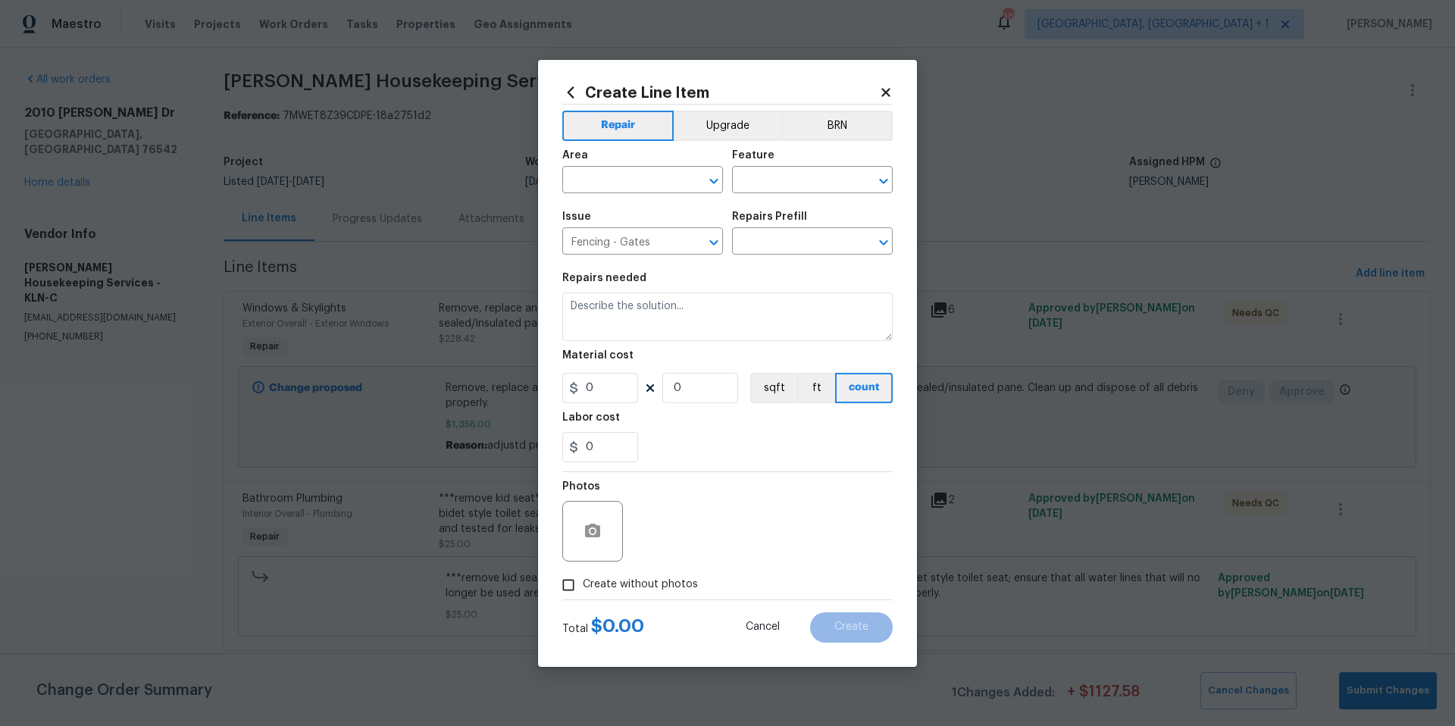
type input "Wood Gate Pressure Treated $165.87"
type textarea "Prep the work area and install a new solid board pressure treated gate. Ensure …"
type input "165.87"
type input "1"
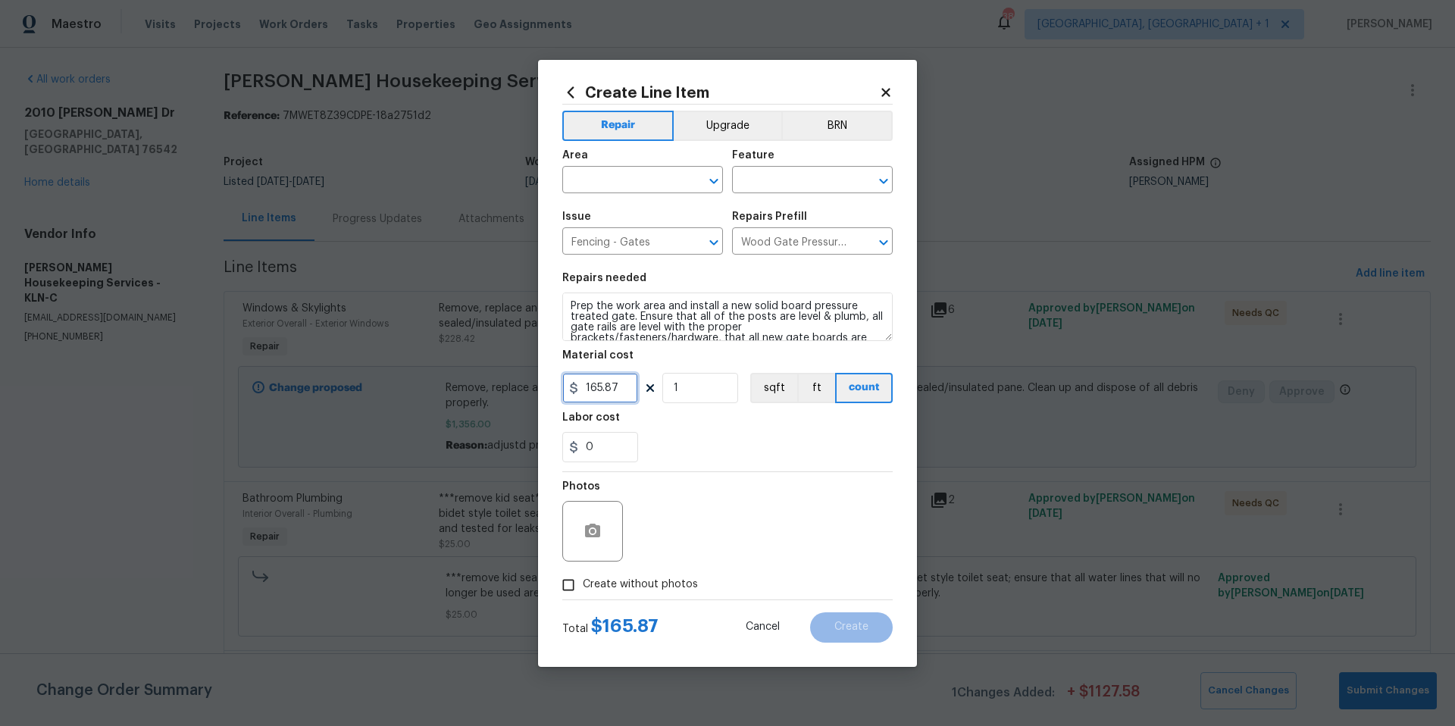
drag, startPoint x: 620, startPoint y: 394, endPoint x: 568, endPoint y: 363, distance: 60.2
click at [561, 387] on div "Create Line Item Repair Upgrade BRN Area ​ Feature ​ Issue Fencing - Gates ​ Re…" at bounding box center [727, 363] width 379 height 607
type input "375"
click at [619, 166] on div "Area" at bounding box center [642, 160] width 161 height 20
click at [619, 175] on input "text" at bounding box center [621, 181] width 118 height 23
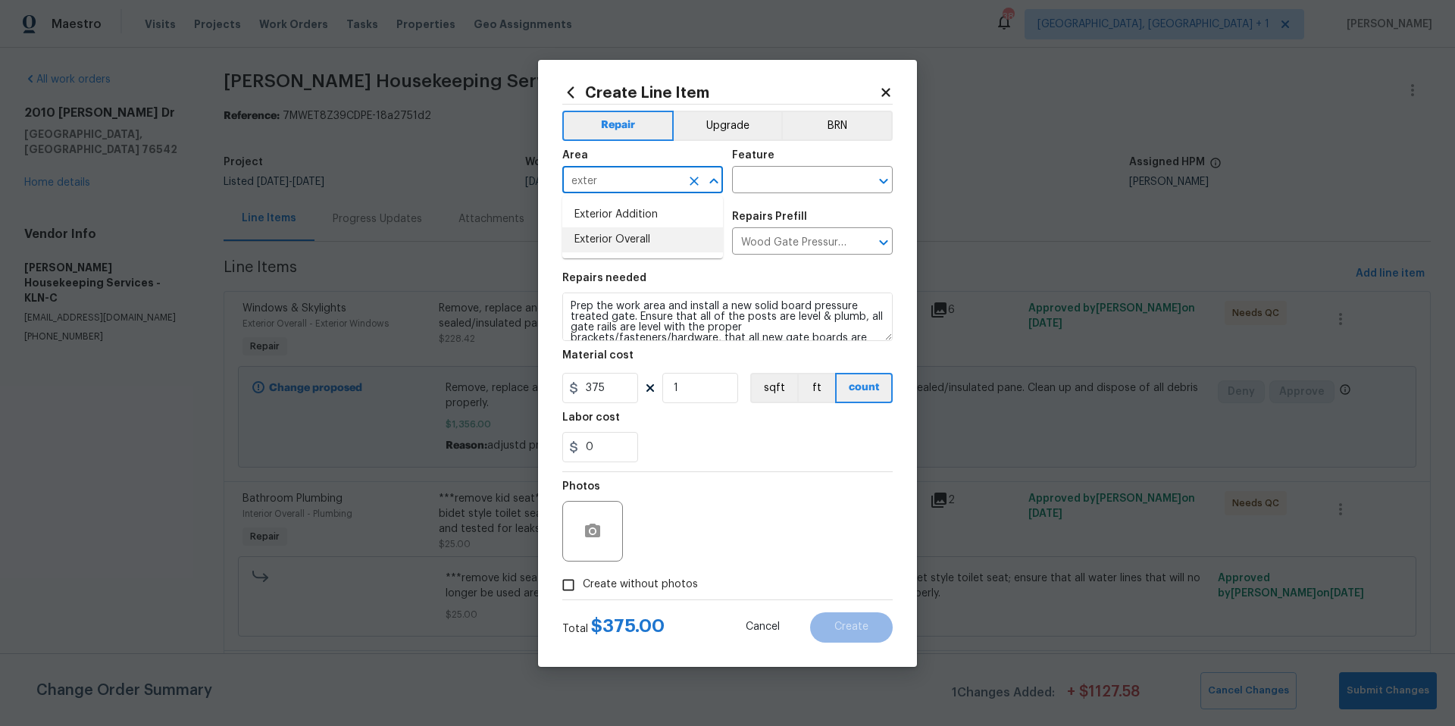
click at [637, 242] on li "Exterior Overall" at bounding box center [642, 239] width 161 height 25
type input "Exterior Overall"
click at [769, 174] on input "text" at bounding box center [791, 181] width 118 height 23
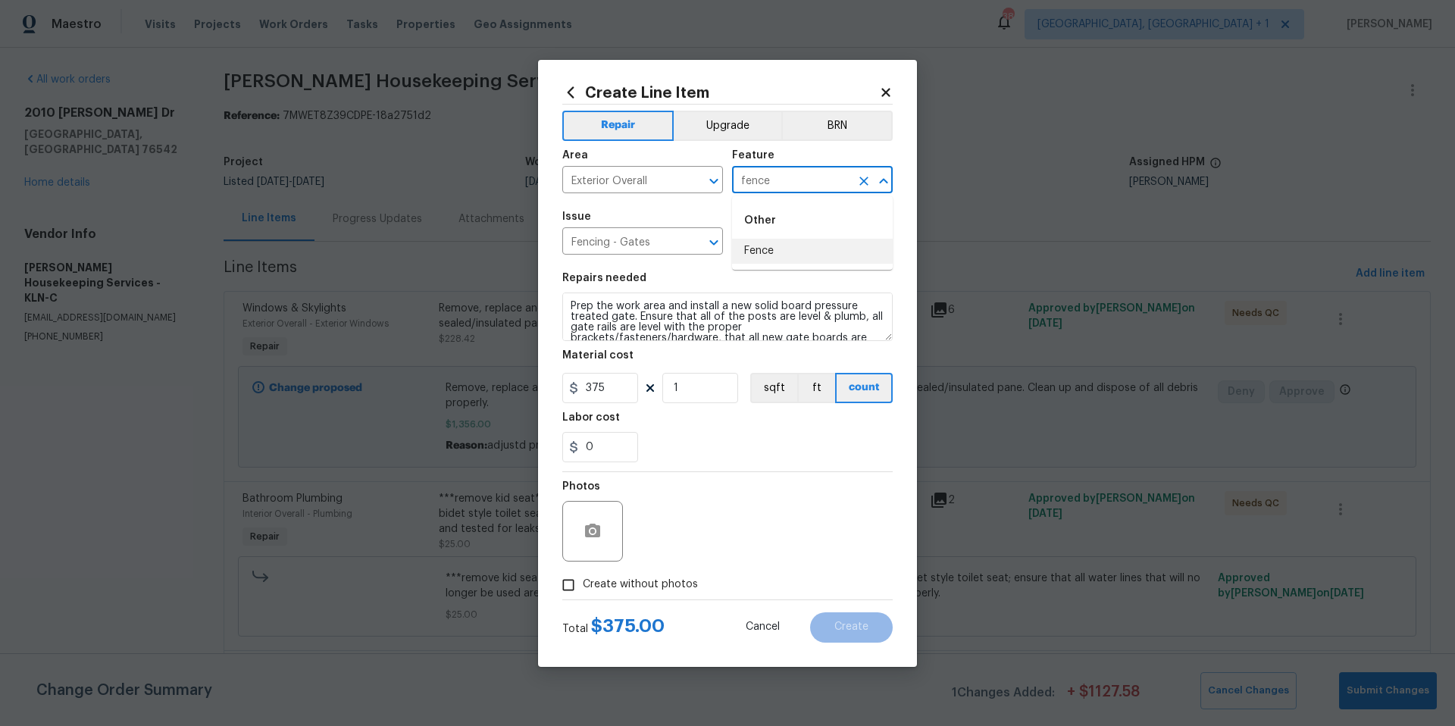
click at [756, 253] on li "Fence" at bounding box center [812, 251] width 161 height 25
type input "Fence"
click at [595, 586] on span "Create without photos" at bounding box center [640, 585] width 115 height 16
click at [583, 586] on input "Create without photos" at bounding box center [568, 585] width 29 height 29
checkbox input "true"
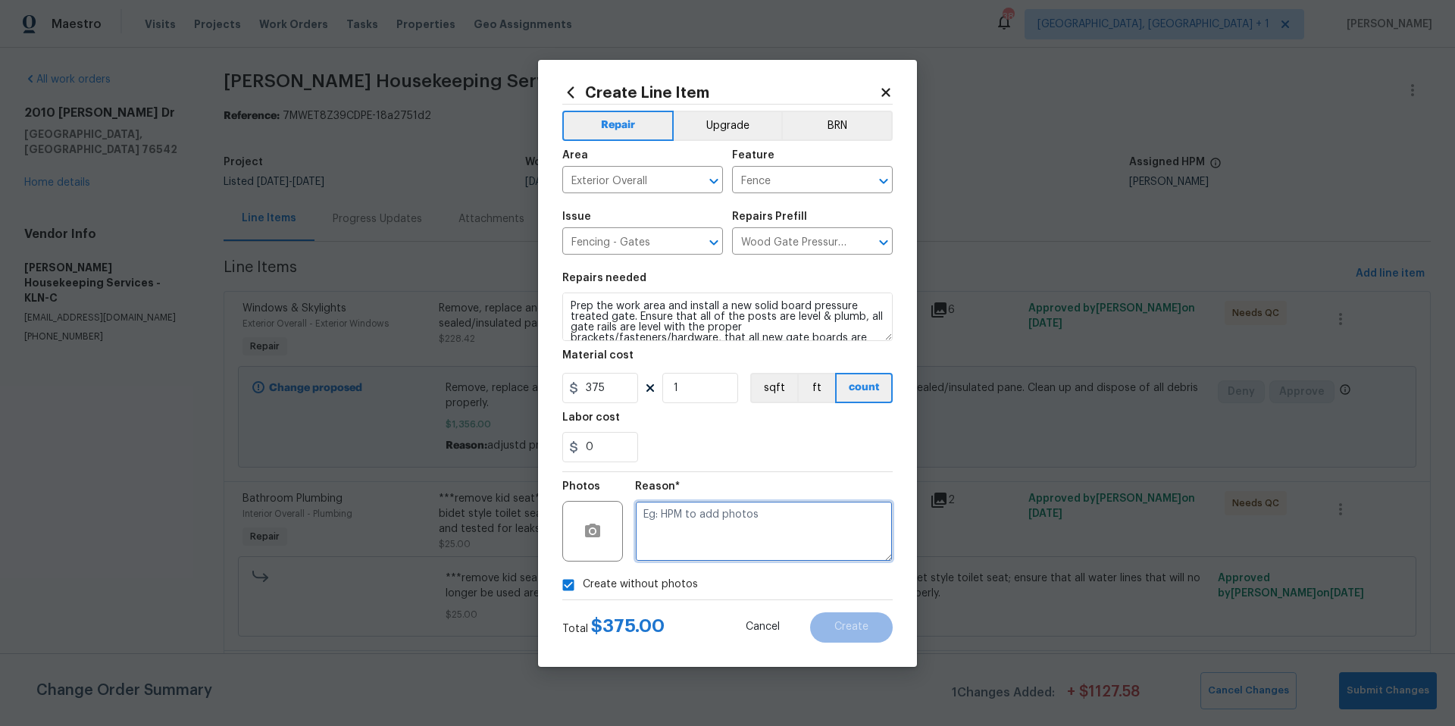
click at [707, 540] on textarea at bounding box center [764, 531] width 258 height 61
type textarea "NA"
click at [848, 641] on button "Create" at bounding box center [851, 627] width 83 height 30
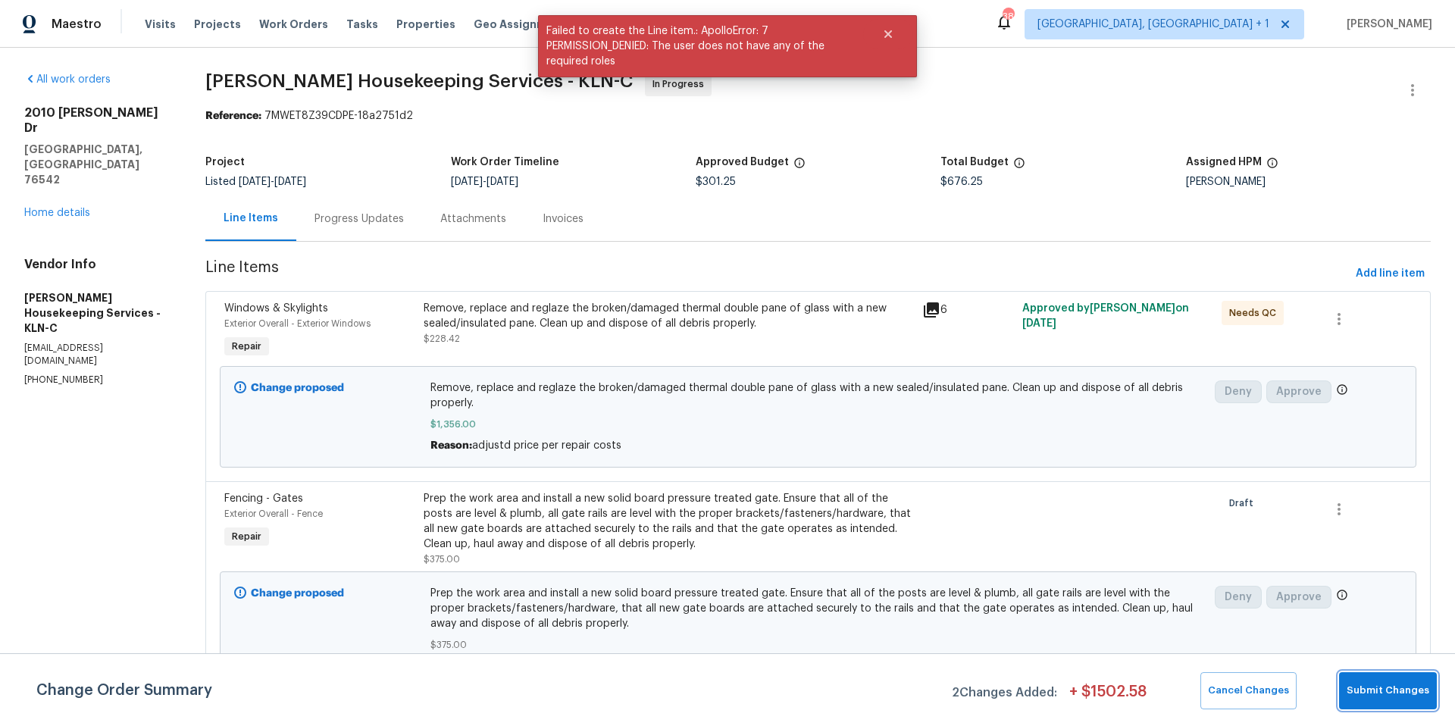
click at [1370, 682] on span "Submit Changes" at bounding box center [1388, 690] width 83 height 17
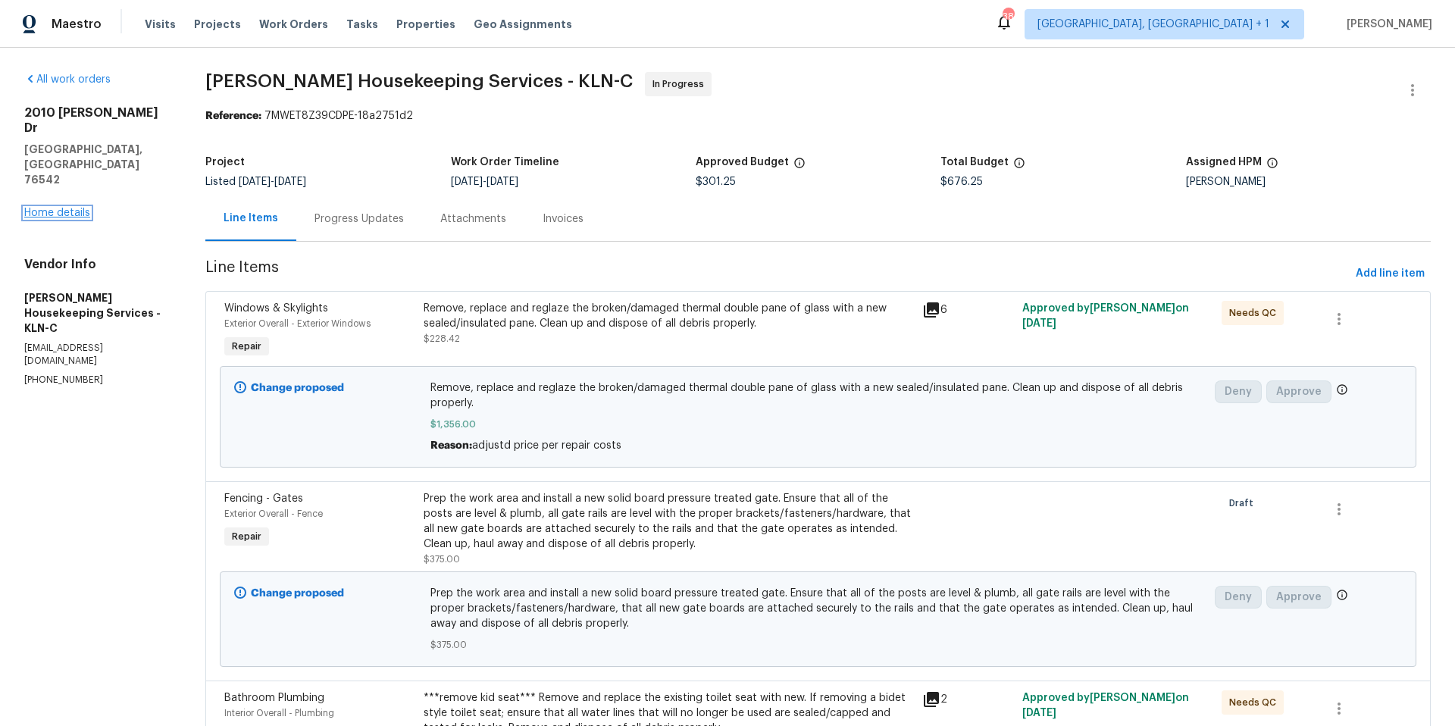
click at [80, 208] on link "Home details" at bounding box center [57, 213] width 66 height 11
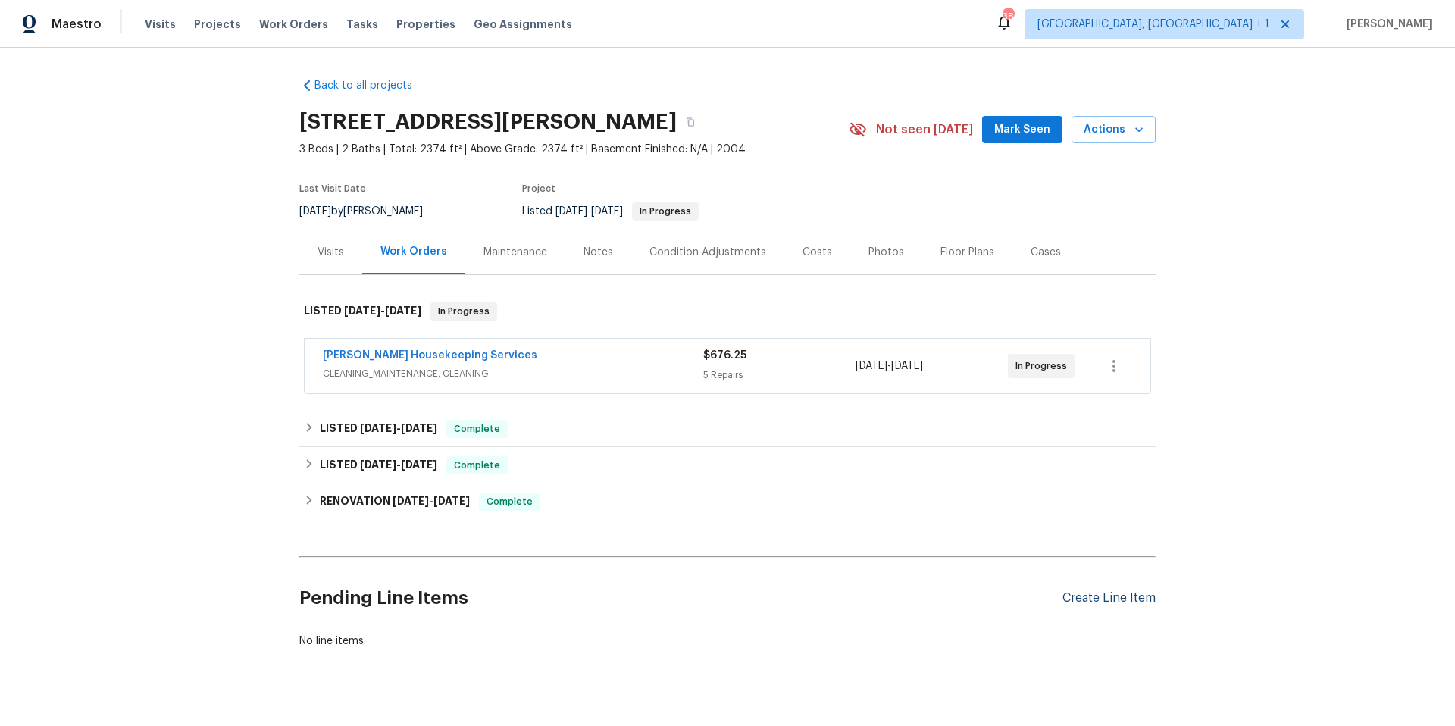
click at [1116, 594] on div "Create Line Item" at bounding box center [1109, 598] width 93 height 14
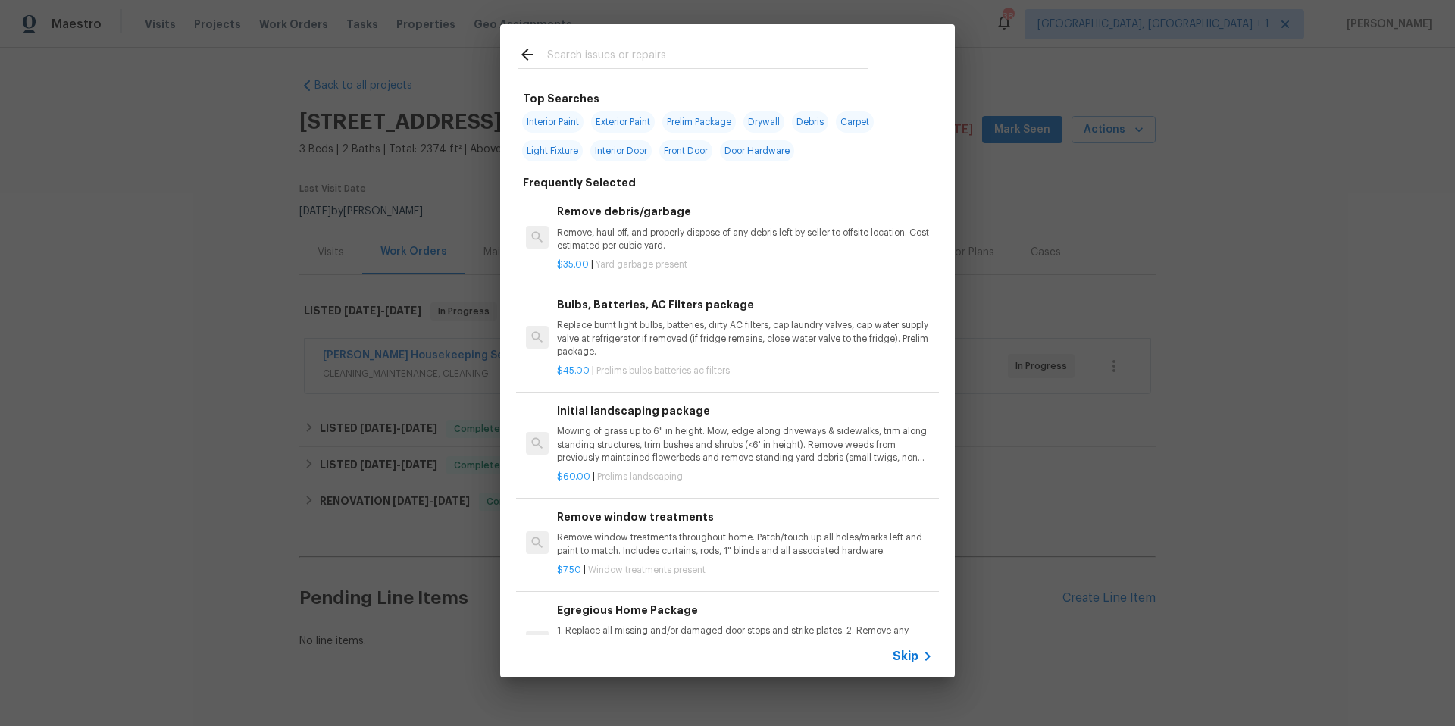
click at [568, 52] on input "text" at bounding box center [707, 56] width 321 height 23
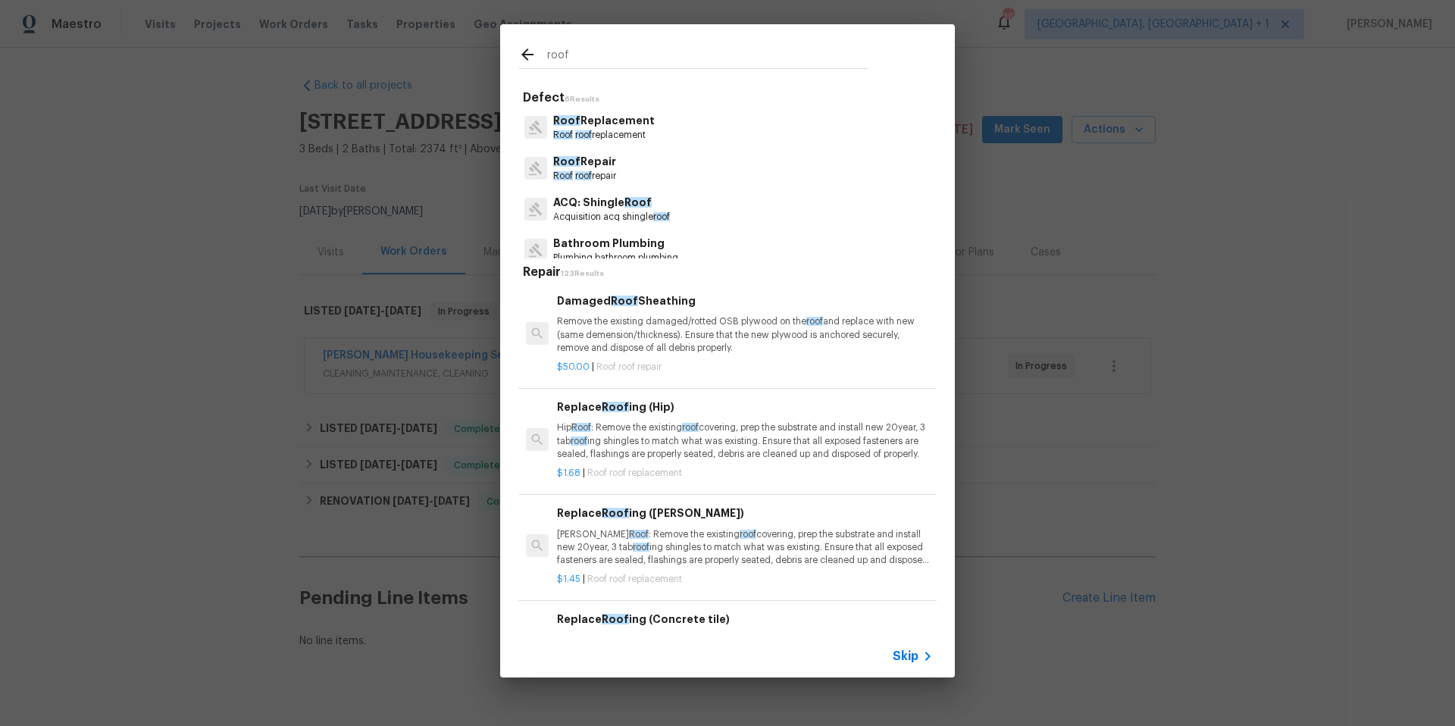
type input "roof"
click at [602, 208] on p "ACQ: Shingle Roof" at bounding box center [611, 203] width 117 height 16
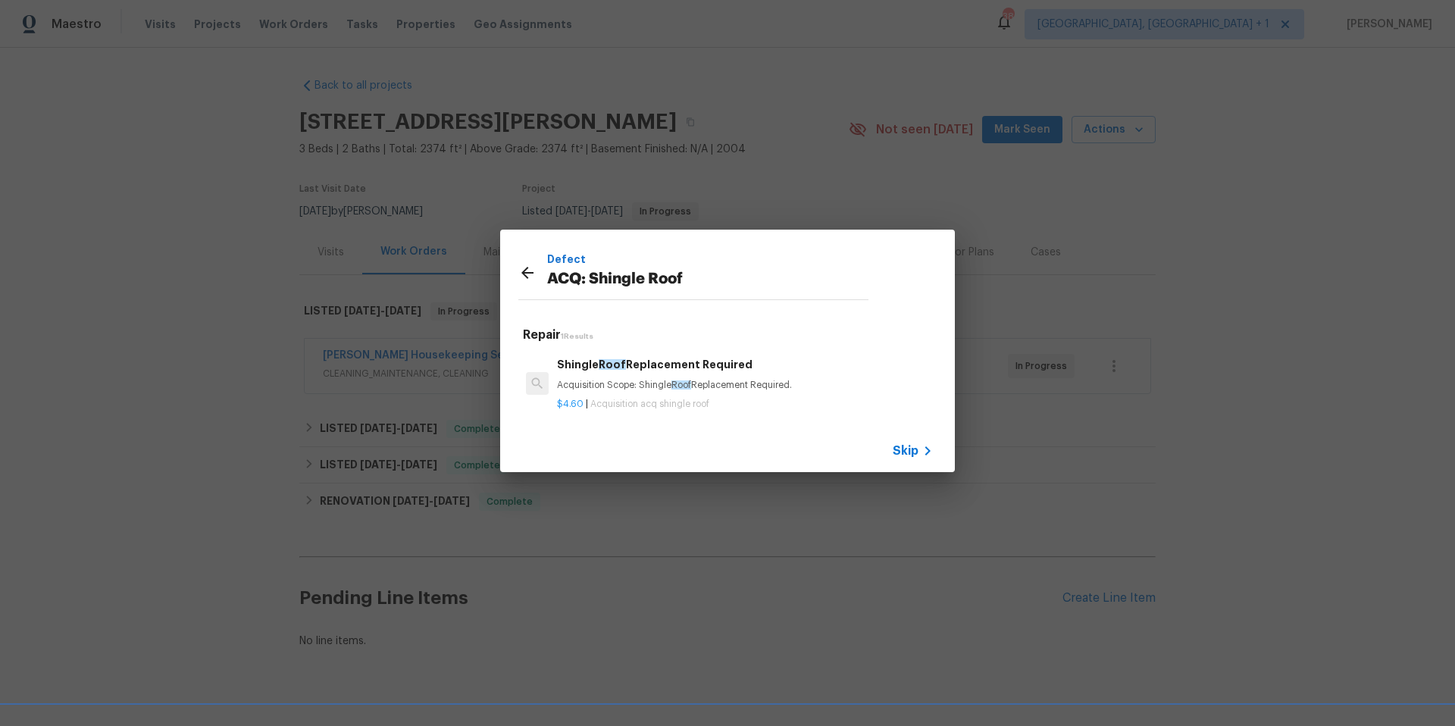
click at [684, 384] on span "Roof" at bounding box center [682, 385] width 20 height 9
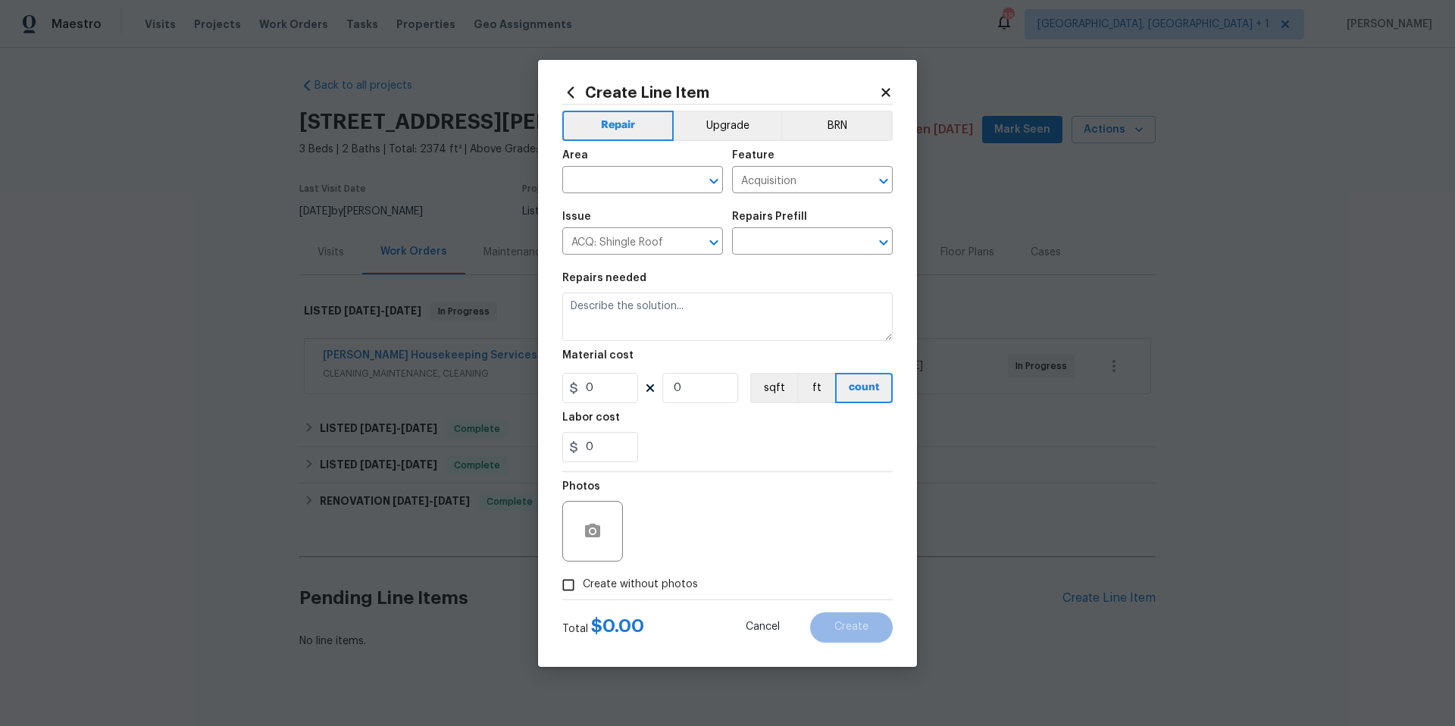
type input "Shingle Roof Replacement Required $4.60"
type textarea "Acquisition Scope: Shingle Roof Replacement Required."
type input "4.6"
type input "1"
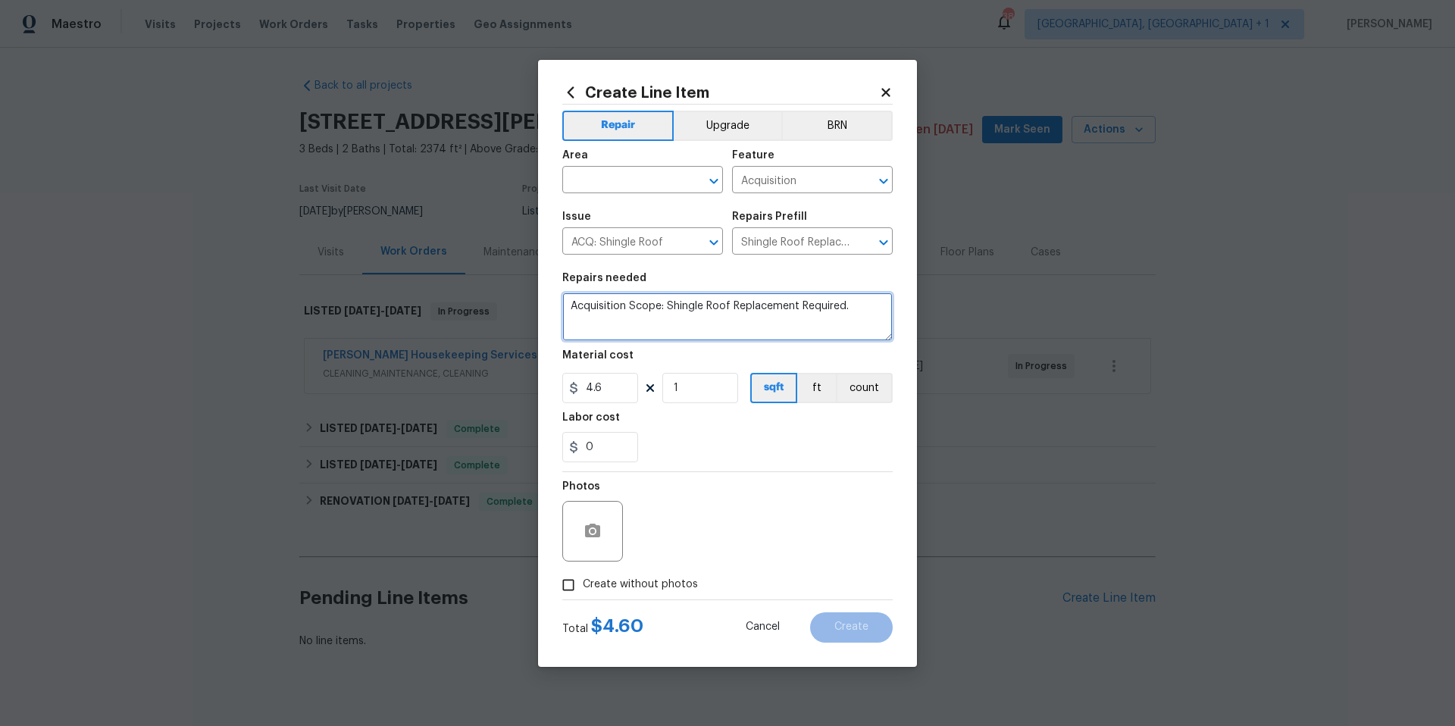
drag, startPoint x: 853, startPoint y: 313, endPoint x: 565, endPoint y: 301, distance: 288.3
click at [565, 301] on textarea "Acquisition Scope: Shingle Roof Replacement Required." at bounding box center [727, 317] width 330 height 49
click at [890, 89] on icon at bounding box center [886, 92] width 8 height 8
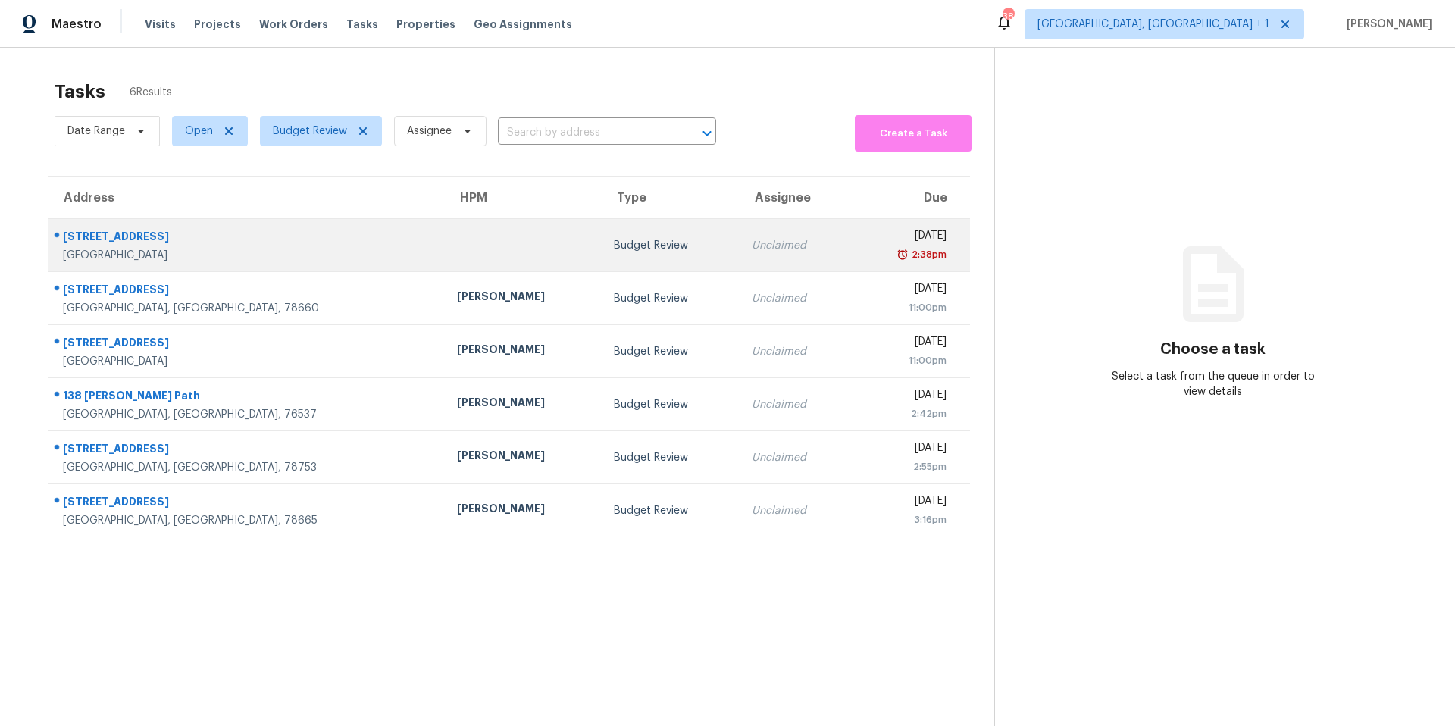
click at [226, 245] on div "[STREET_ADDRESS]" at bounding box center [248, 238] width 370 height 19
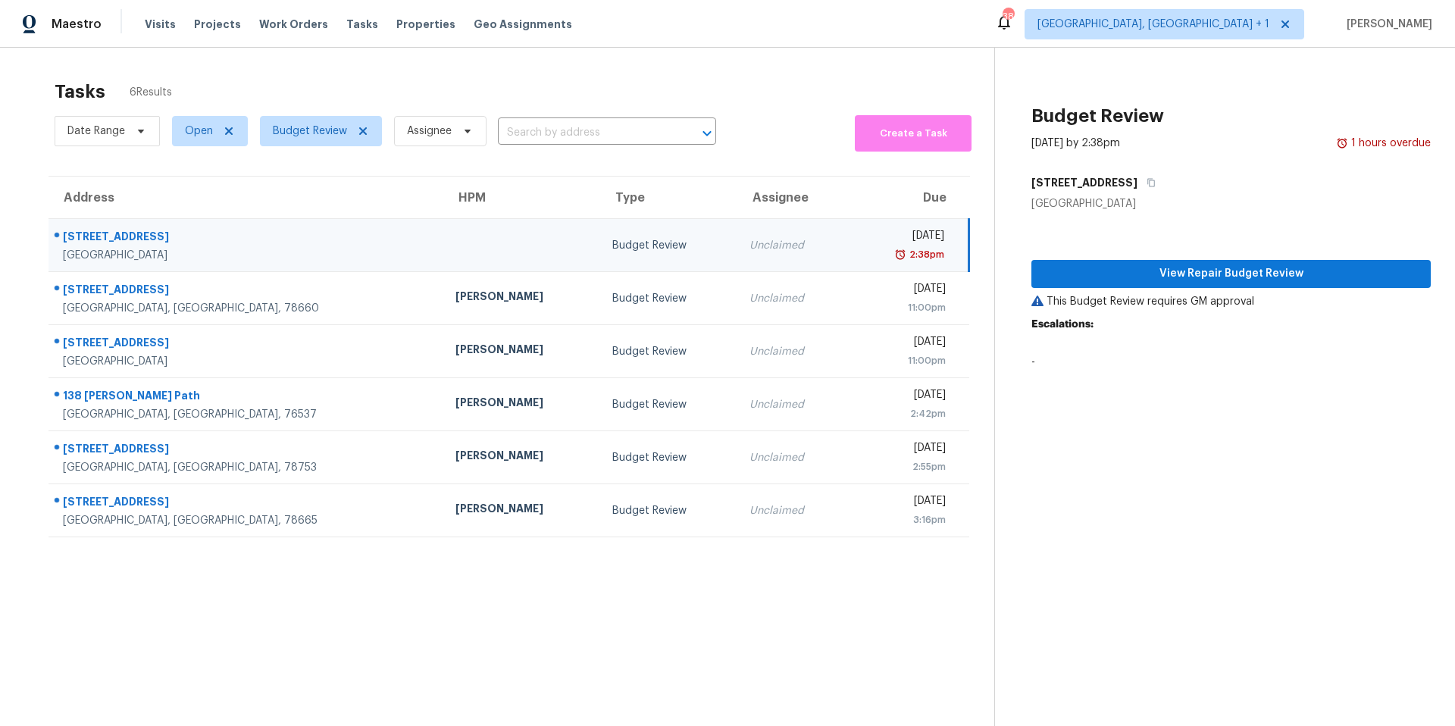
click at [1053, 329] on b "Escalations:" at bounding box center [1063, 324] width 62 height 11
click at [1045, 360] on p "-" at bounding box center [1231, 362] width 399 height 15
click at [1186, 273] on span "View Repair Budget Review" at bounding box center [1231, 274] width 375 height 19
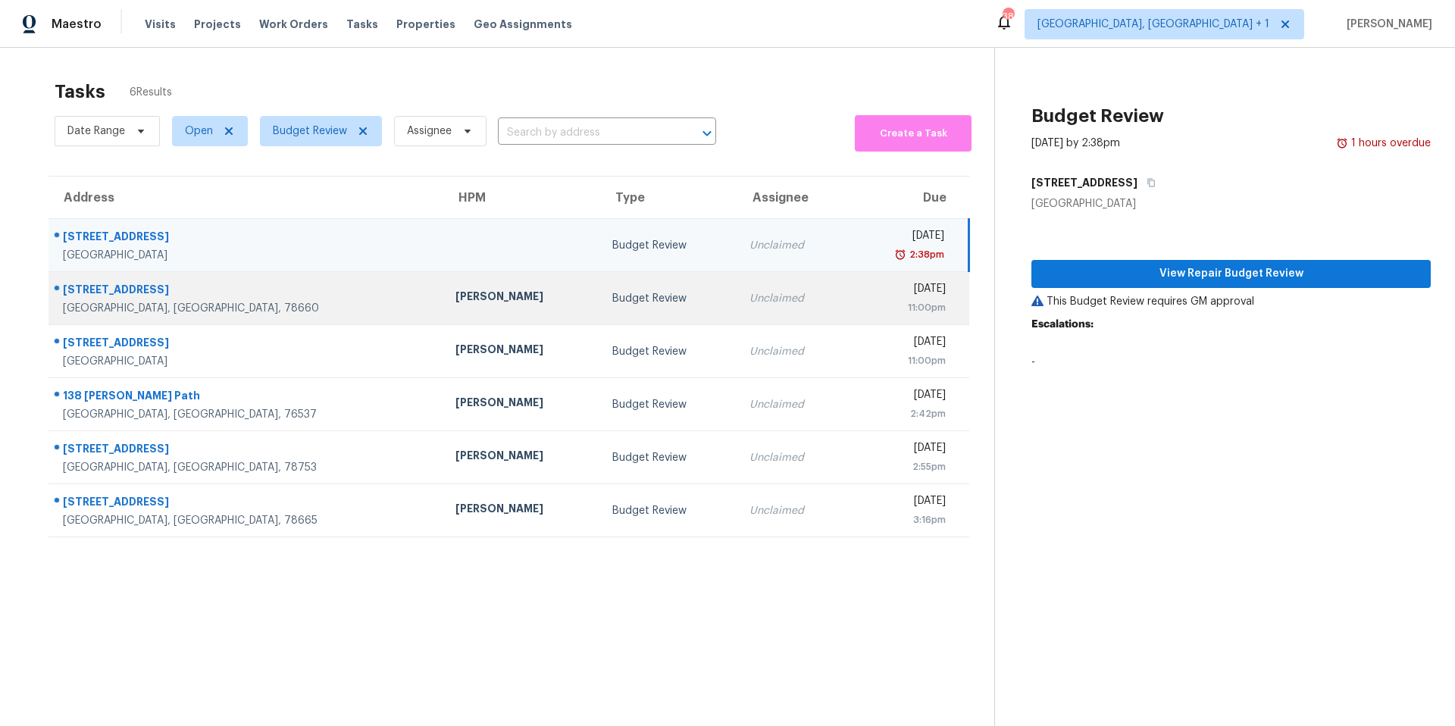
click at [302, 301] on td "[STREET_ADDRESS]" at bounding box center [246, 298] width 395 height 53
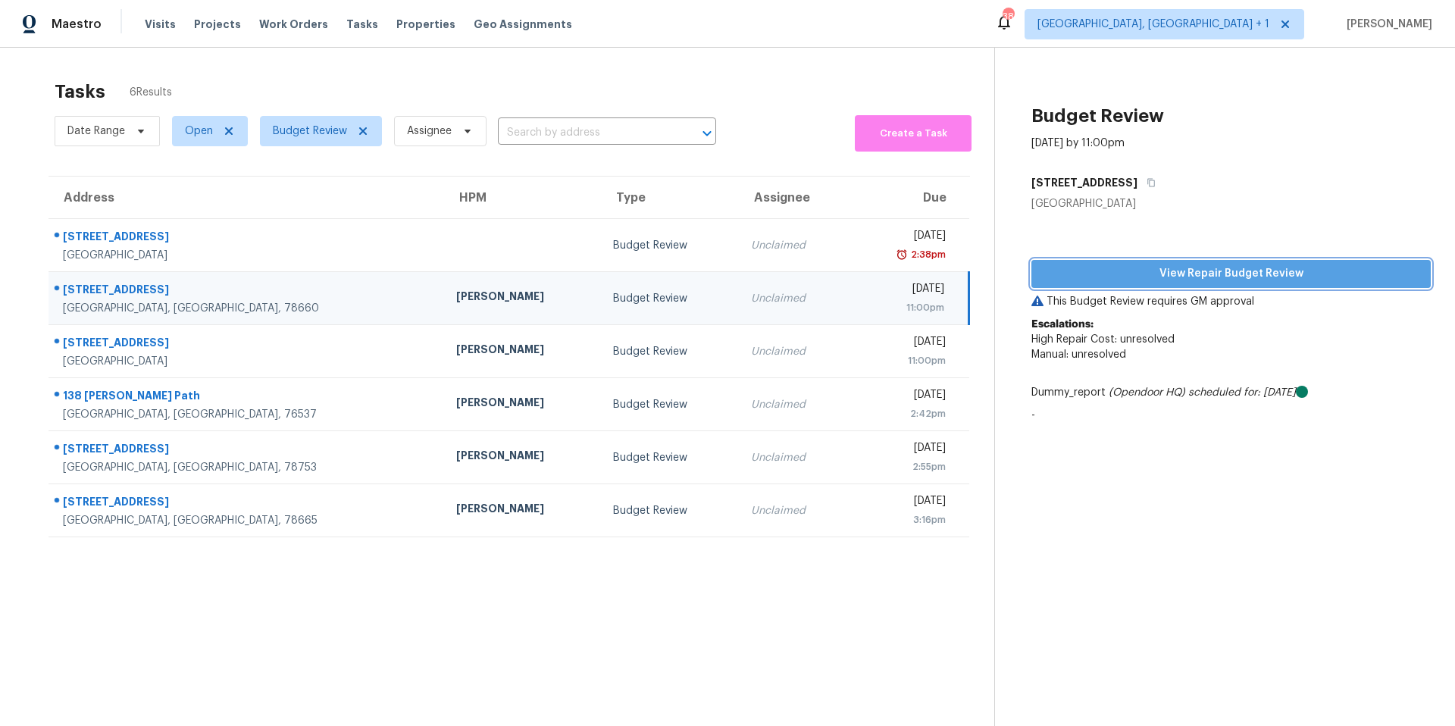
click at [1126, 274] on span "View Repair Budget Review" at bounding box center [1231, 274] width 375 height 19
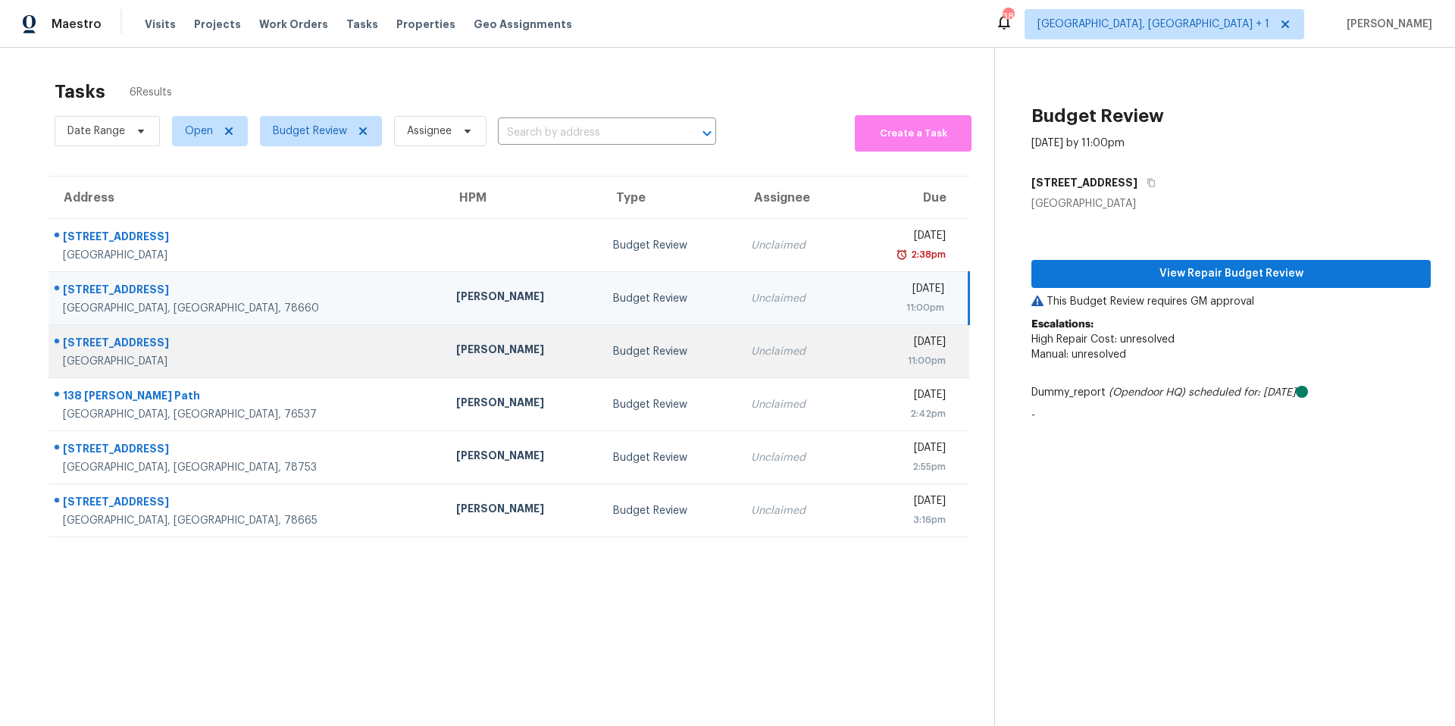
click at [214, 355] on div "[GEOGRAPHIC_DATA]" at bounding box center [247, 361] width 369 height 15
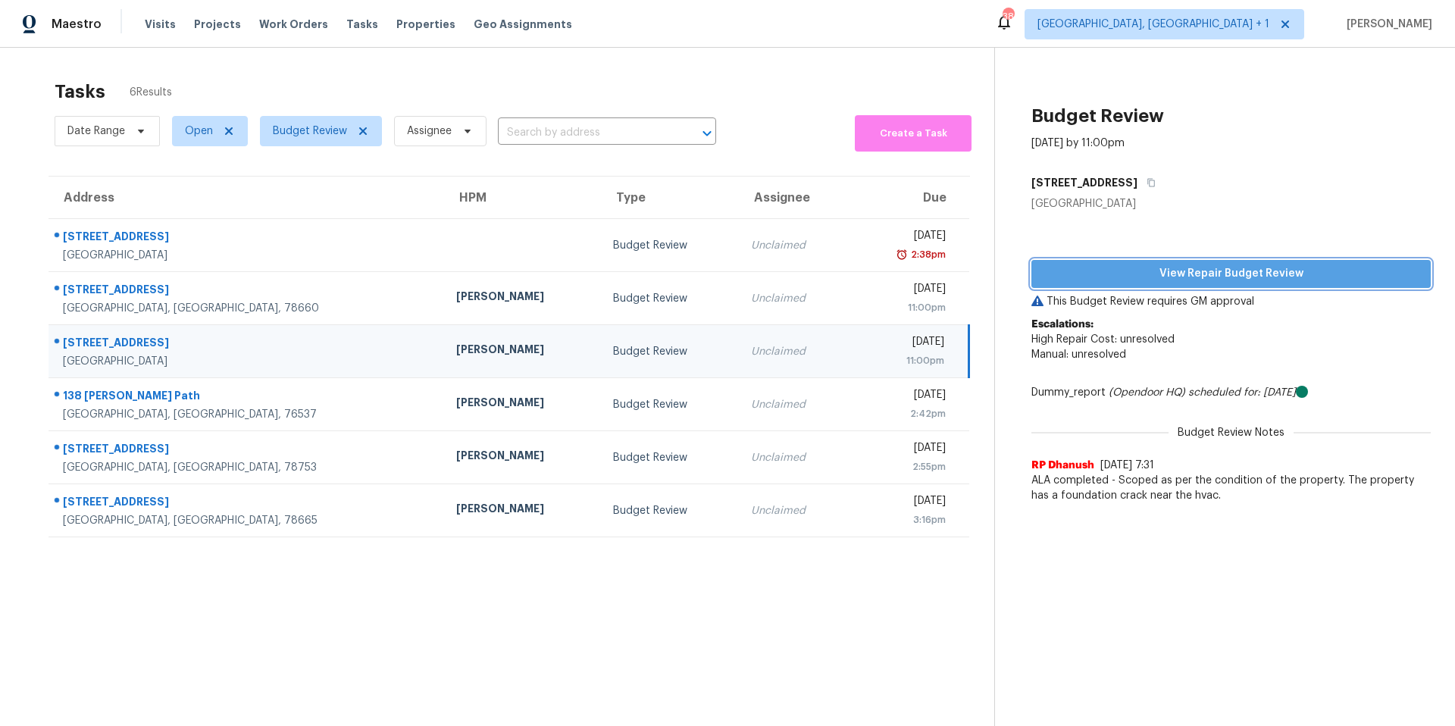
click at [1168, 276] on span "View Repair Budget Review" at bounding box center [1231, 274] width 375 height 19
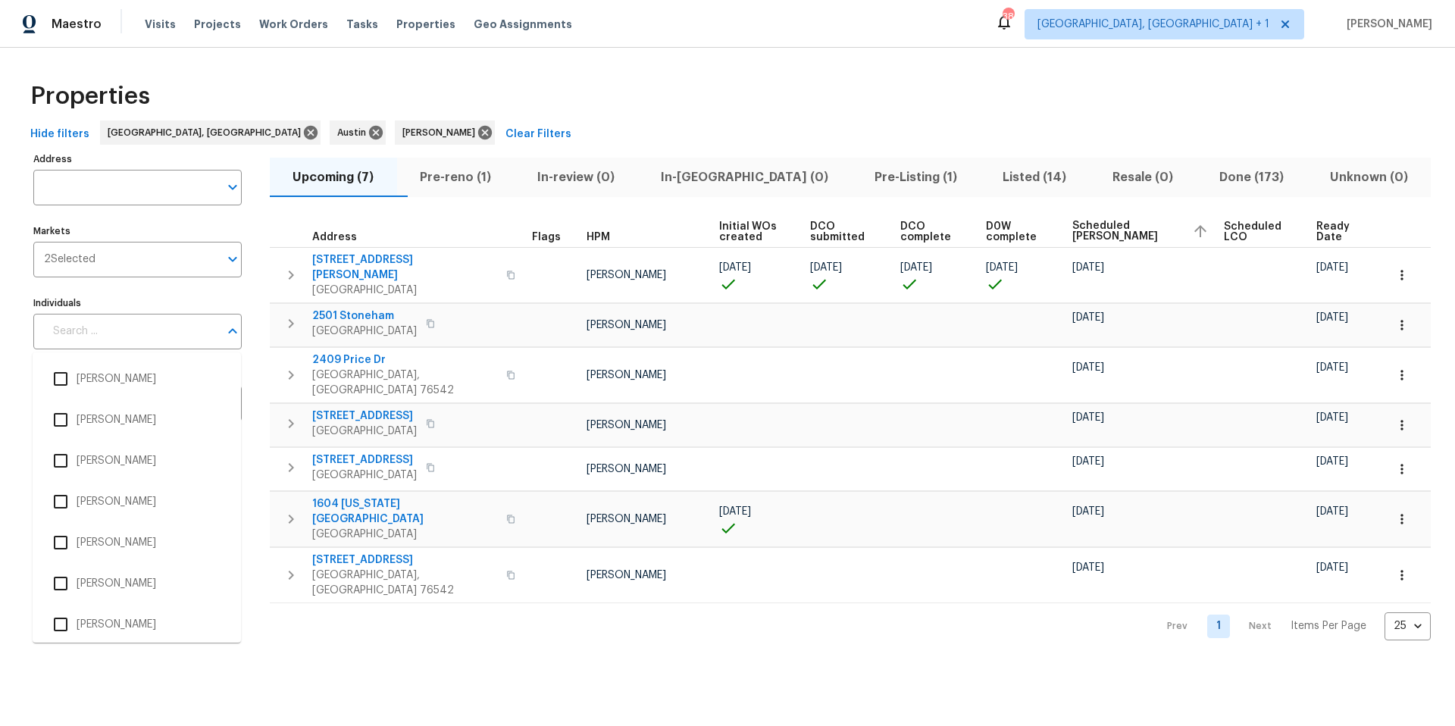
click at [119, 341] on input "Individuals" at bounding box center [131, 332] width 175 height 36
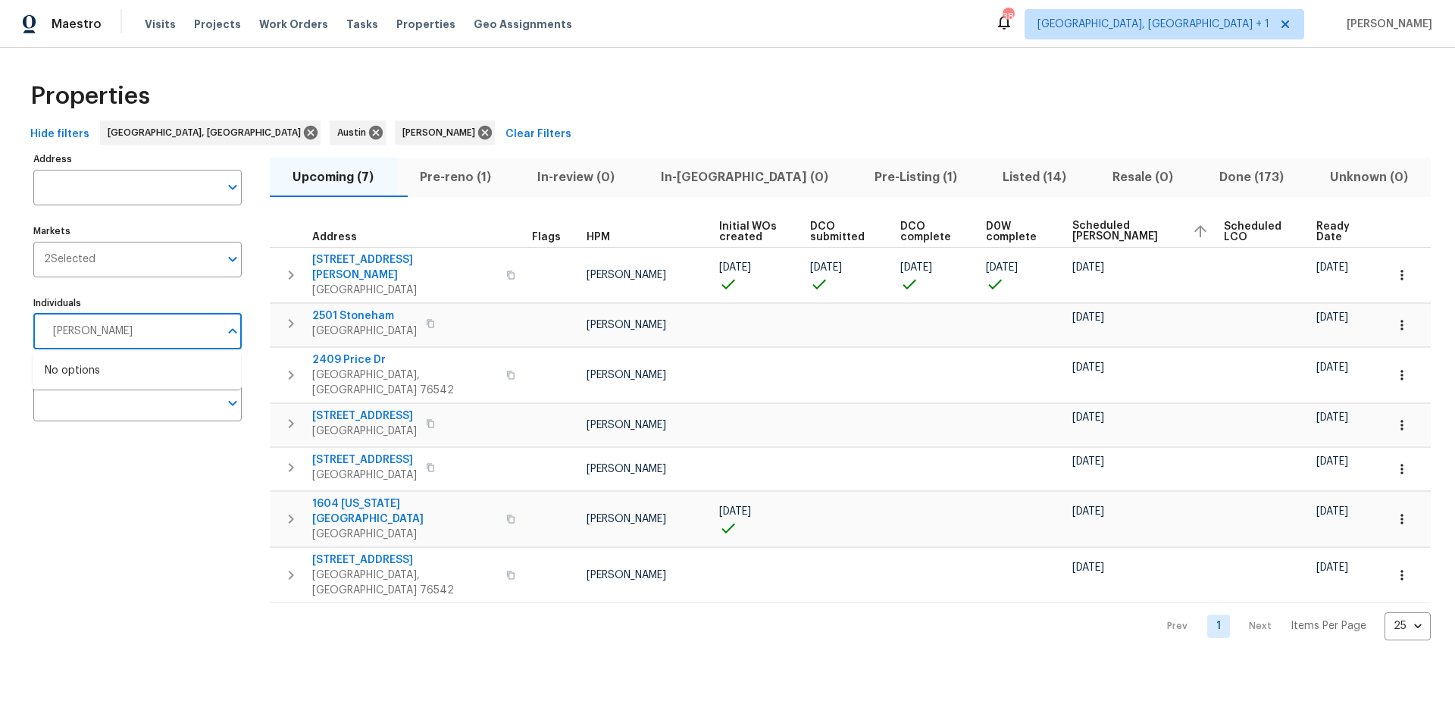
type input "[PERSON_NAME]"
click at [89, 370] on li "[PERSON_NAME]" at bounding box center [137, 379] width 184 height 32
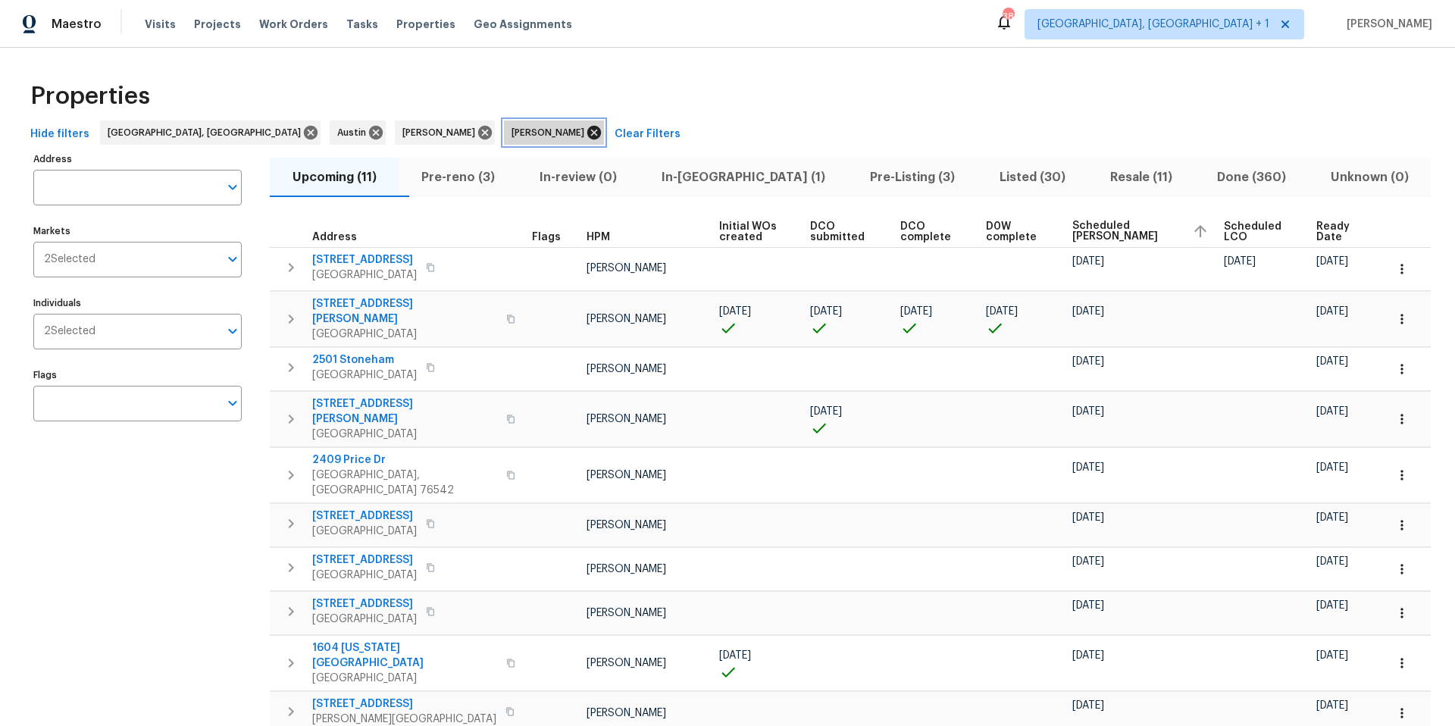
click at [587, 134] on icon at bounding box center [594, 133] width 14 height 14
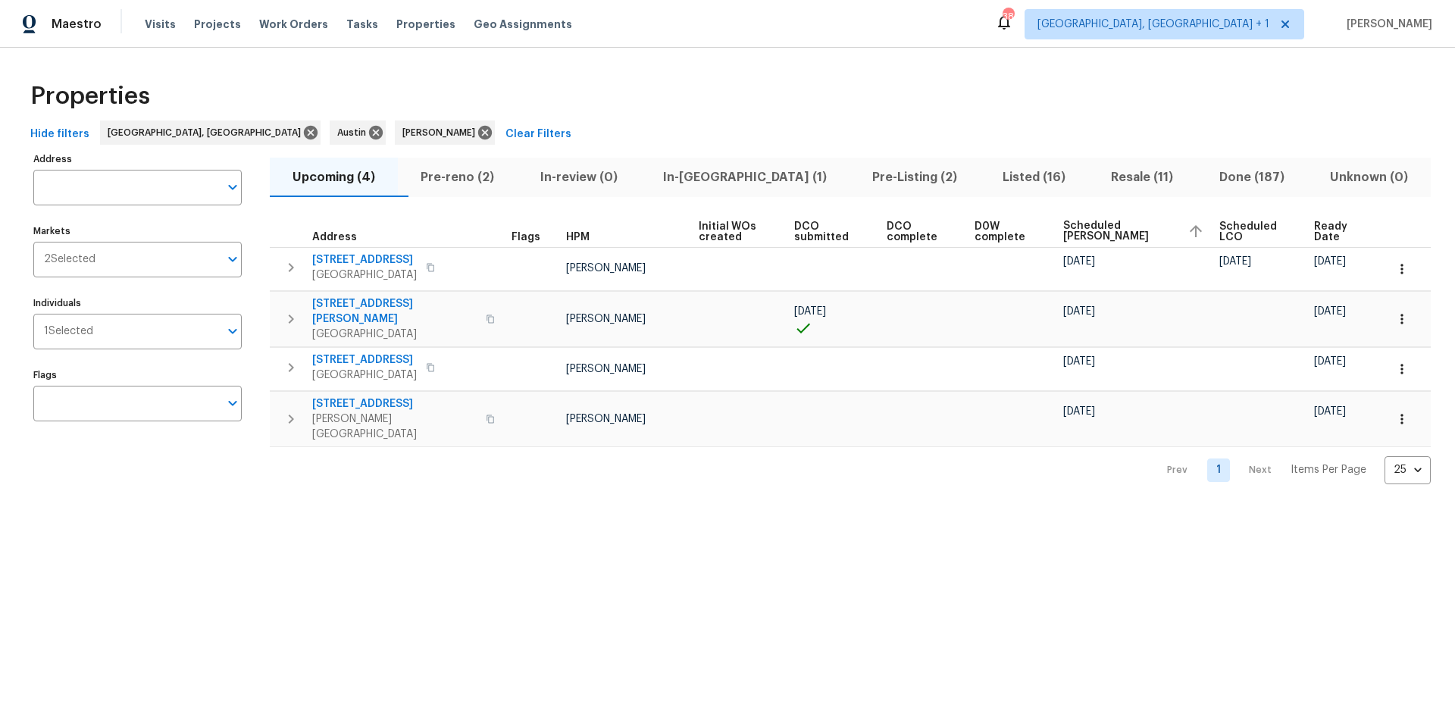
click at [859, 180] on span "Pre-Listing (2)" at bounding box center [915, 177] width 112 height 21
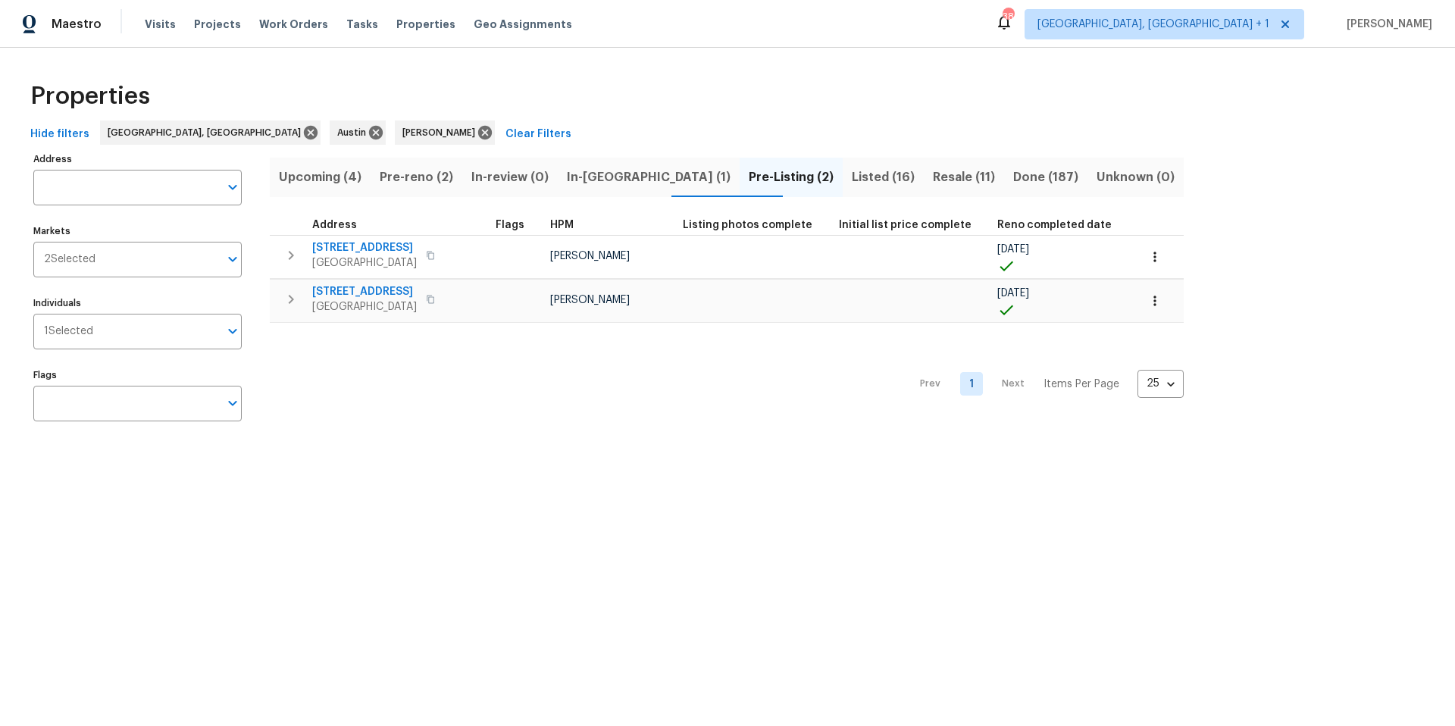
click at [933, 177] on span "Resale (11)" at bounding box center [964, 177] width 62 height 21
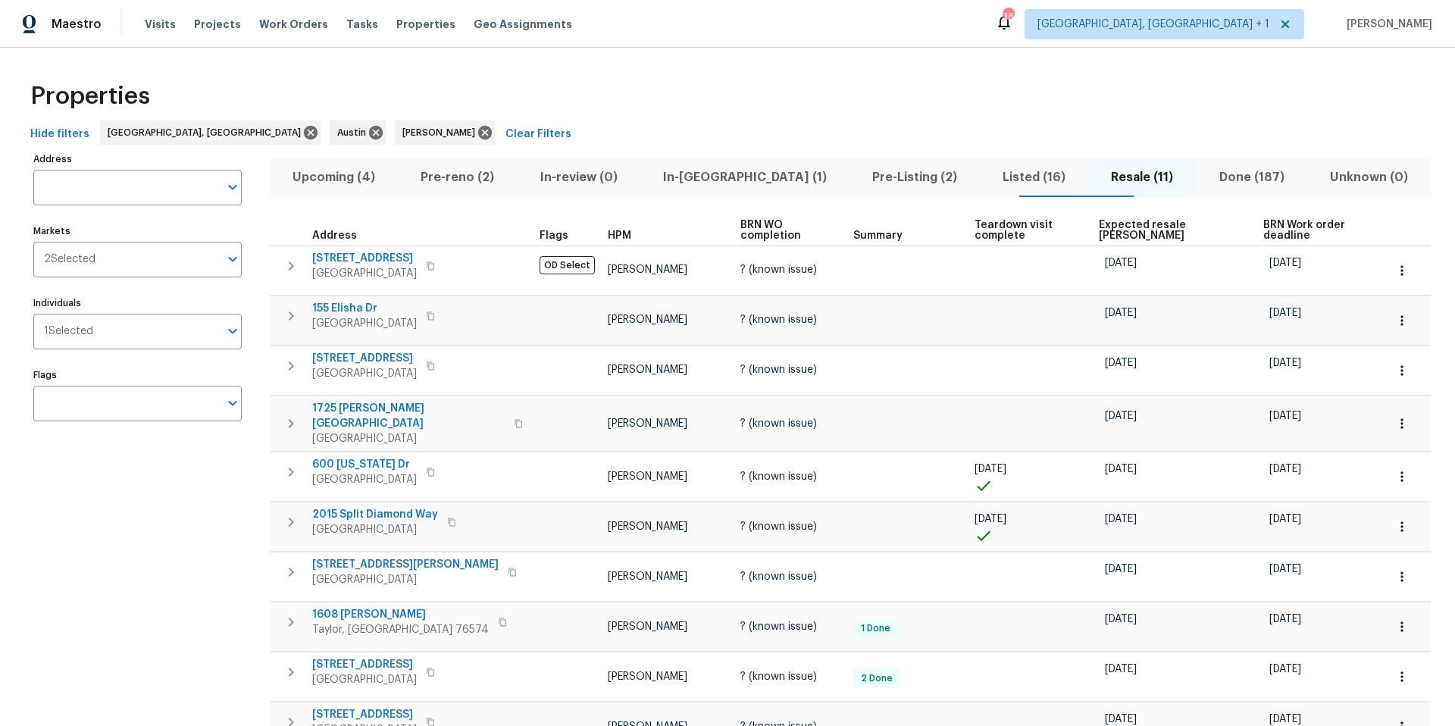
click at [989, 171] on span "Listed (16)" at bounding box center [1034, 177] width 90 height 21
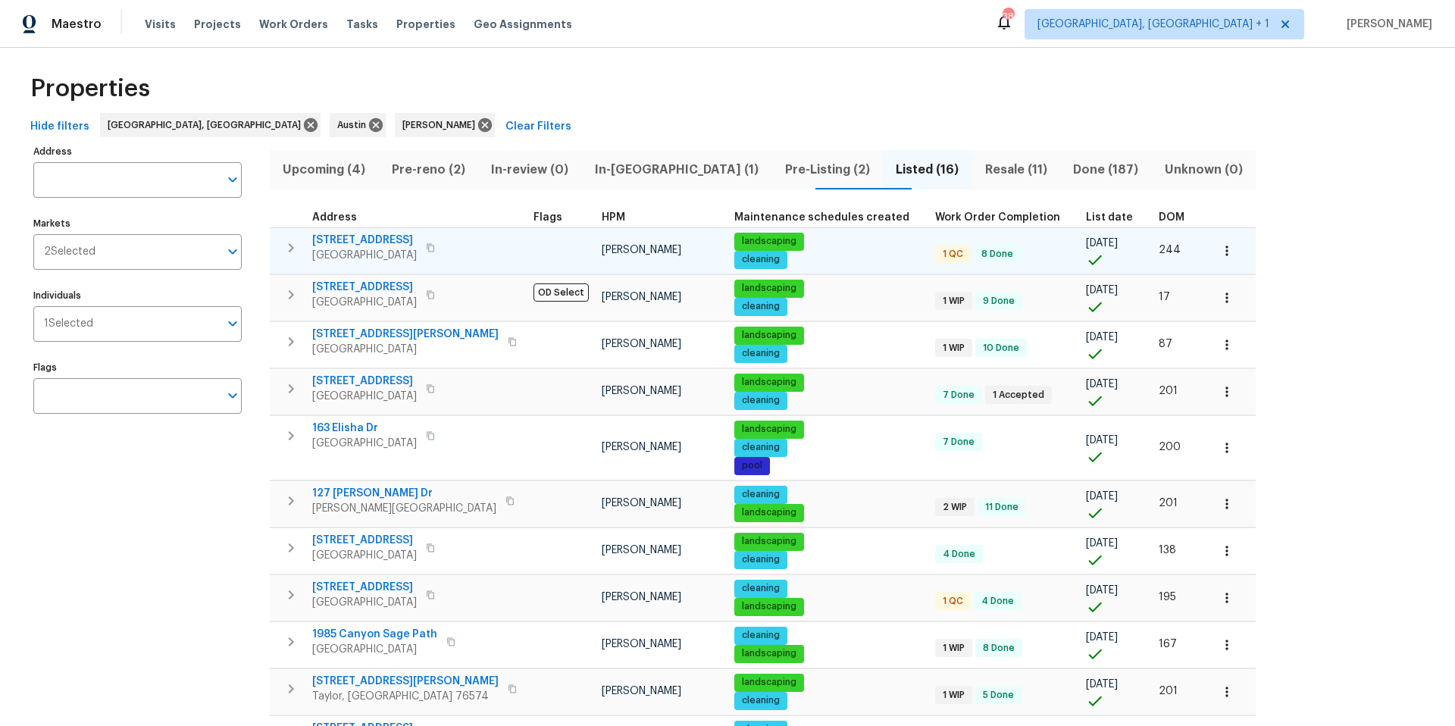
scroll to position [10, 0]
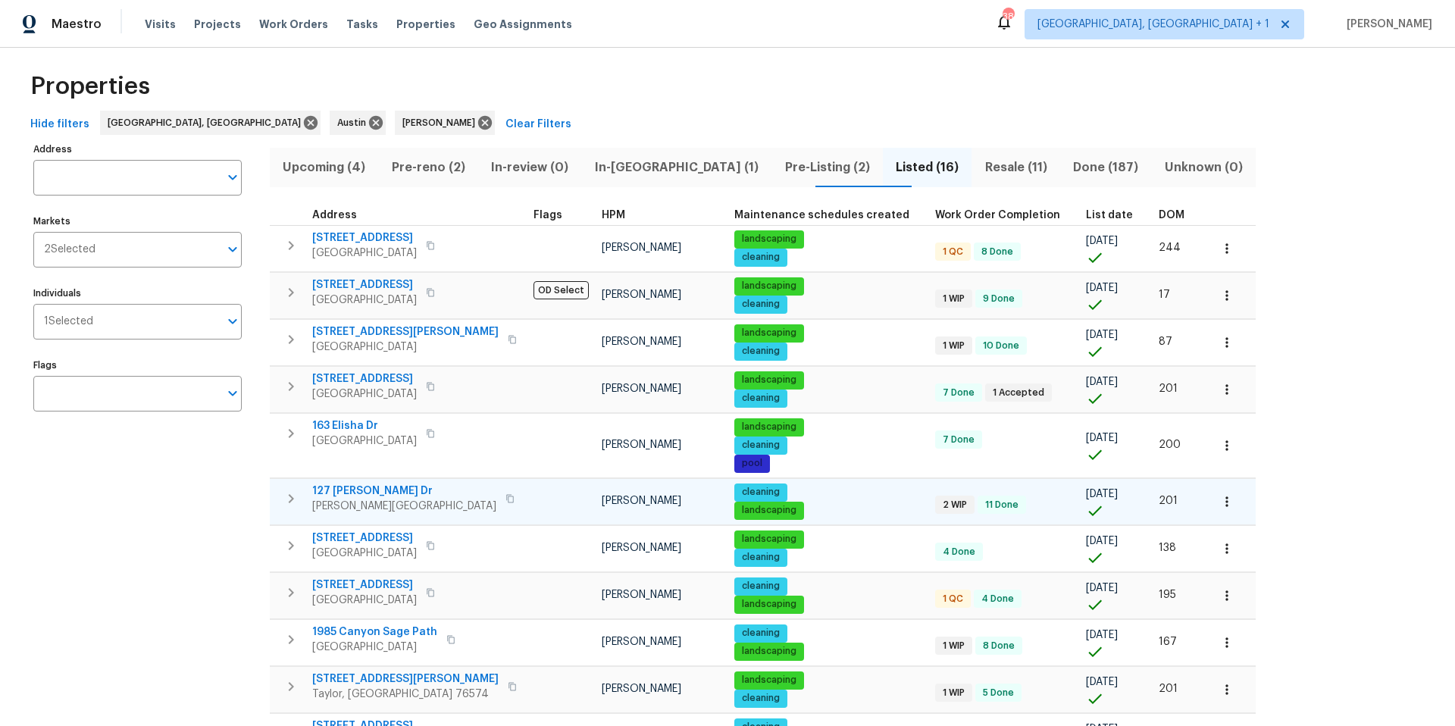
click at [365, 494] on span "127 Campos Dr" at bounding box center [404, 491] width 184 height 15
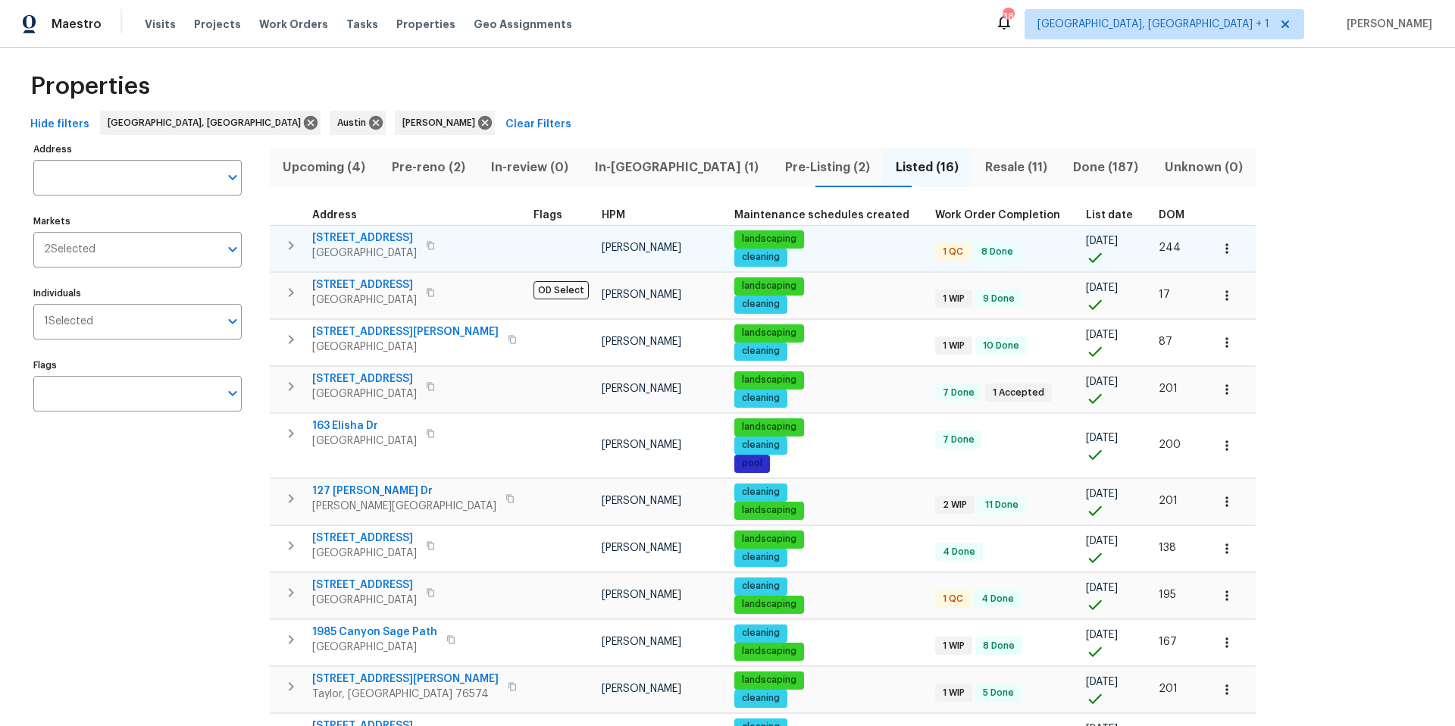
click at [1211, 256] on button "button" at bounding box center [1227, 248] width 33 height 33
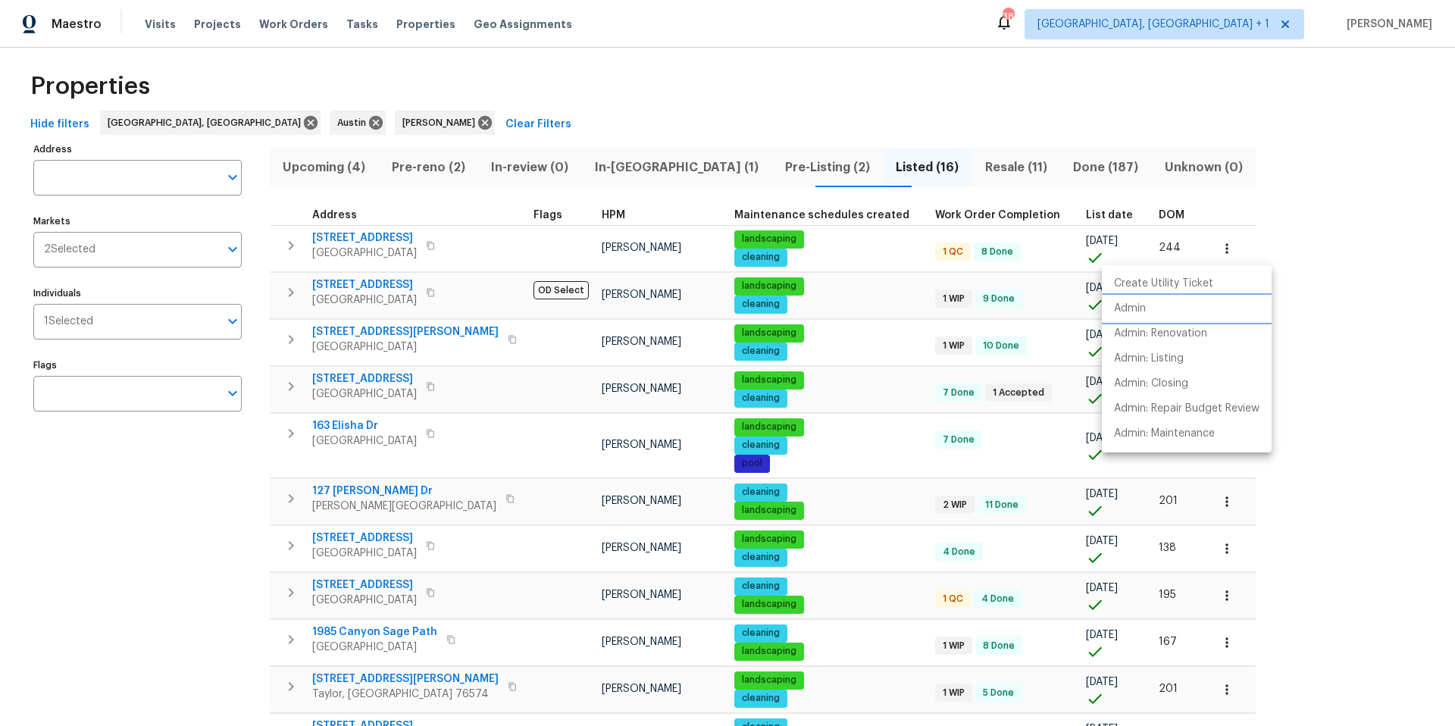
click at [1156, 298] on li "Admin" at bounding box center [1187, 308] width 170 height 25
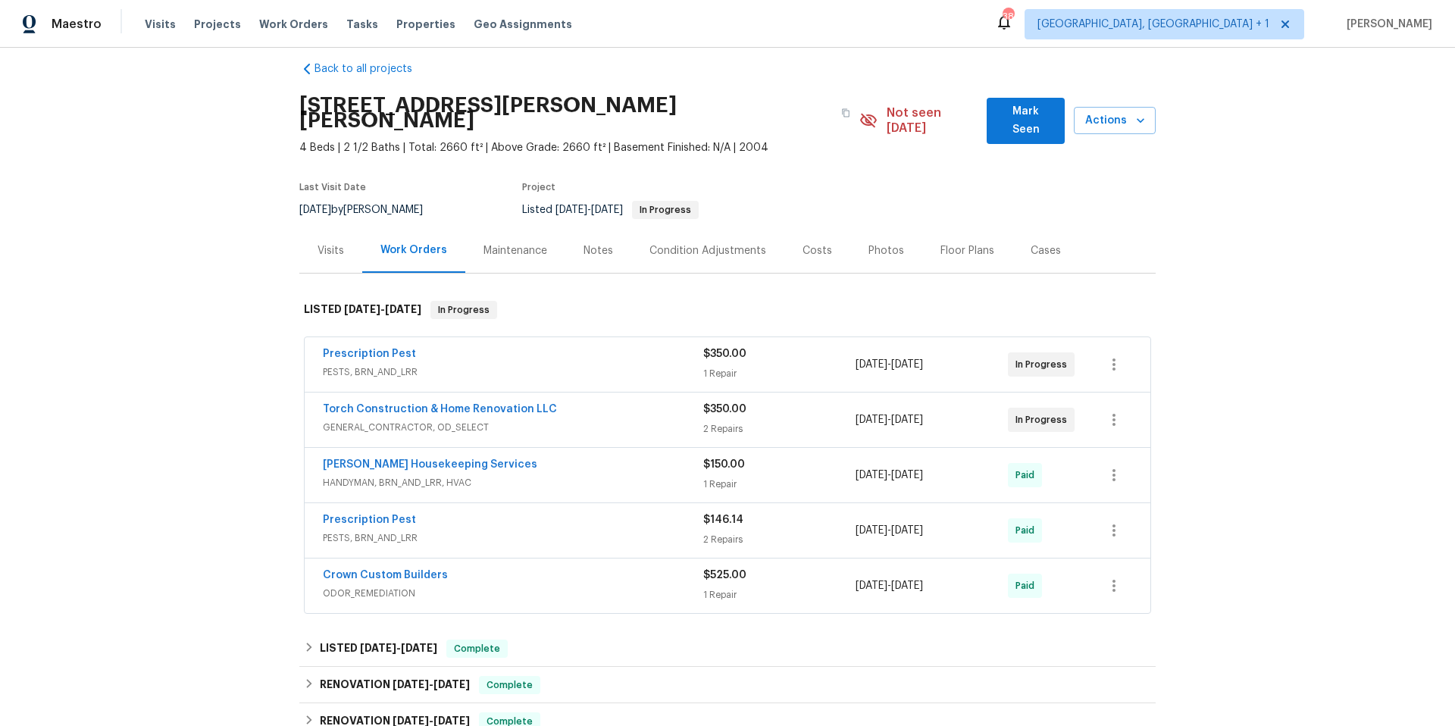
scroll to position [31, 0]
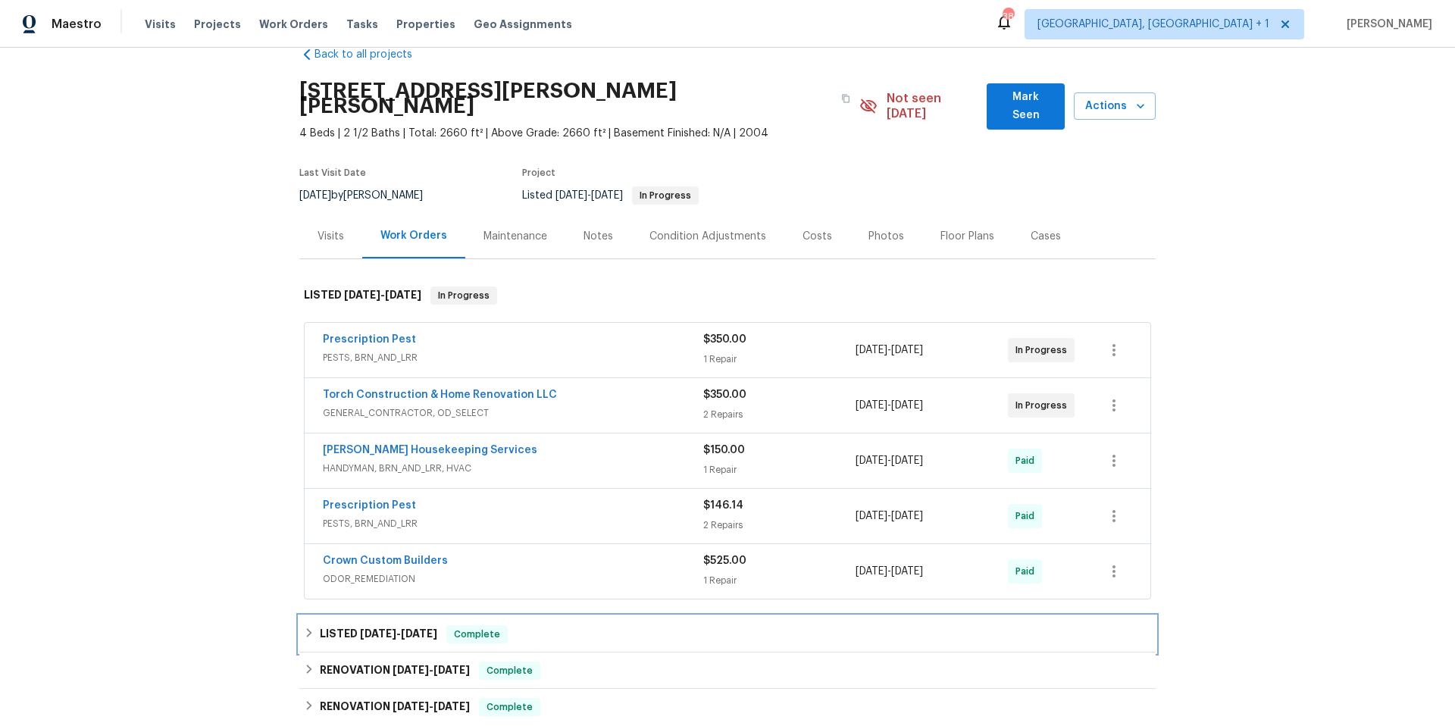
click at [525, 616] on div "LISTED [DATE] - [DATE] Complete" at bounding box center [727, 634] width 857 height 36
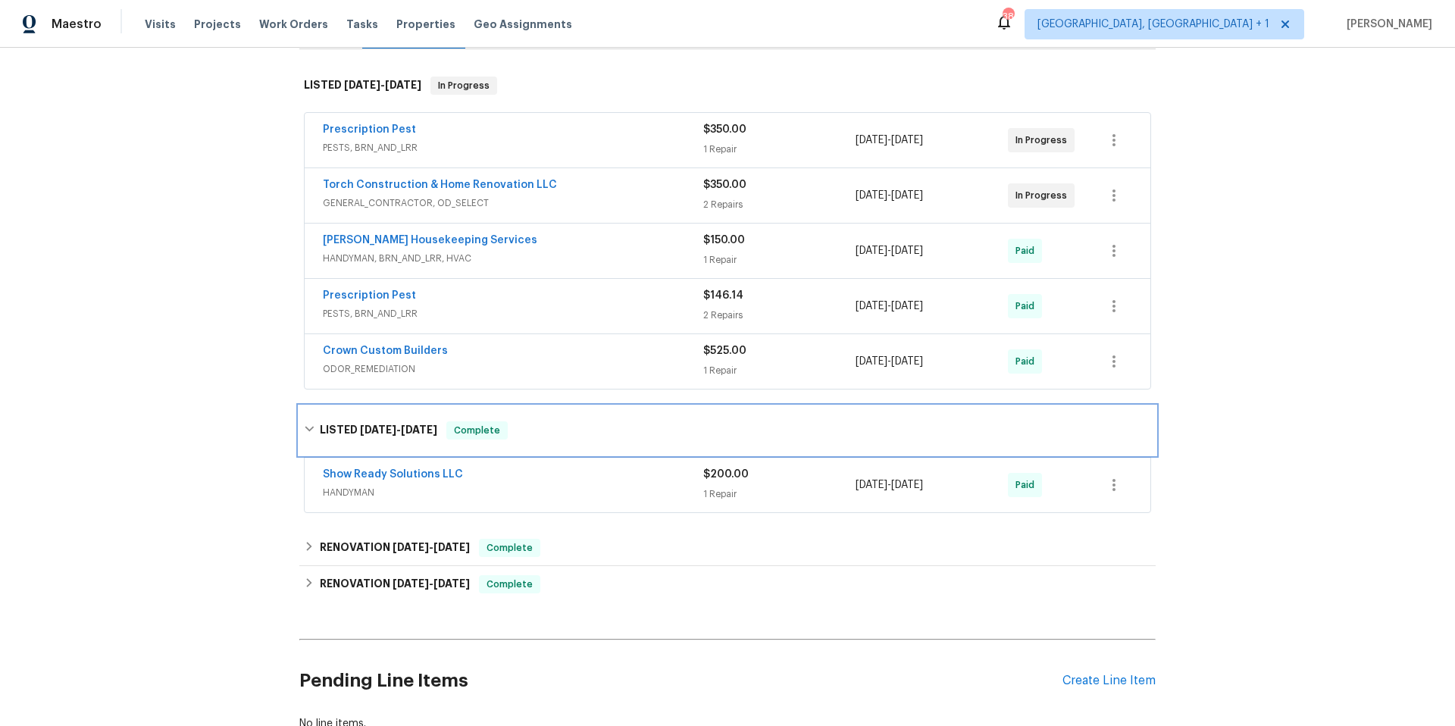
scroll to position [280, 0]
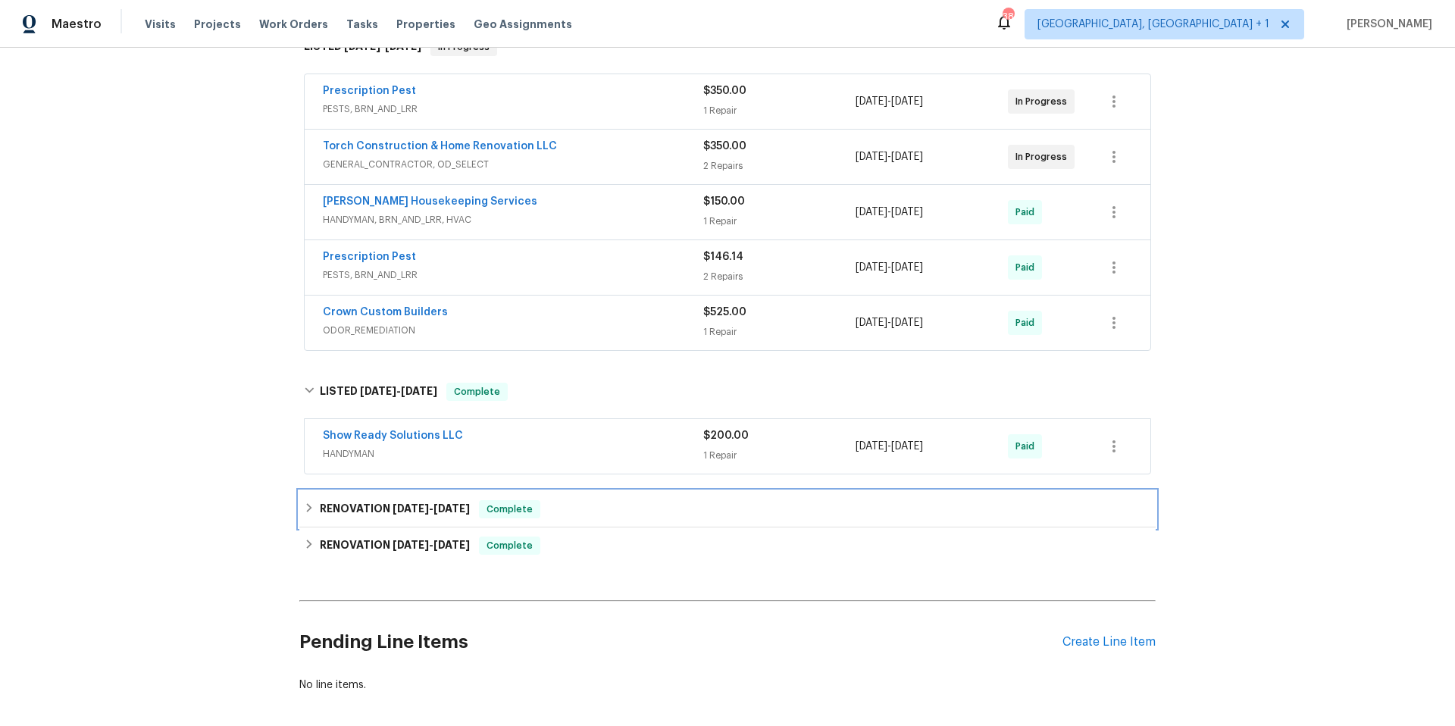
click at [617, 491] on div "RENOVATION [DATE] - [DATE] Complete" at bounding box center [727, 509] width 857 height 36
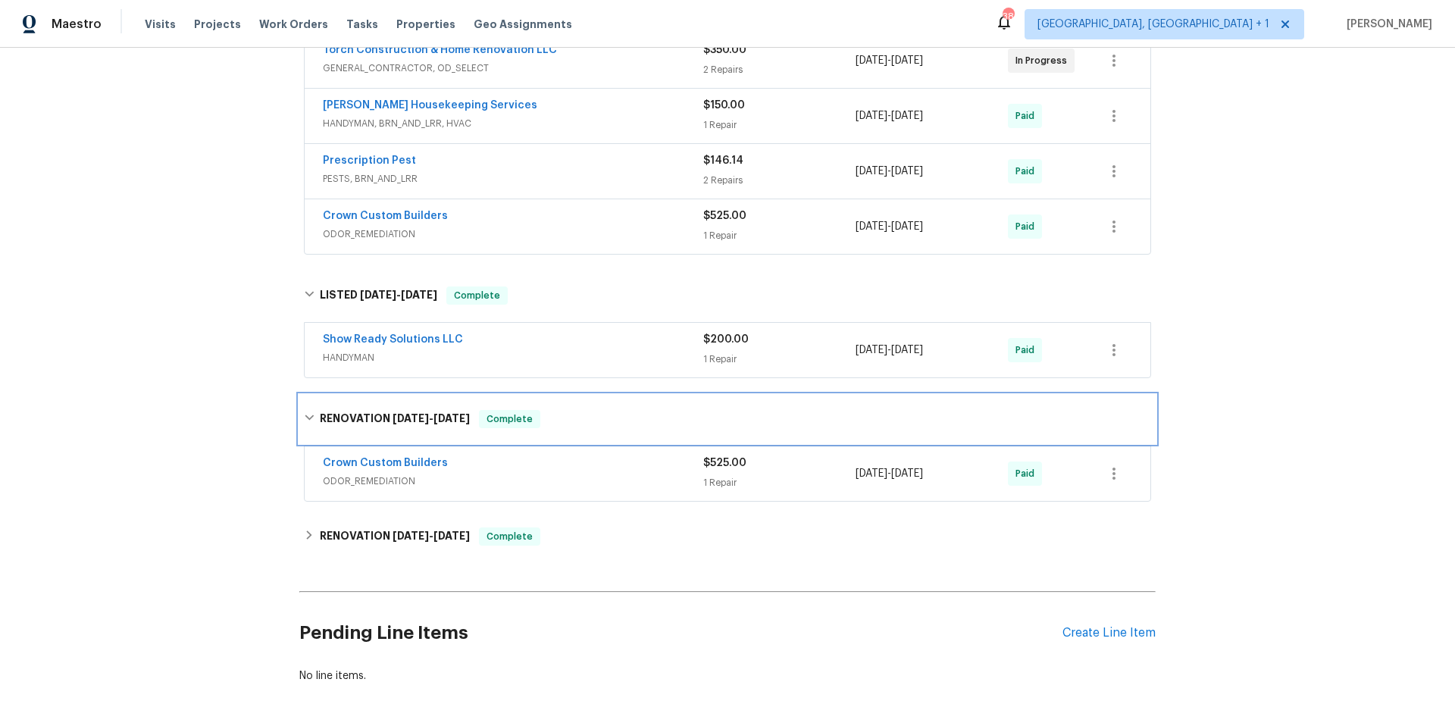
scroll to position [384, 0]
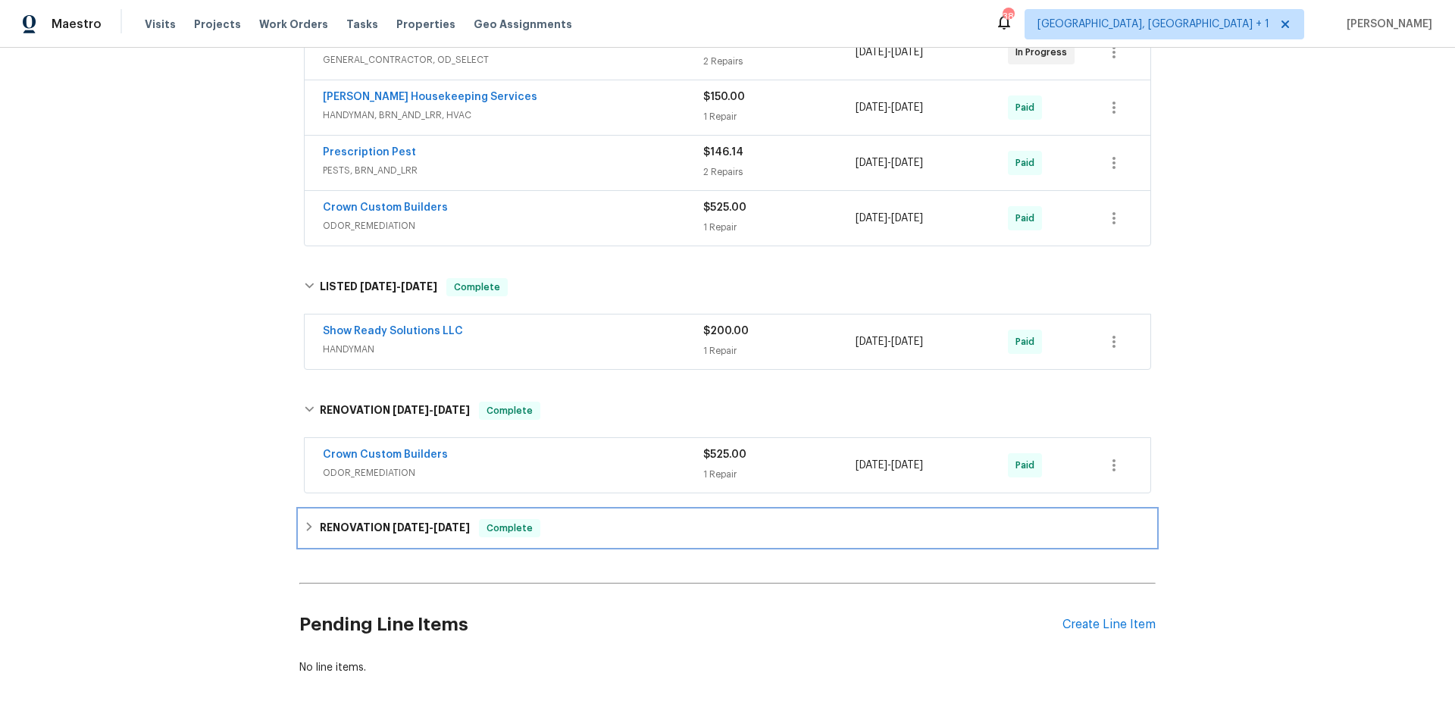
click at [632, 526] on div "RENOVATION [DATE] - [DATE] Complete" at bounding box center [727, 528] width 857 height 36
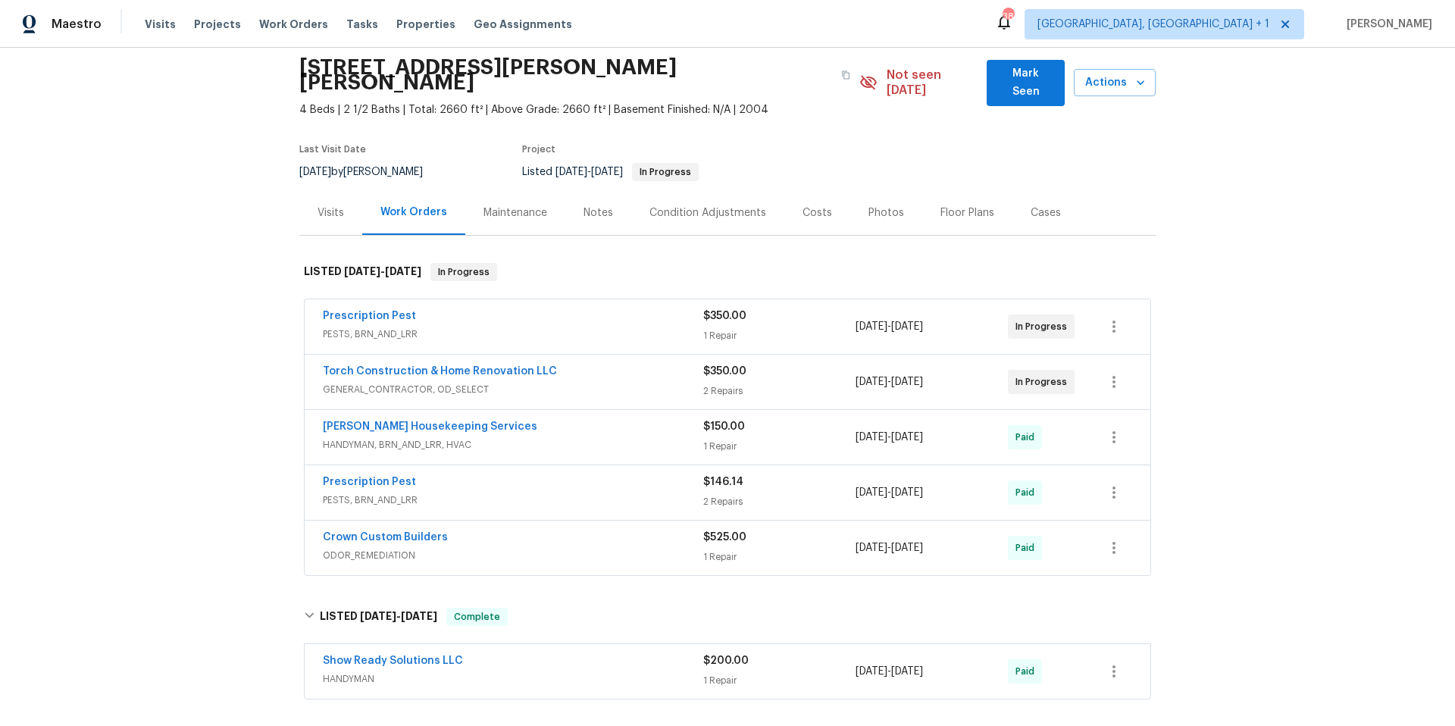
scroll to position [0, 0]
